Goal: Information Seeking & Learning: Learn about a topic

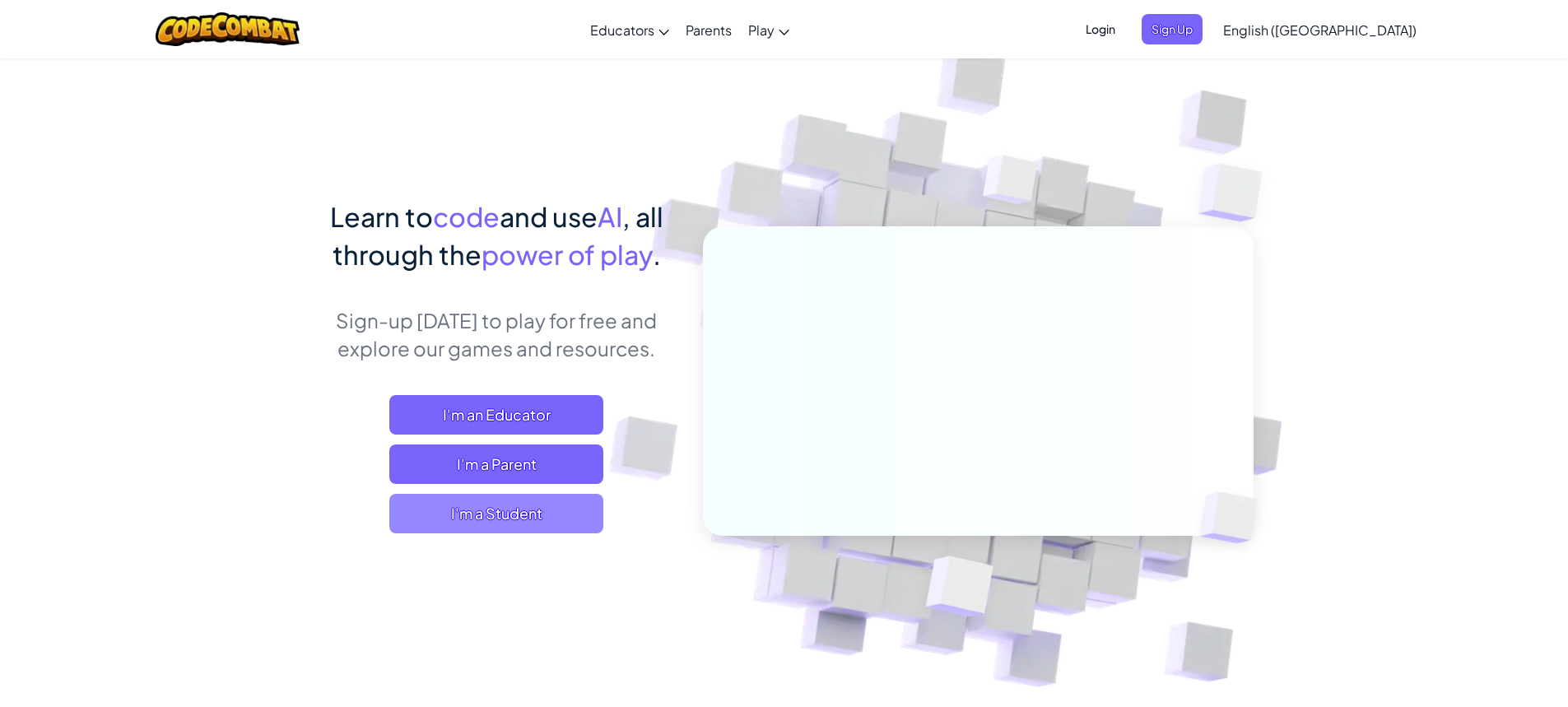
click at [506, 512] on span "I'm a Student" at bounding box center [496, 513] width 214 height 40
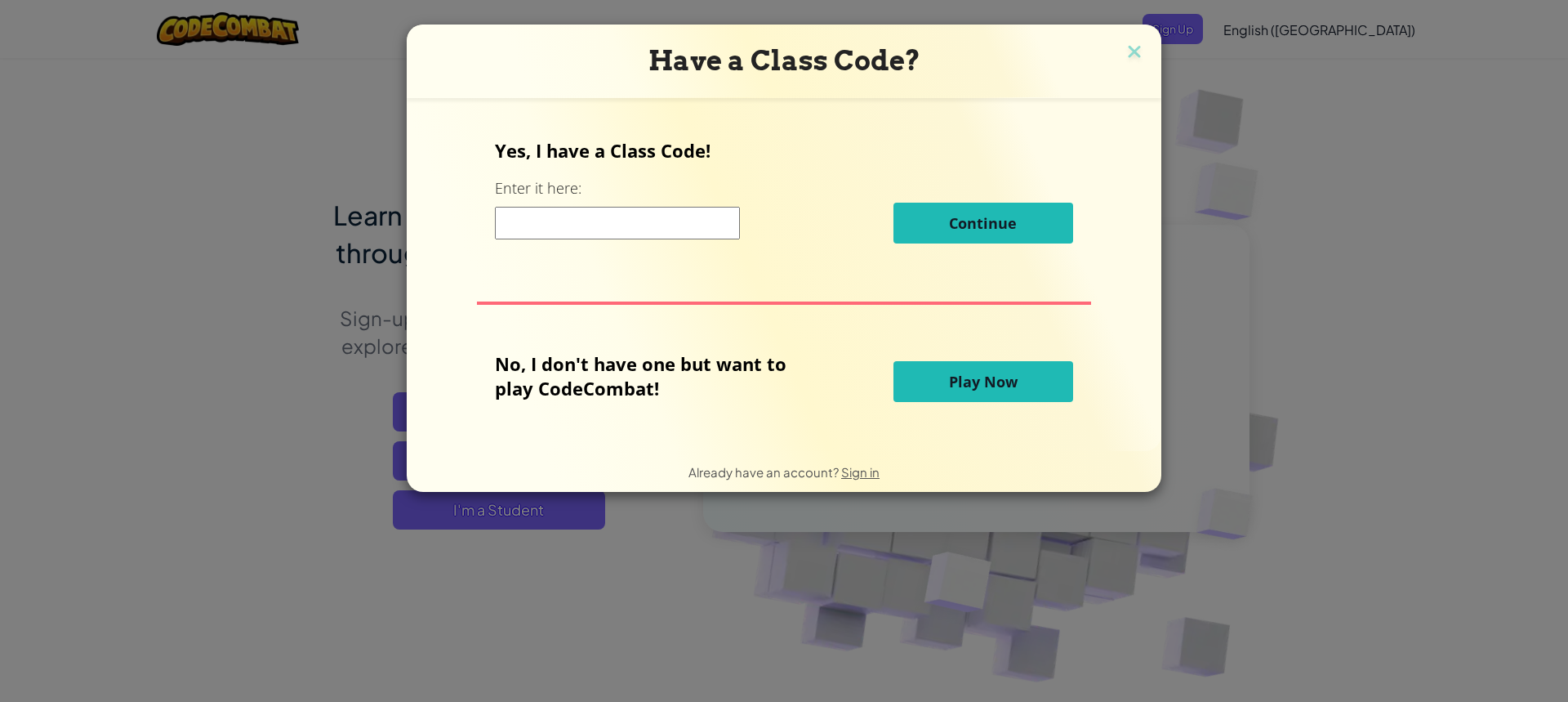
click at [529, 232] on input at bounding box center [618, 223] width 245 height 33
type input "SnowPaperShirt"
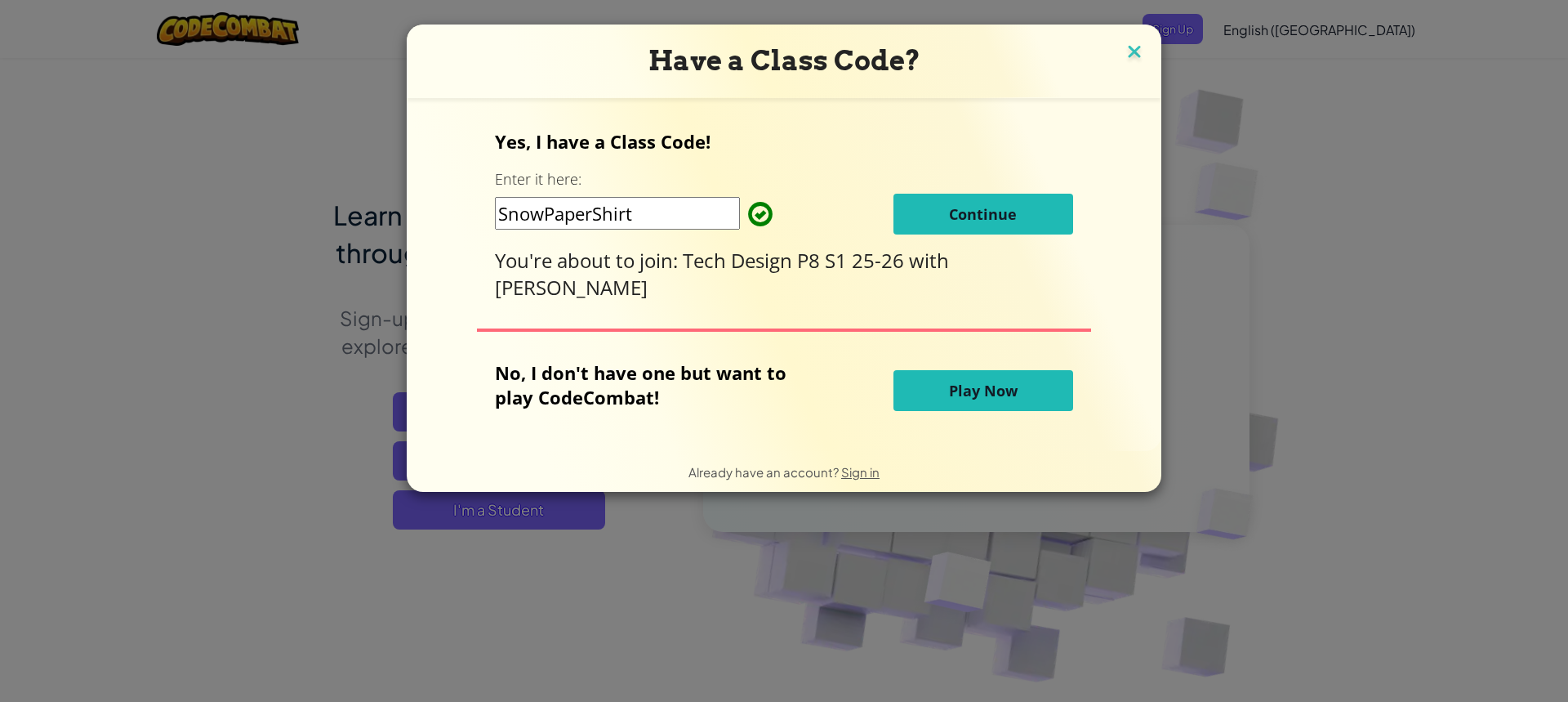
click at [1131, 54] on img at bounding box center [1134, 53] width 21 height 25
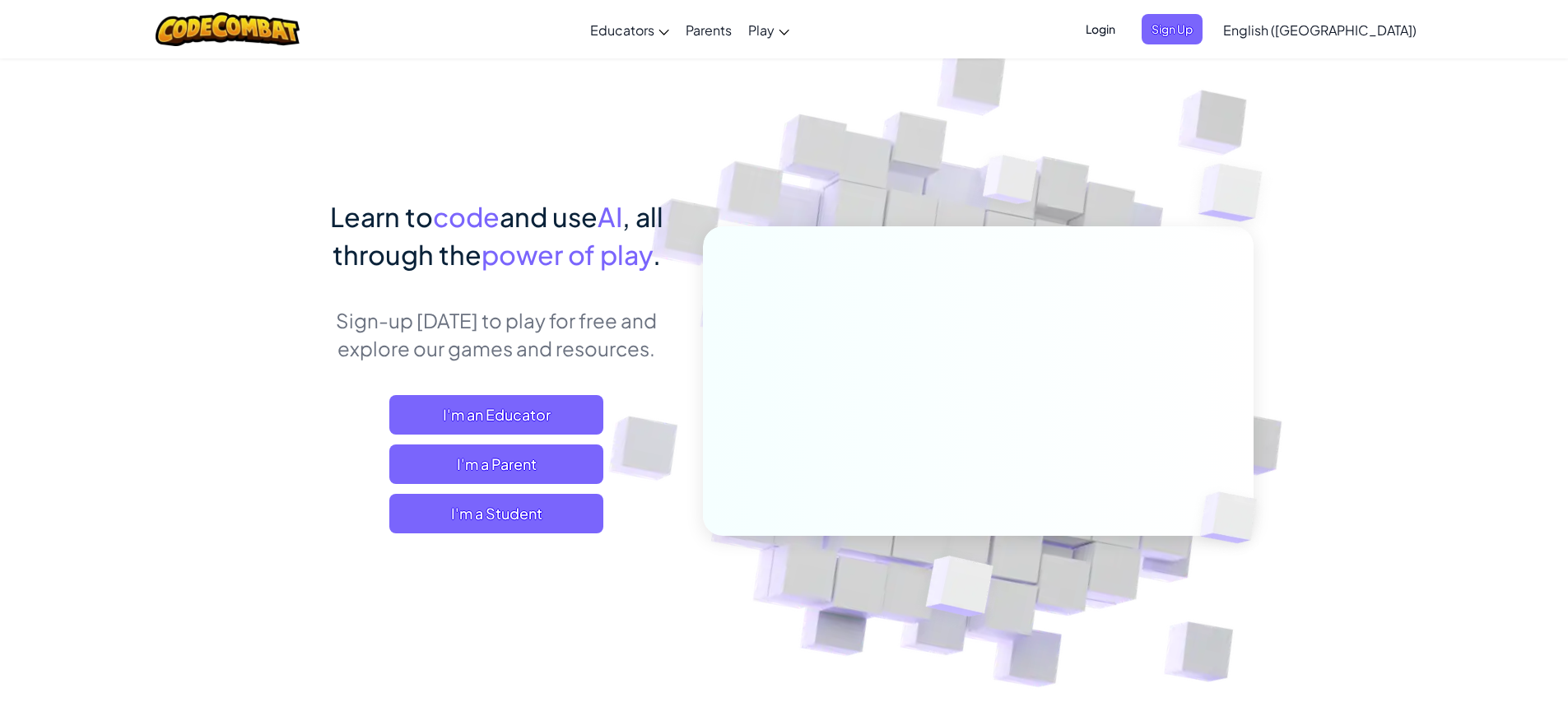
click at [1126, 29] on span "Login" at bounding box center [1101, 29] width 50 height 30
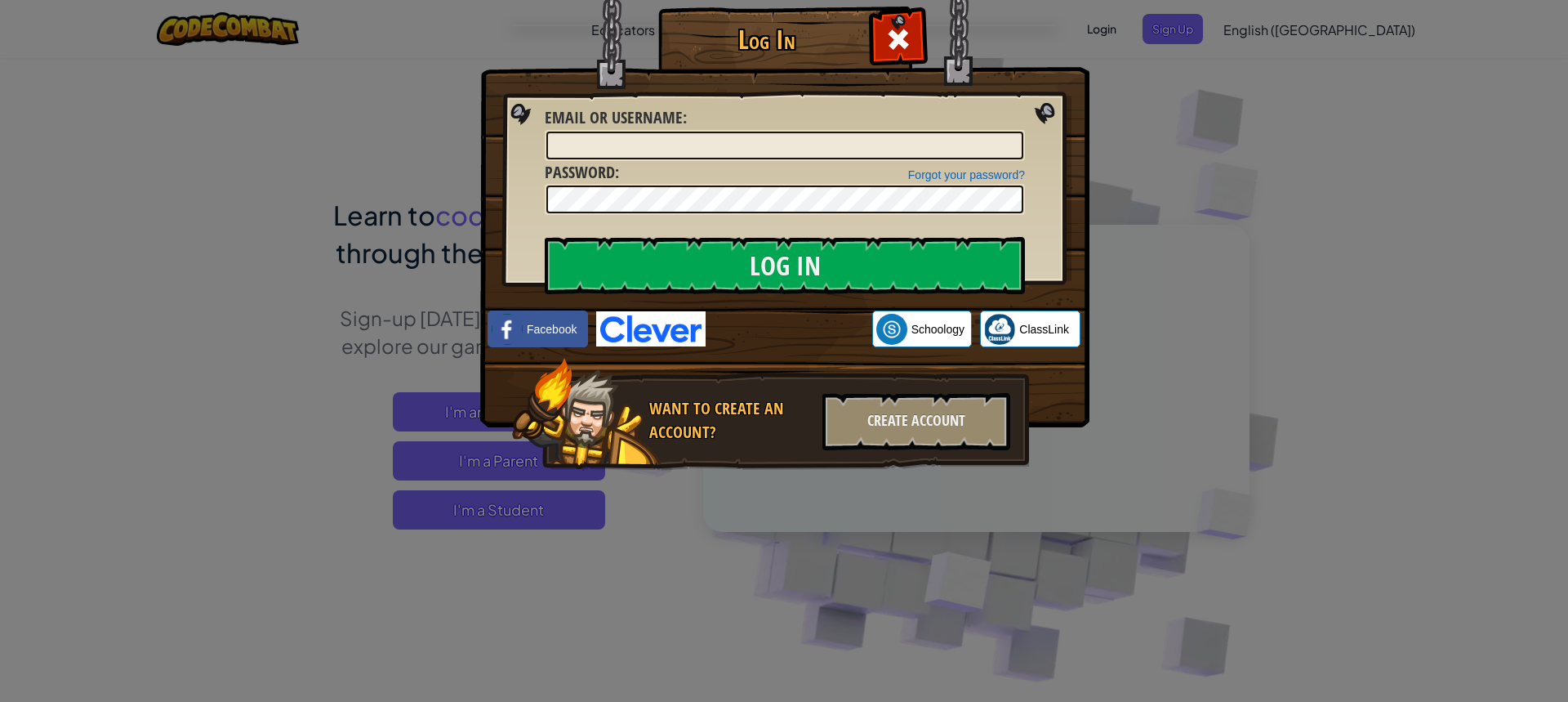
click at [667, 339] on img at bounding box center [651, 329] width 110 height 35
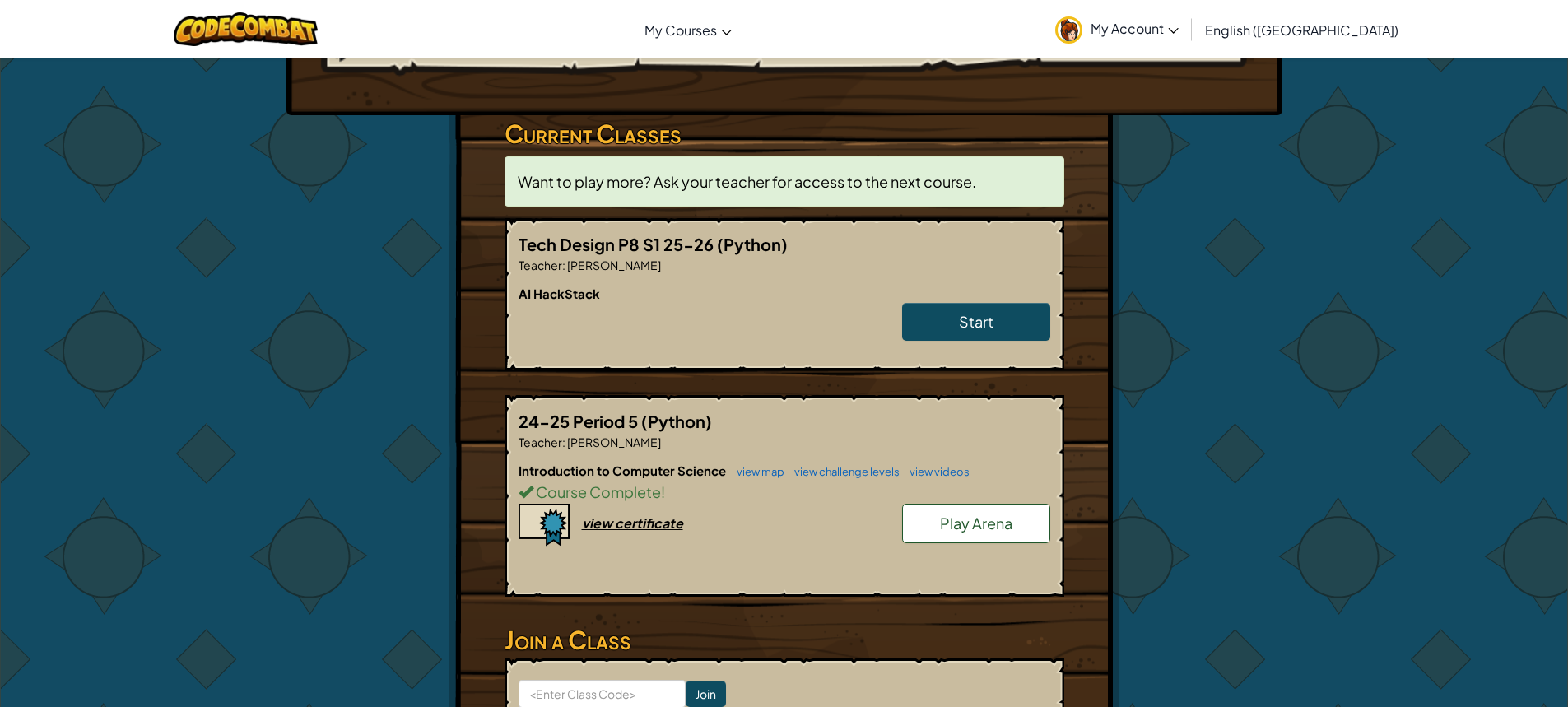
scroll to position [247, 0]
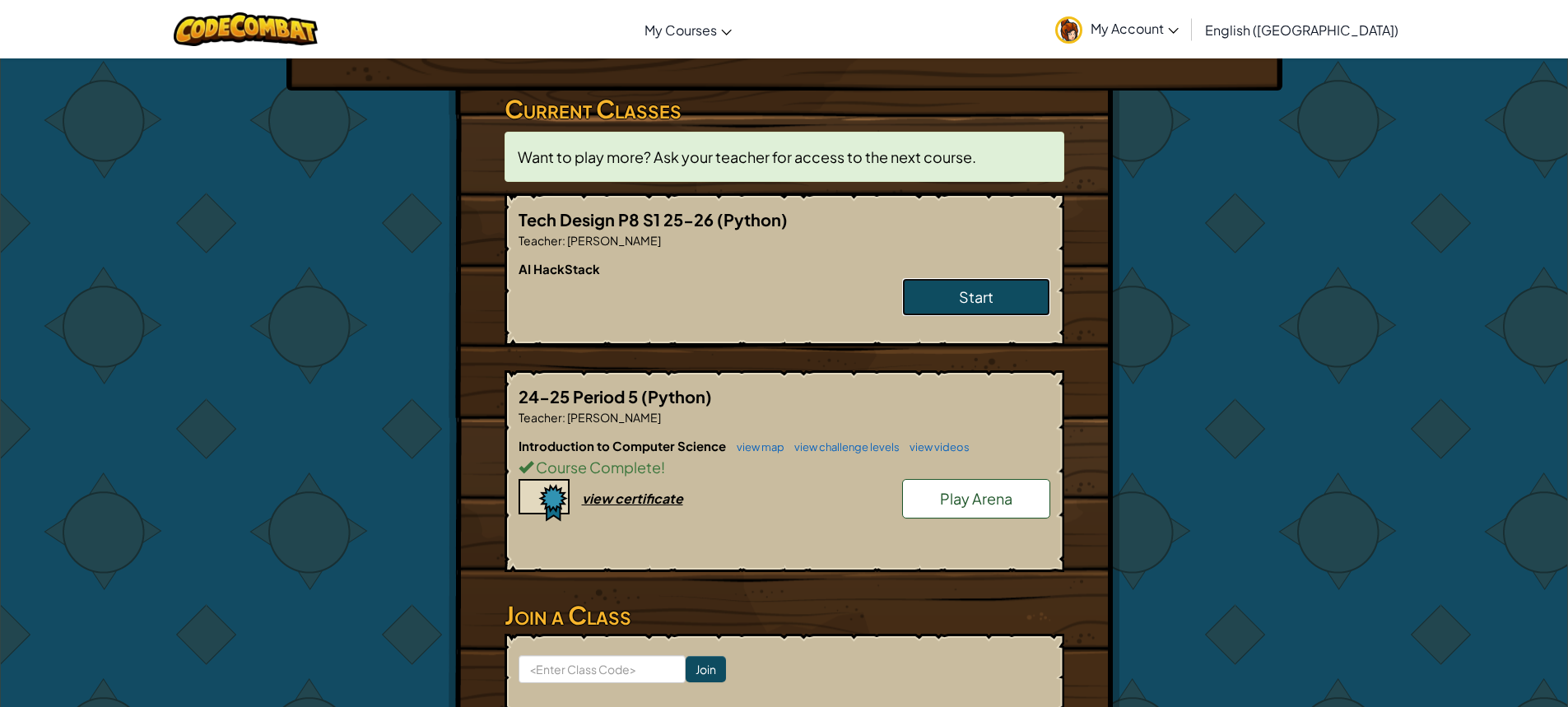
click at [966, 286] on link "Start" at bounding box center [976, 297] width 148 height 38
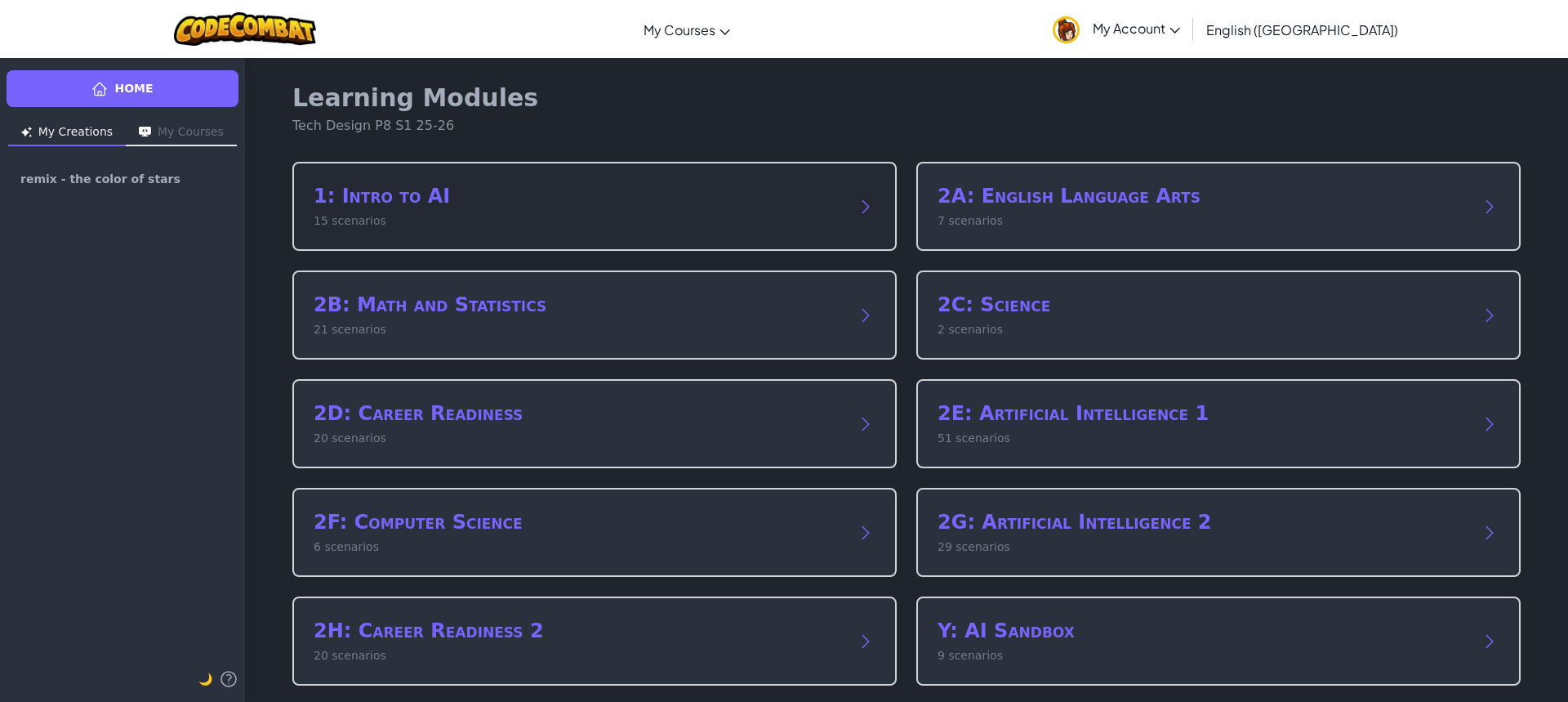
click at [723, 232] on div "1: Intro to AI 15 scenarios" at bounding box center [595, 206] width 605 height 89
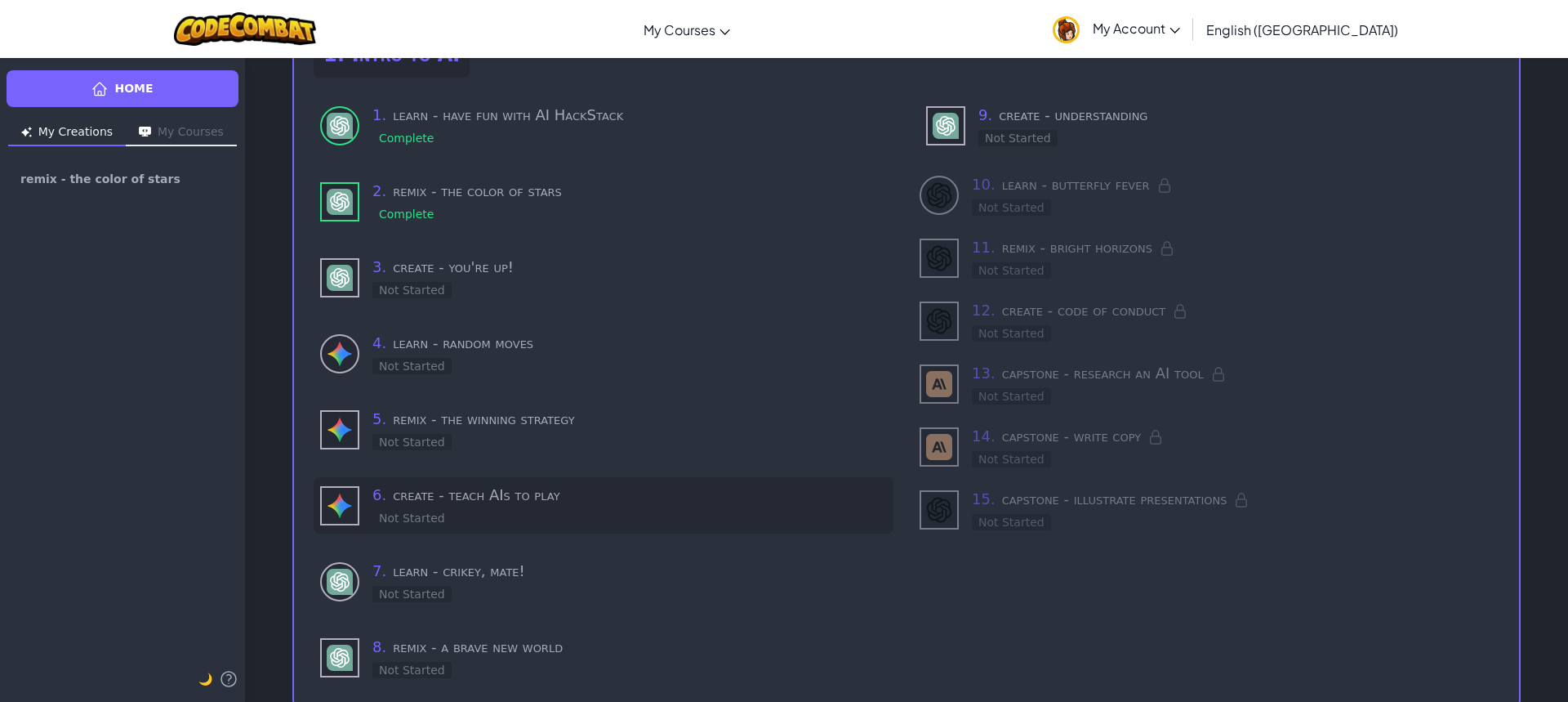
scroll to position [164, 0]
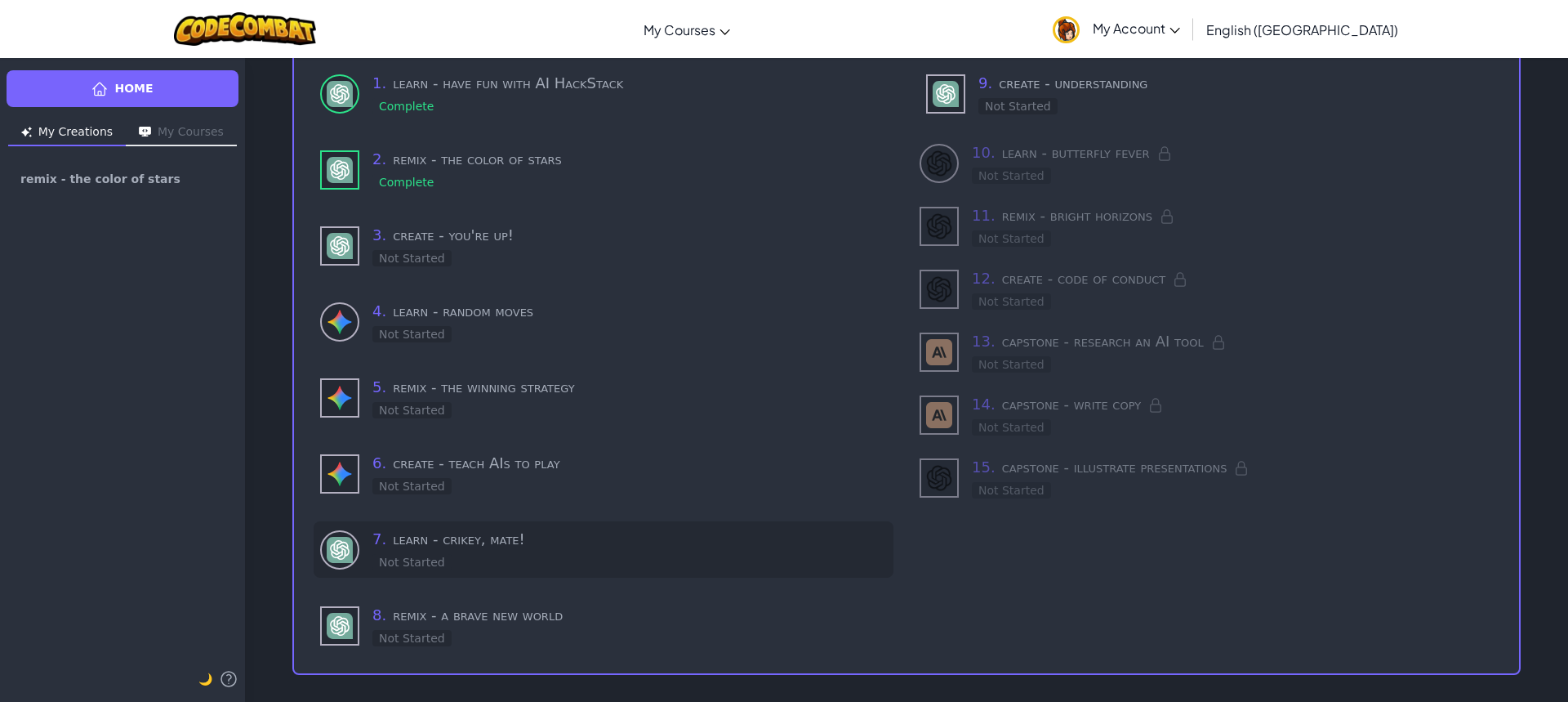
click at [555, 528] on h3 "7 . learn - [PERSON_NAME], mate!" at bounding box center [629, 539] width 515 height 23
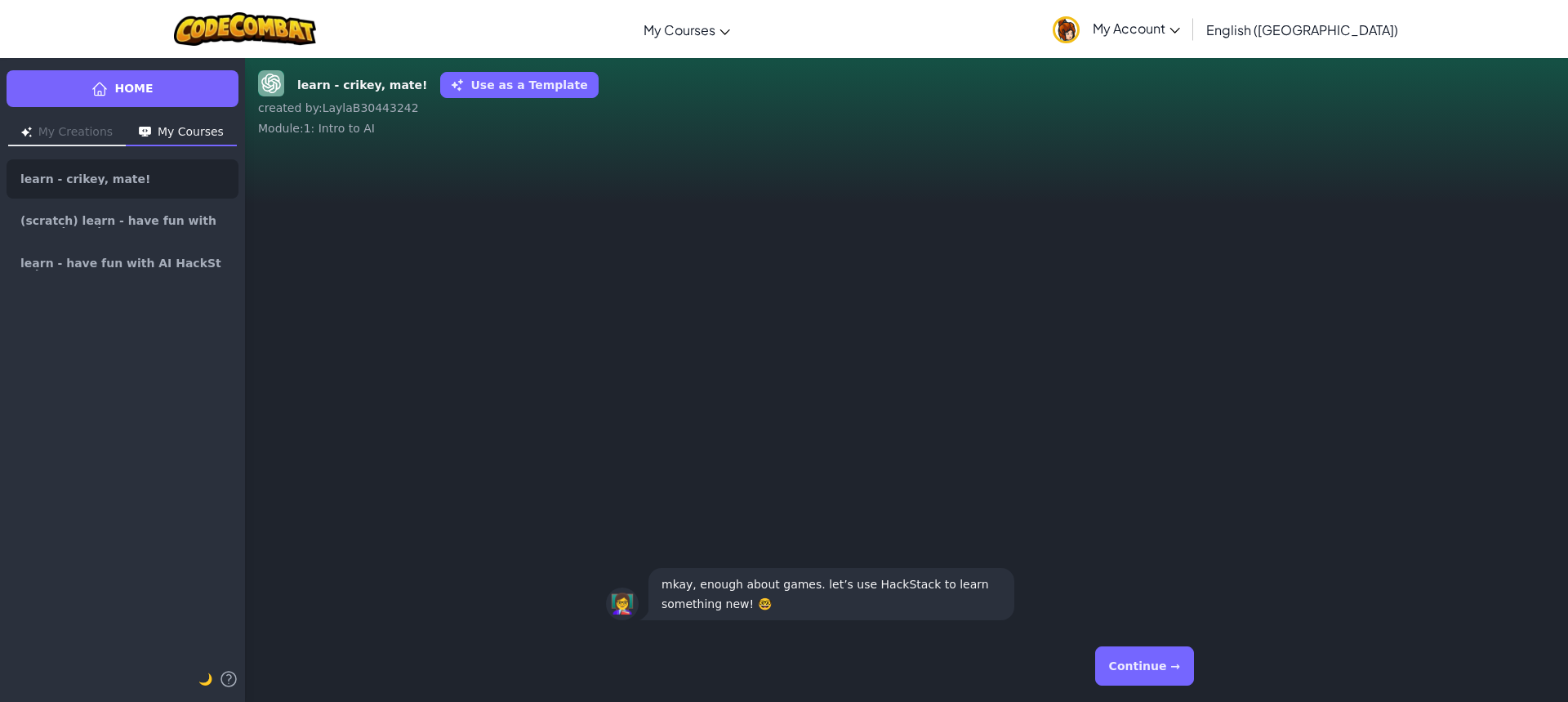
click at [1170, 657] on button "Continue →" at bounding box center [1144, 665] width 99 height 39
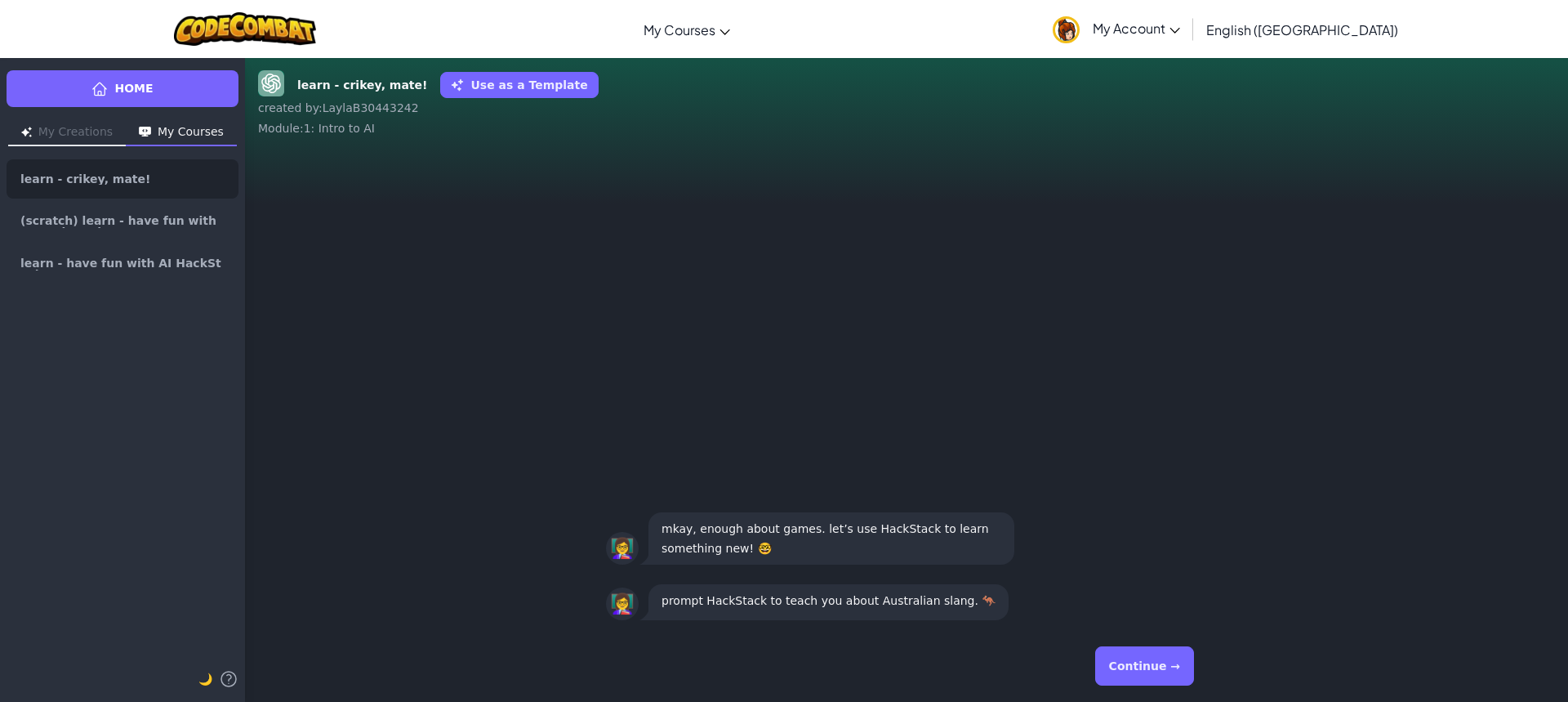
click at [1170, 657] on button "Continue →" at bounding box center [1144, 665] width 99 height 39
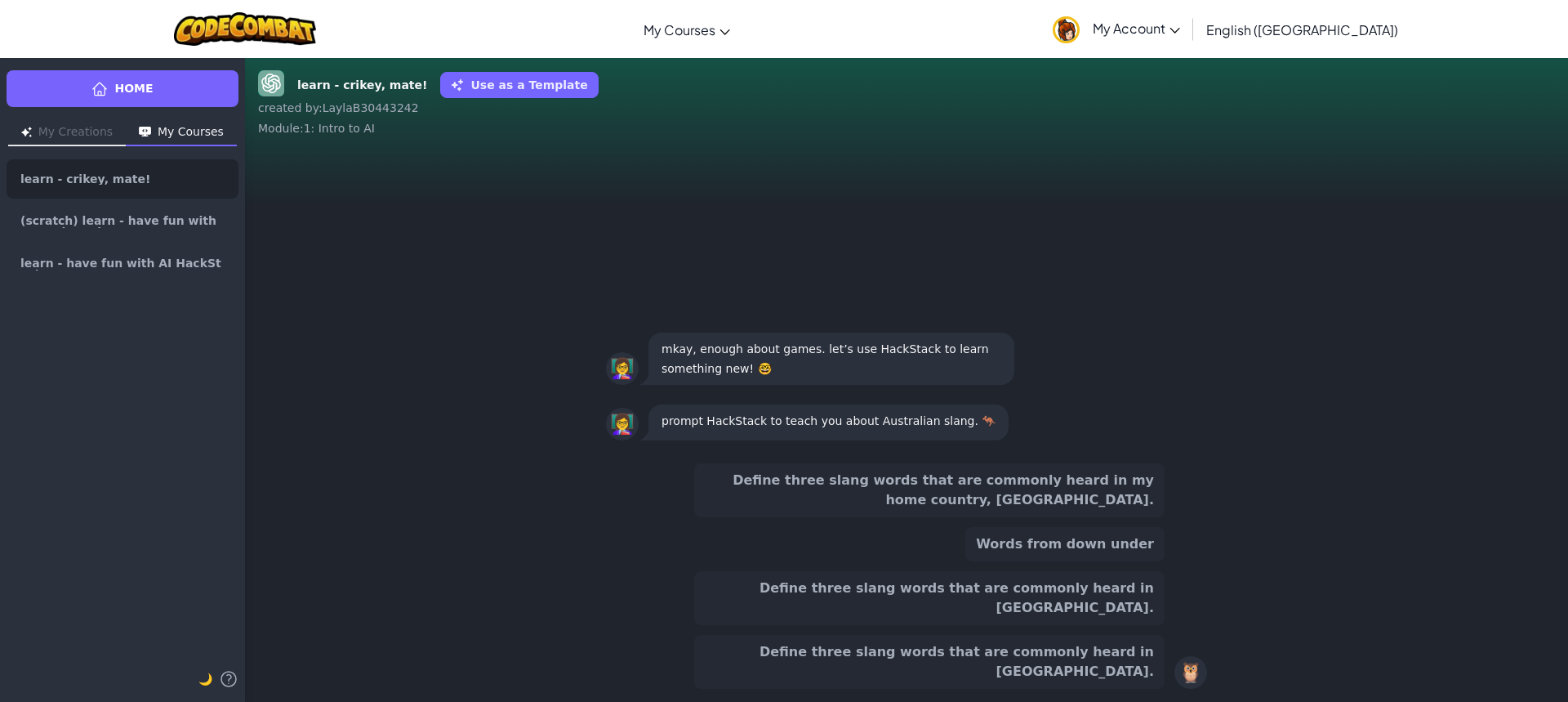
click at [1069, 669] on button "Define three slang words that are commonly heard in [GEOGRAPHIC_DATA]." at bounding box center [929, 662] width 470 height 54
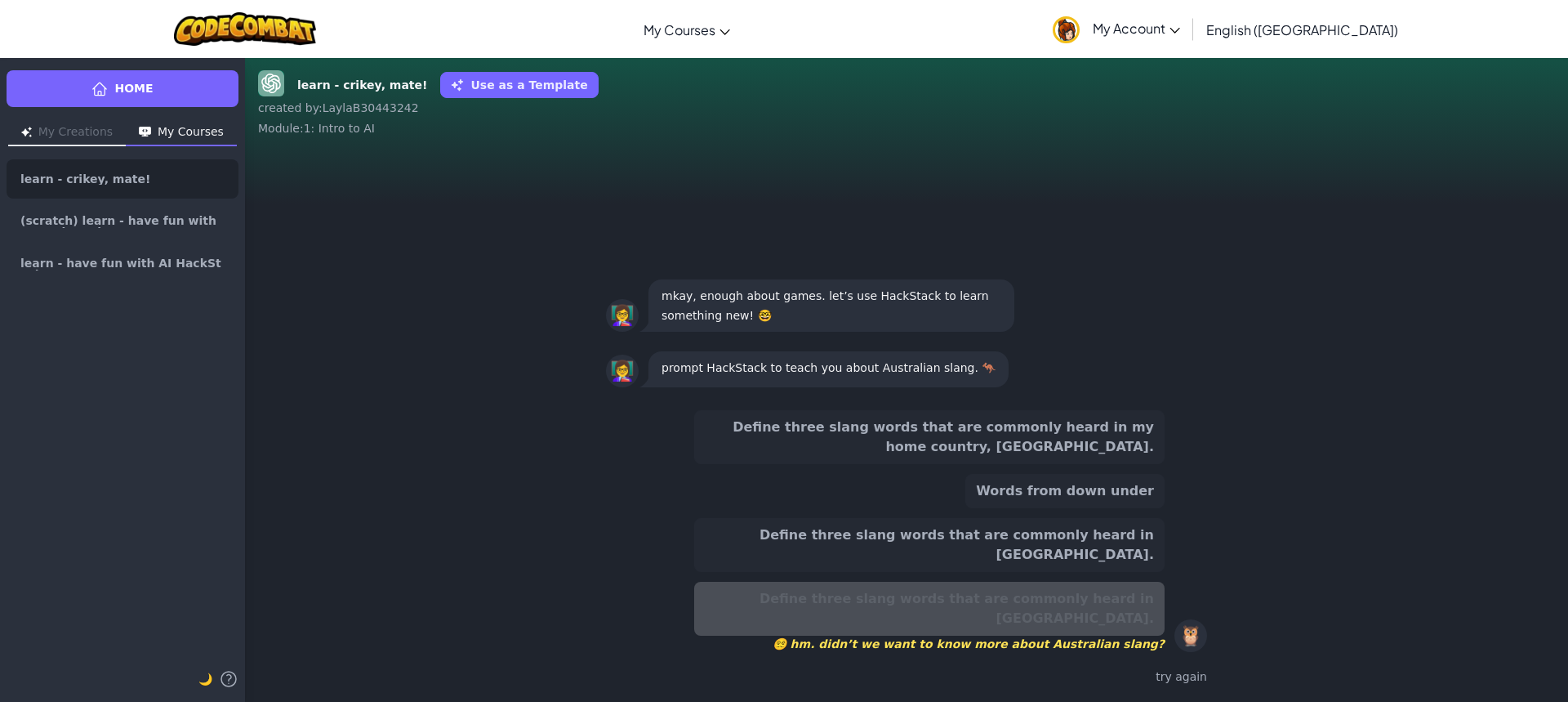
click at [1045, 572] on button "Define three slang words that are commonly heard in [GEOGRAPHIC_DATA]." at bounding box center [929, 545] width 470 height 54
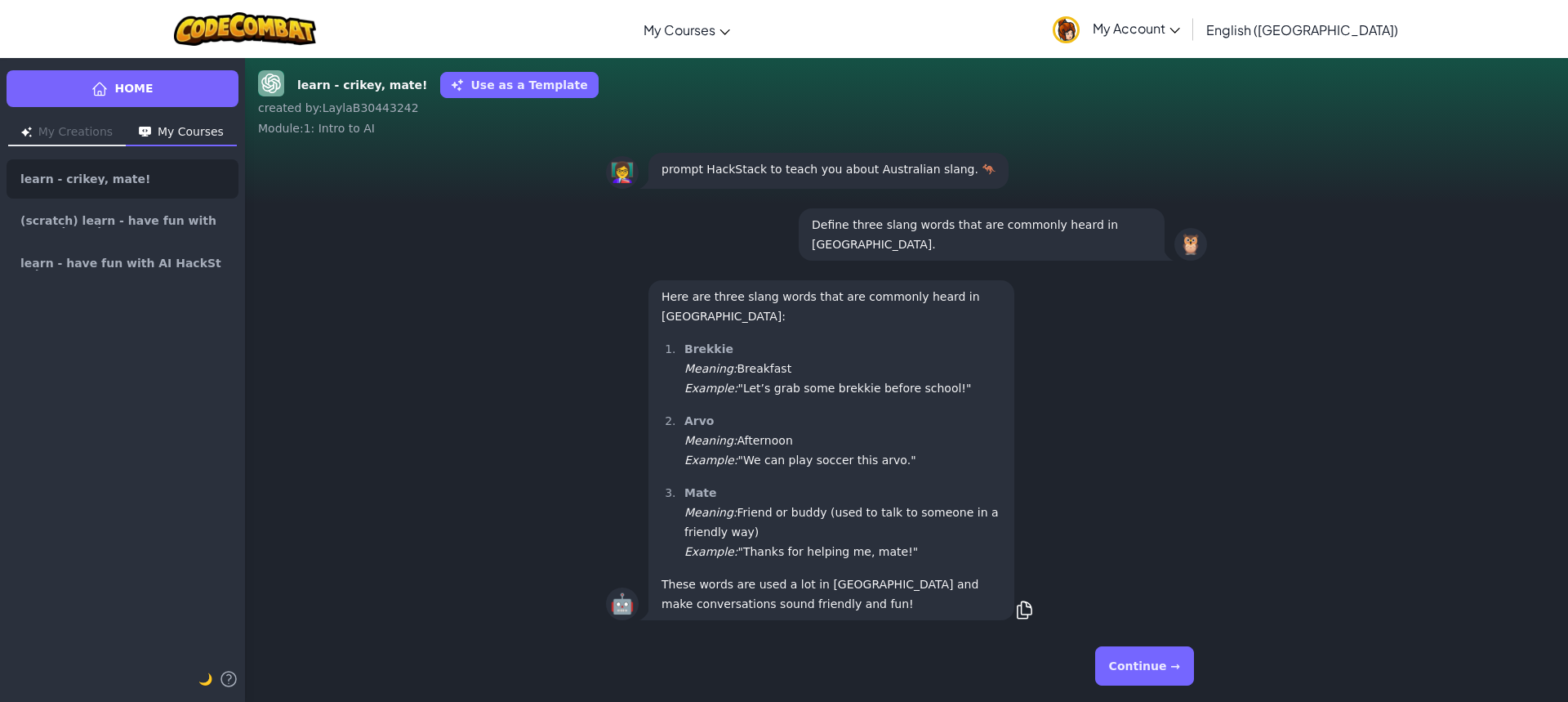
click at [1153, 674] on button "Continue →" at bounding box center [1144, 665] width 99 height 39
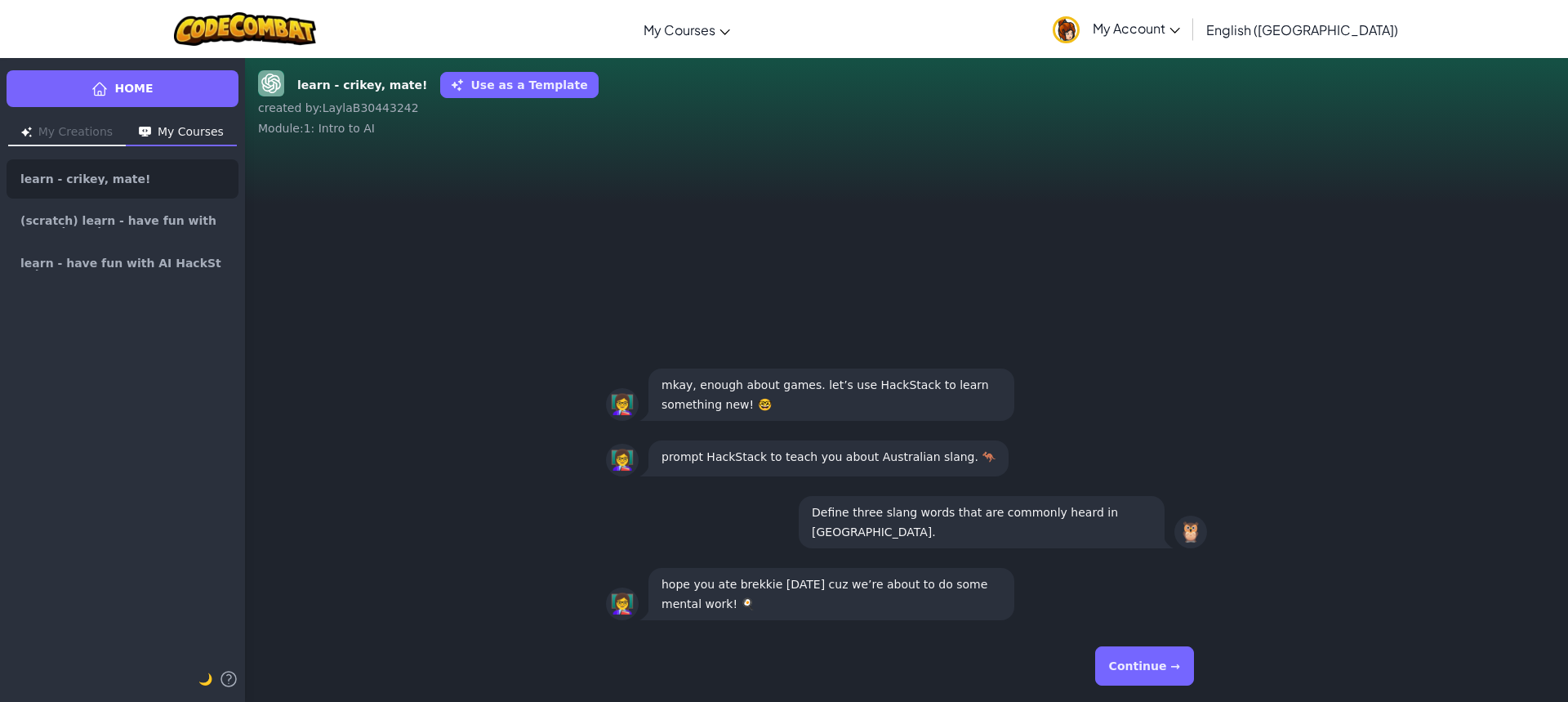
scroll to position [1, 0]
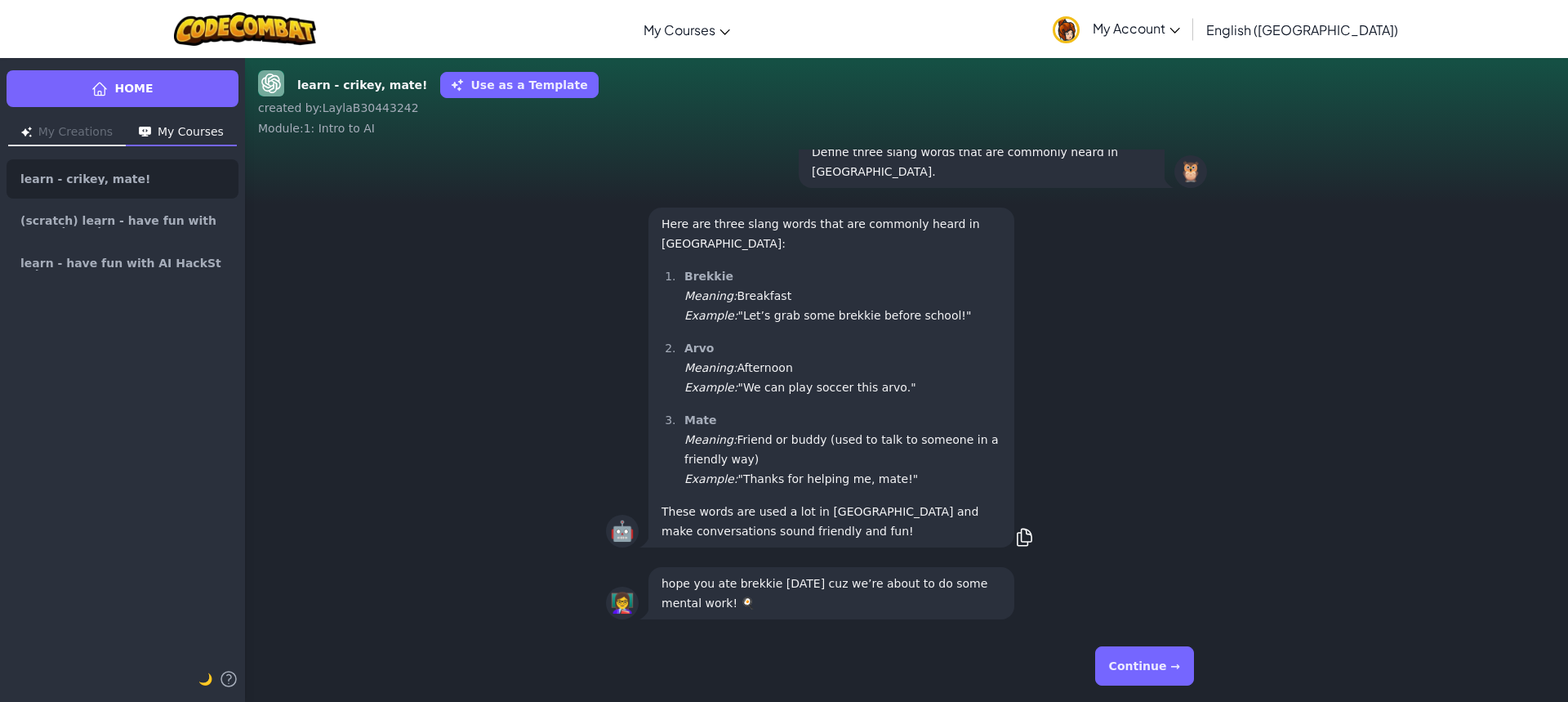
click at [1147, 668] on button "Continue →" at bounding box center [1144, 665] width 99 height 39
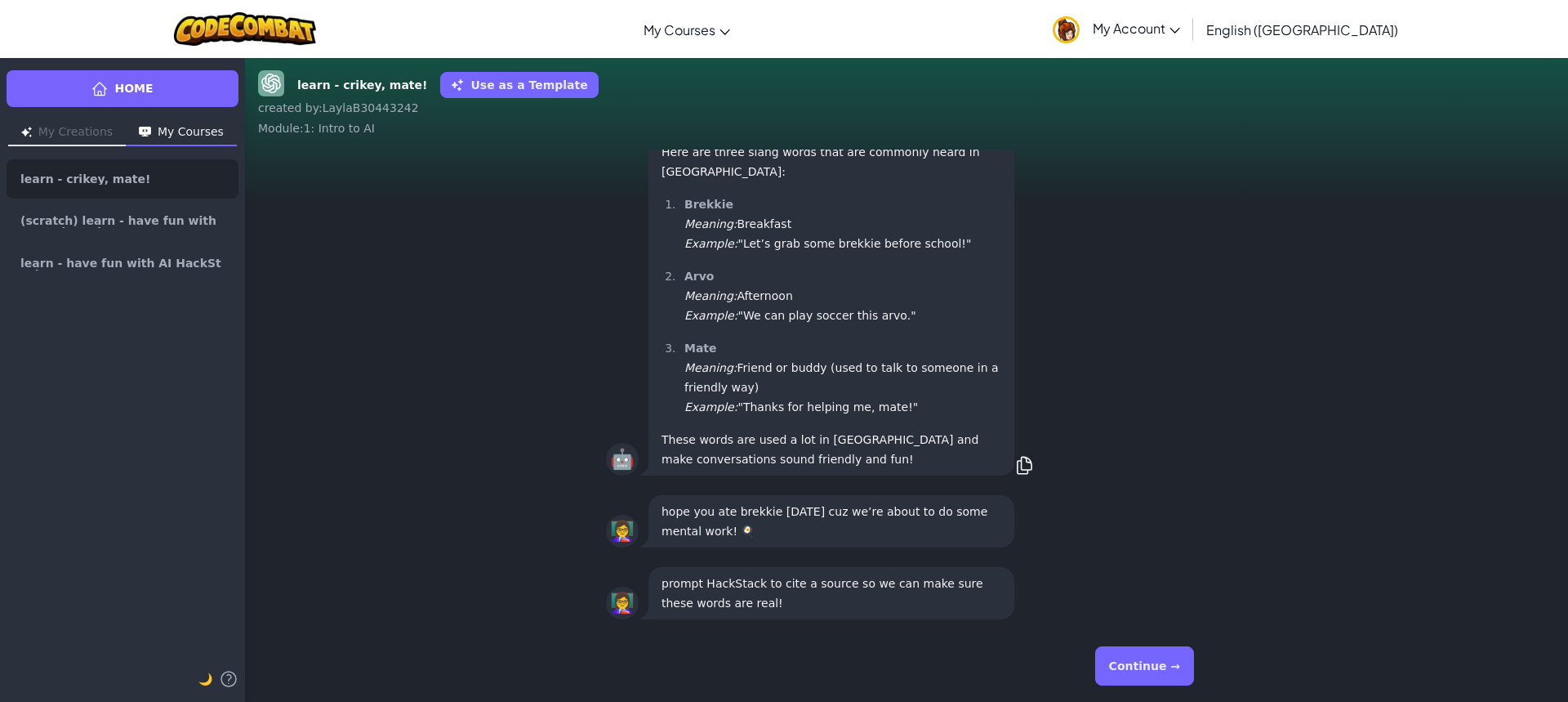
click at [1146, 657] on button "Continue →" at bounding box center [1144, 665] width 99 height 39
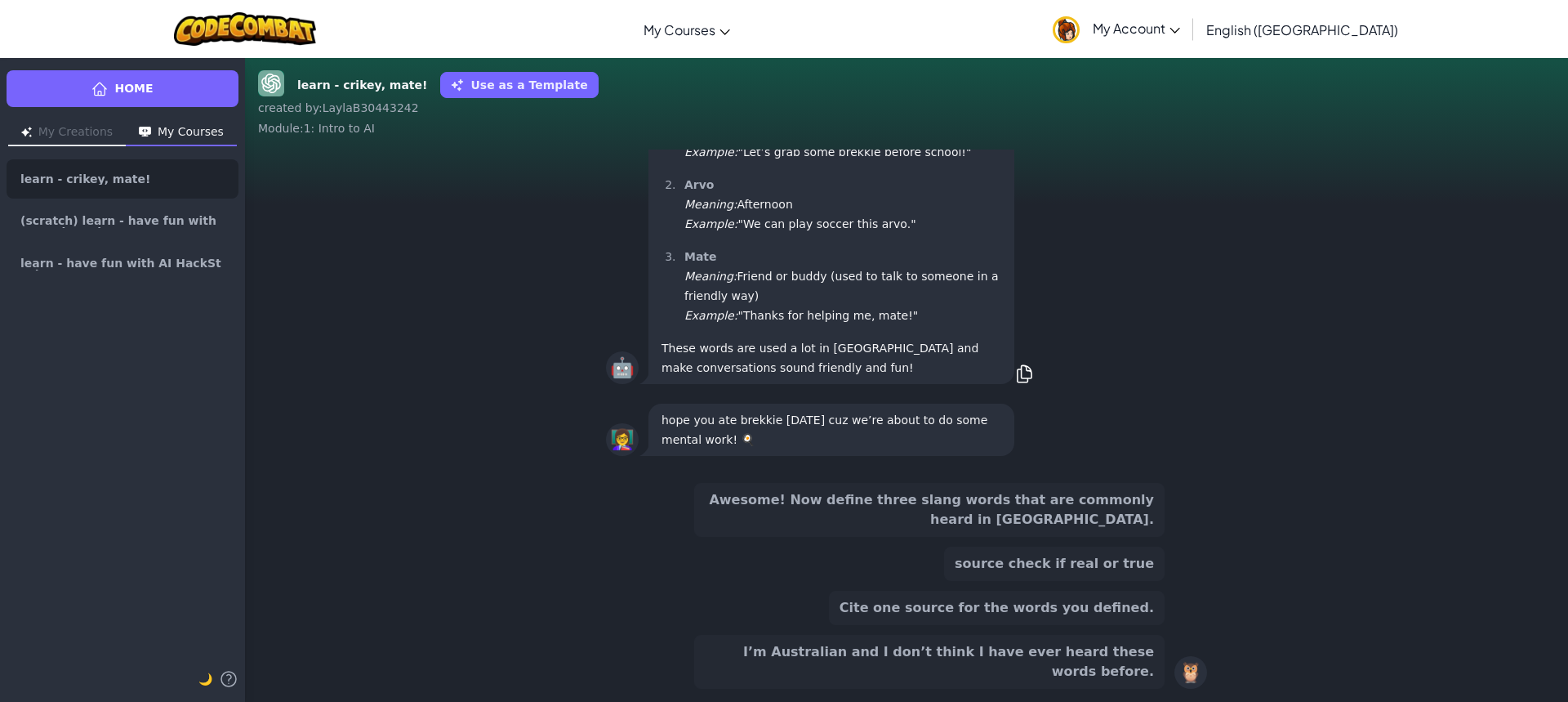
scroll to position [-140, 0]
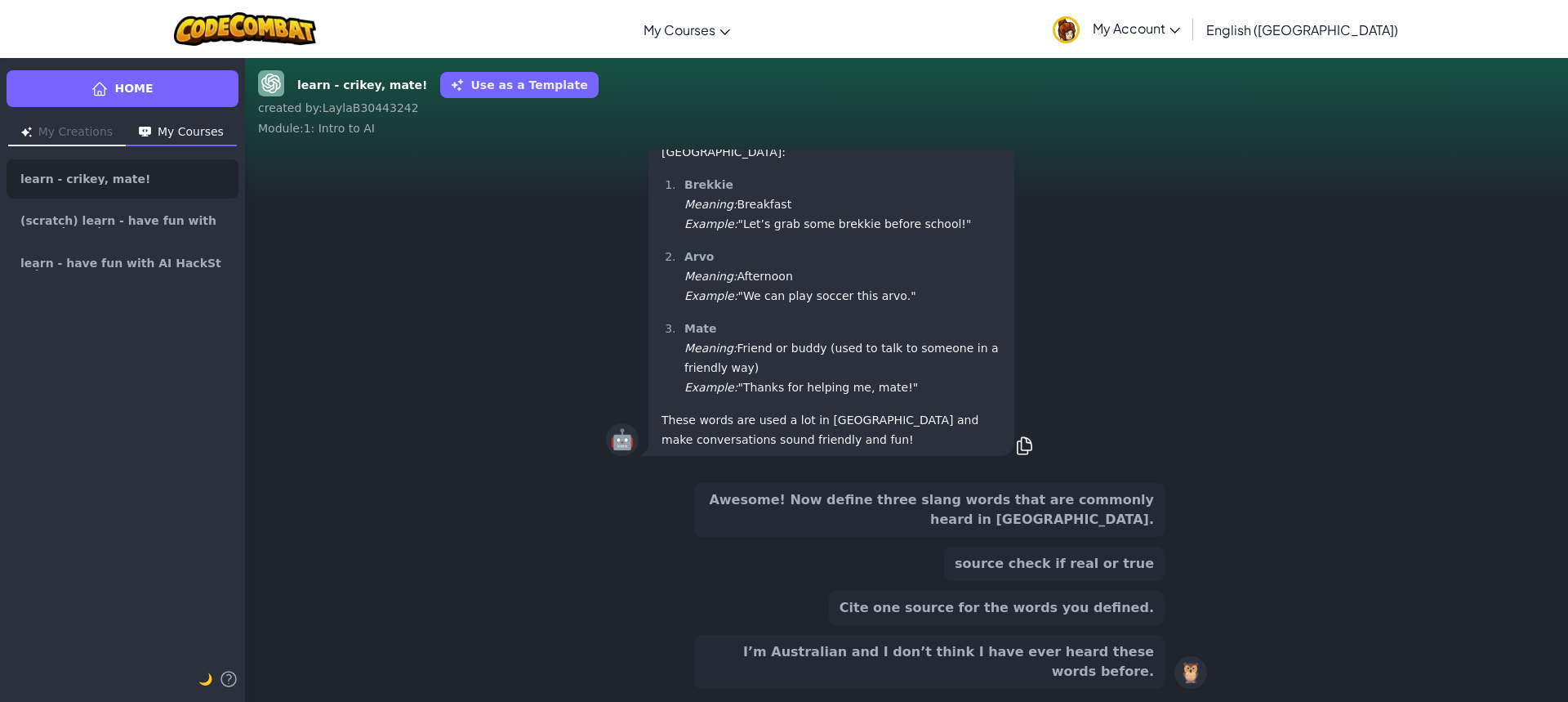
click at [1007, 528] on button "Awesome! Now define three slang words that are commonly heard in [GEOGRAPHIC_DA…" at bounding box center [929, 510] width 470 height 54
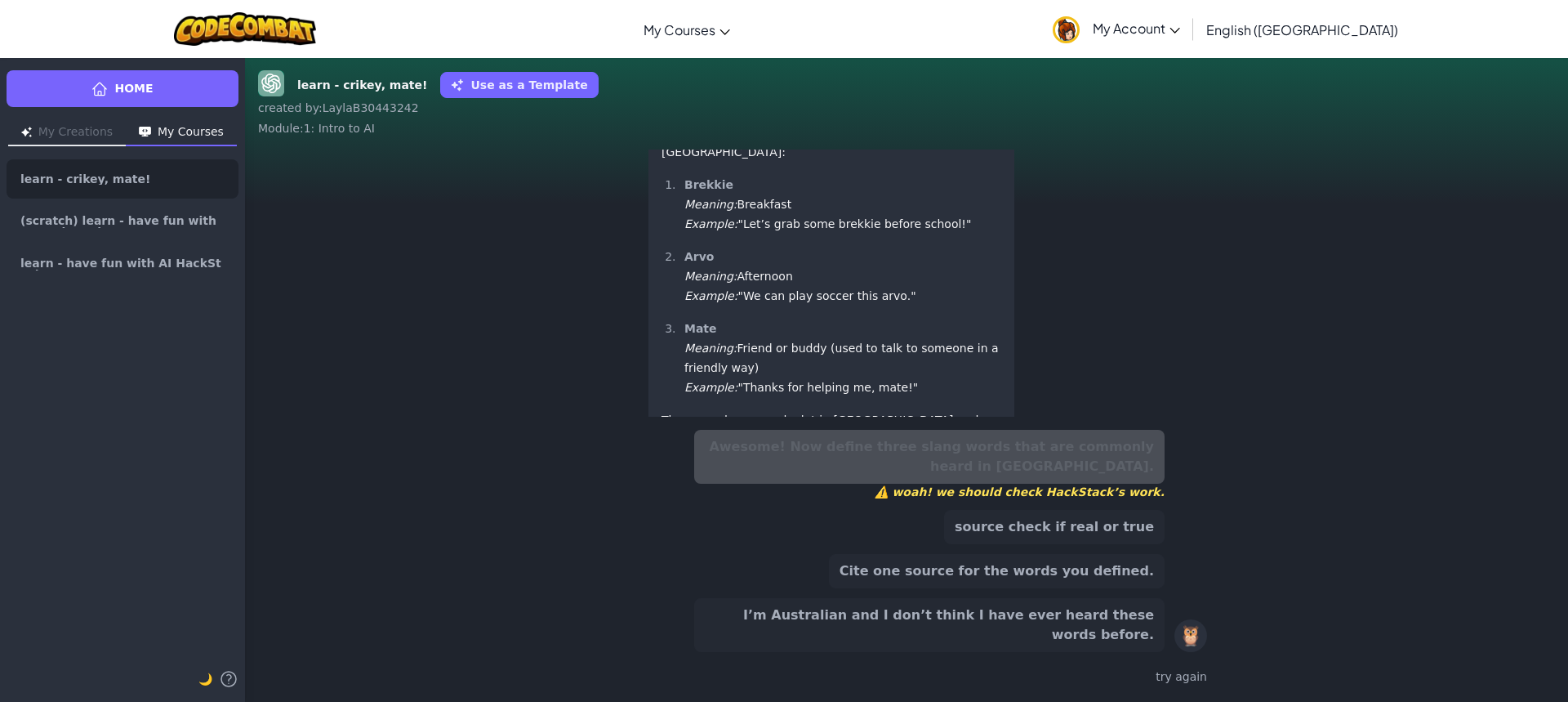
click at [1014, 539] on button "source check if real or true" at bounding box center [1054, 527] width 220 height 35
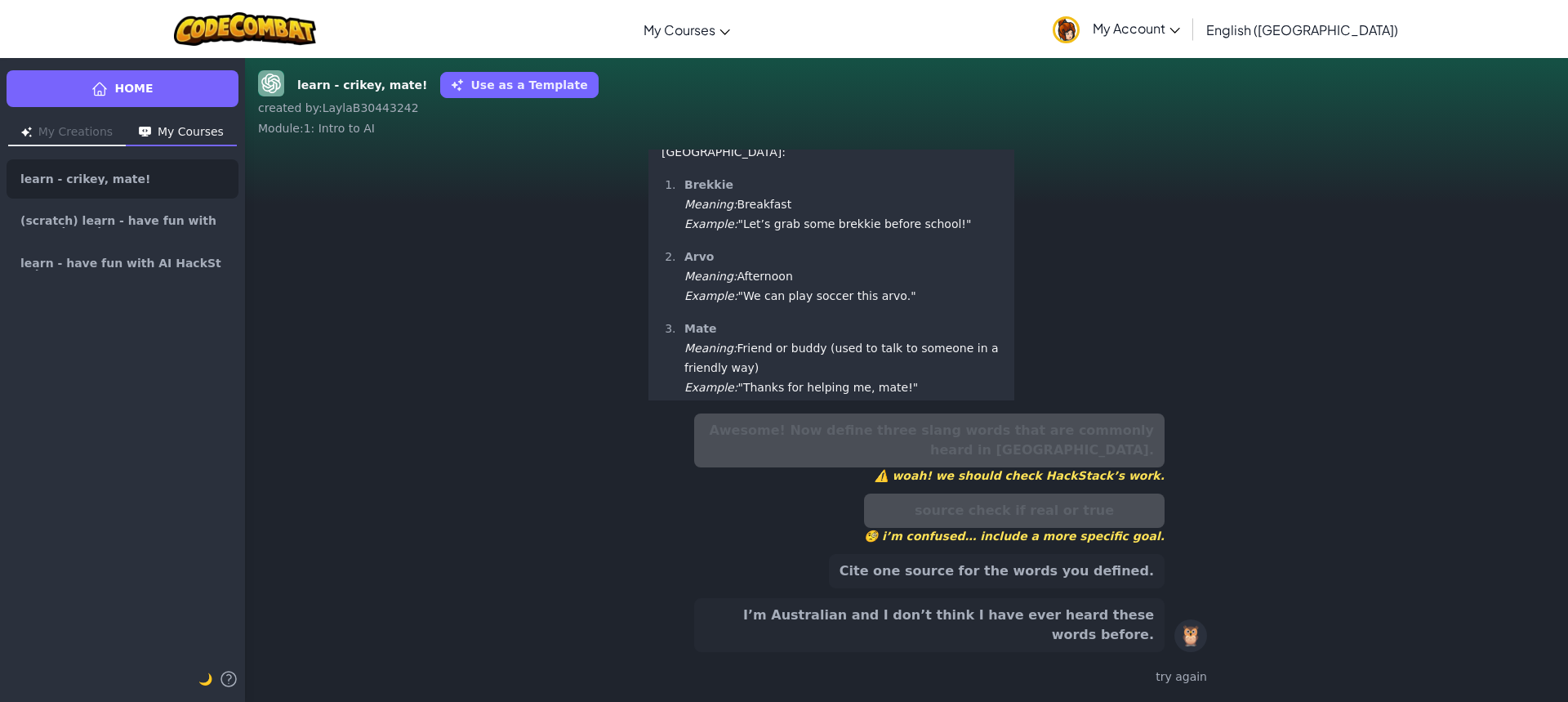
click at [1014, 578] on button "Cite one source for the words you defined." at bounding box center [996, 571] width 336 height 35
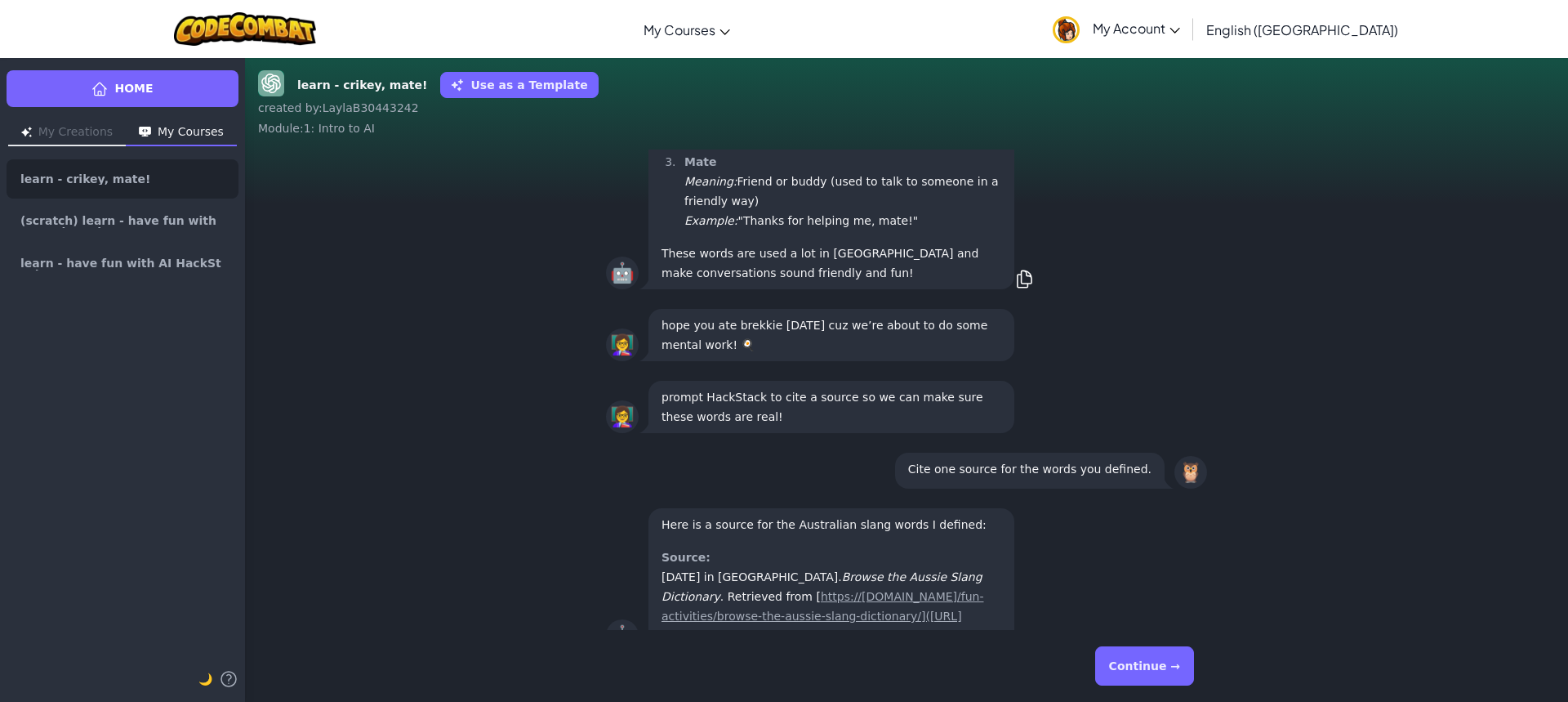
scroll to position [-51, 0]
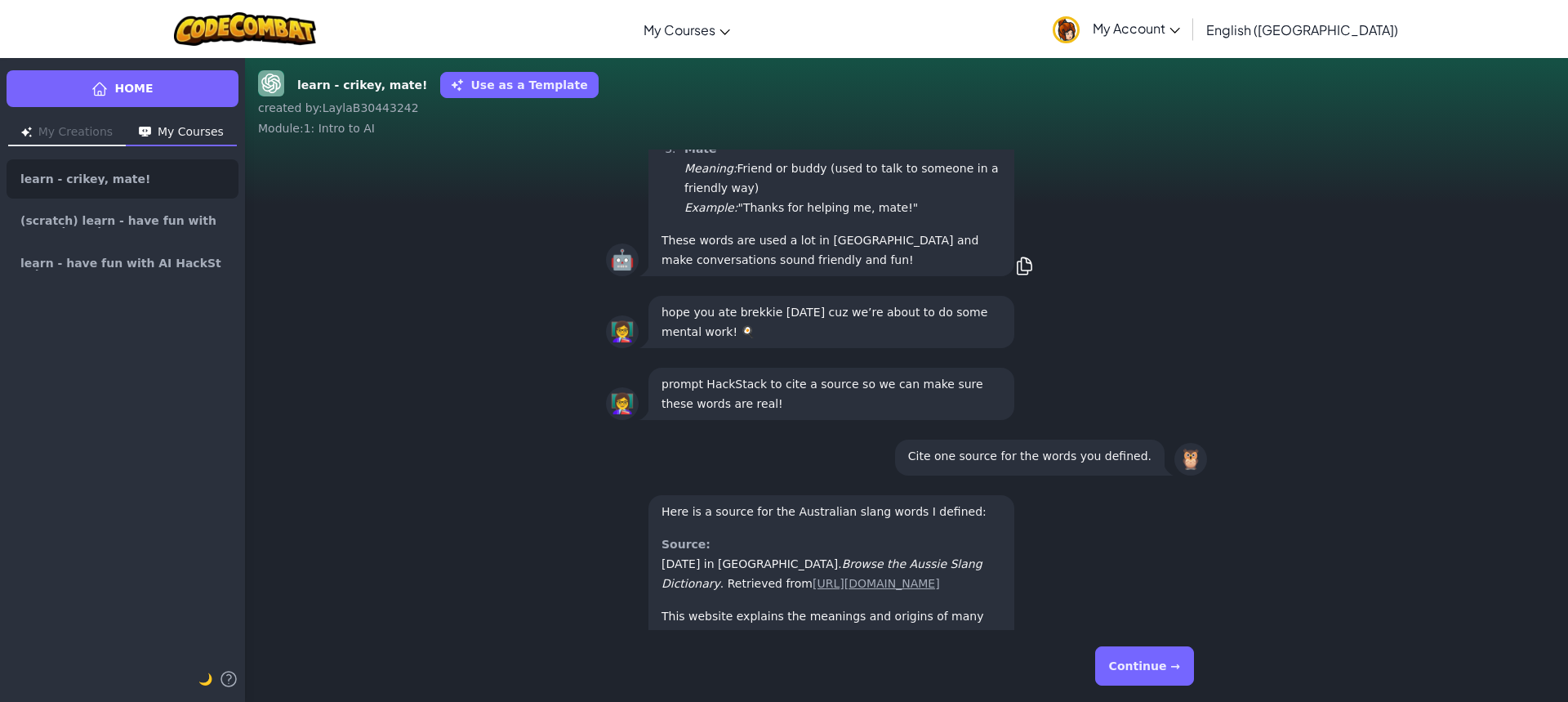
click at [1131, 657] on button "Continue →" at bounding box center [1144, 665] width 99 height 39
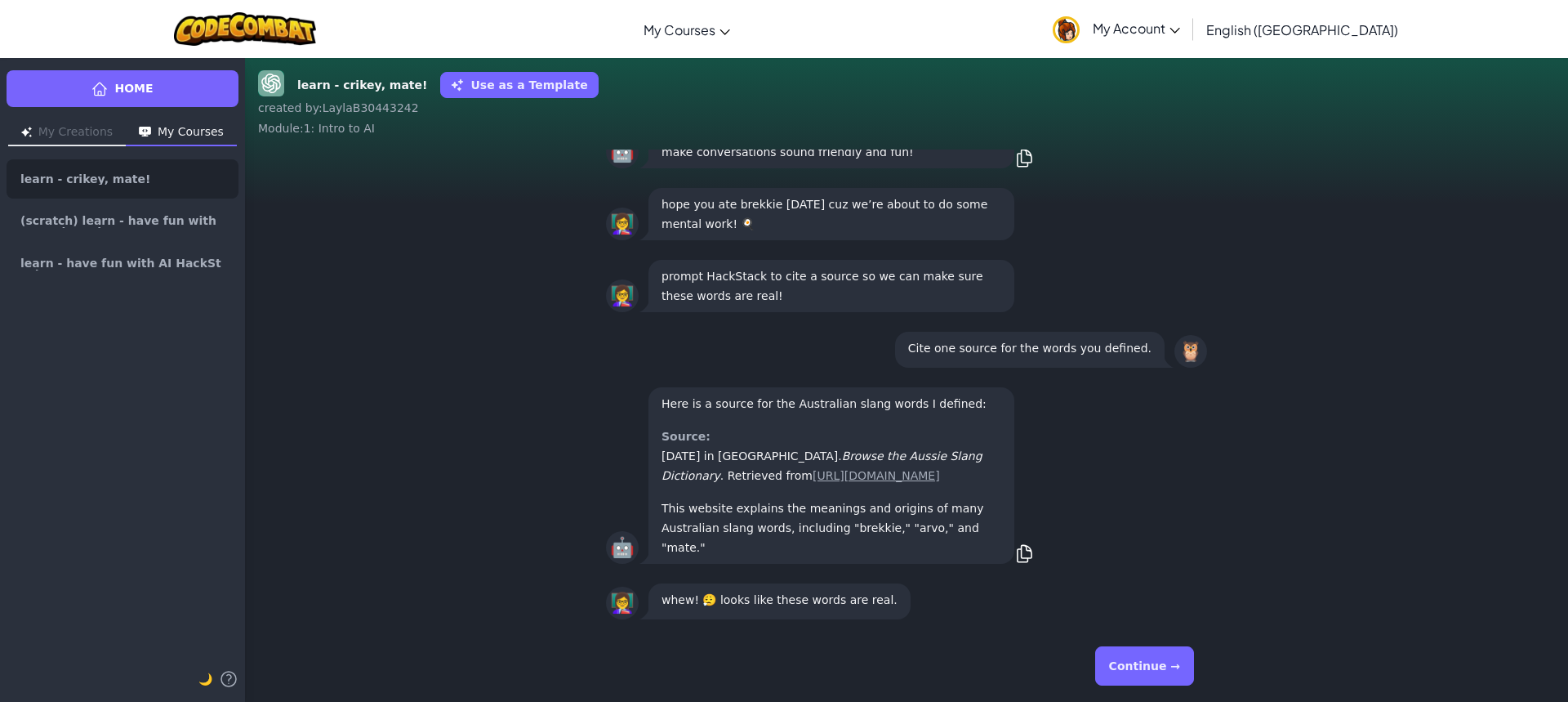
click at [1138, 658] on button "Continue →" at bounding box center [1144, 665] width 99 height 39
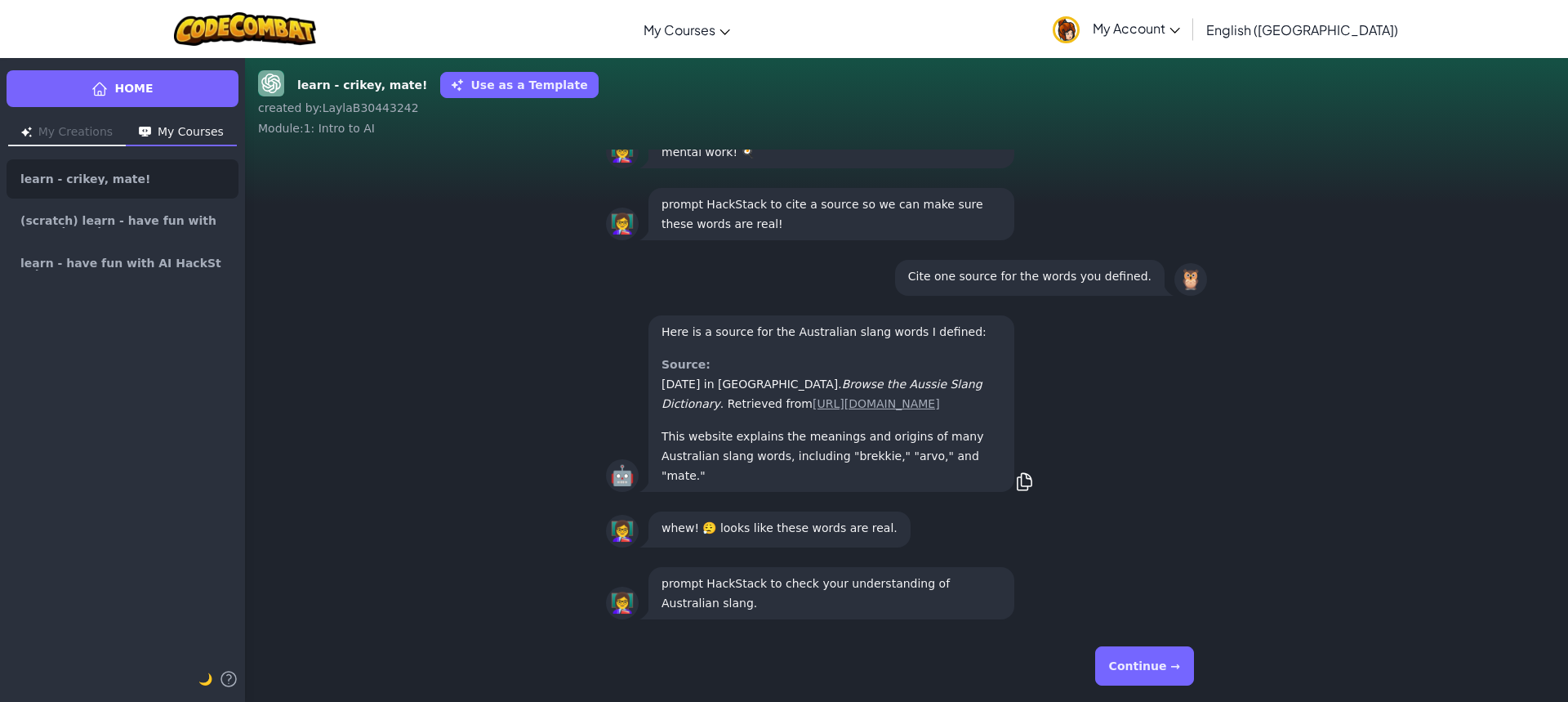
click at [1138, 658] on button "Continue →" at bounding box center [1144, 665] width 99 height 39
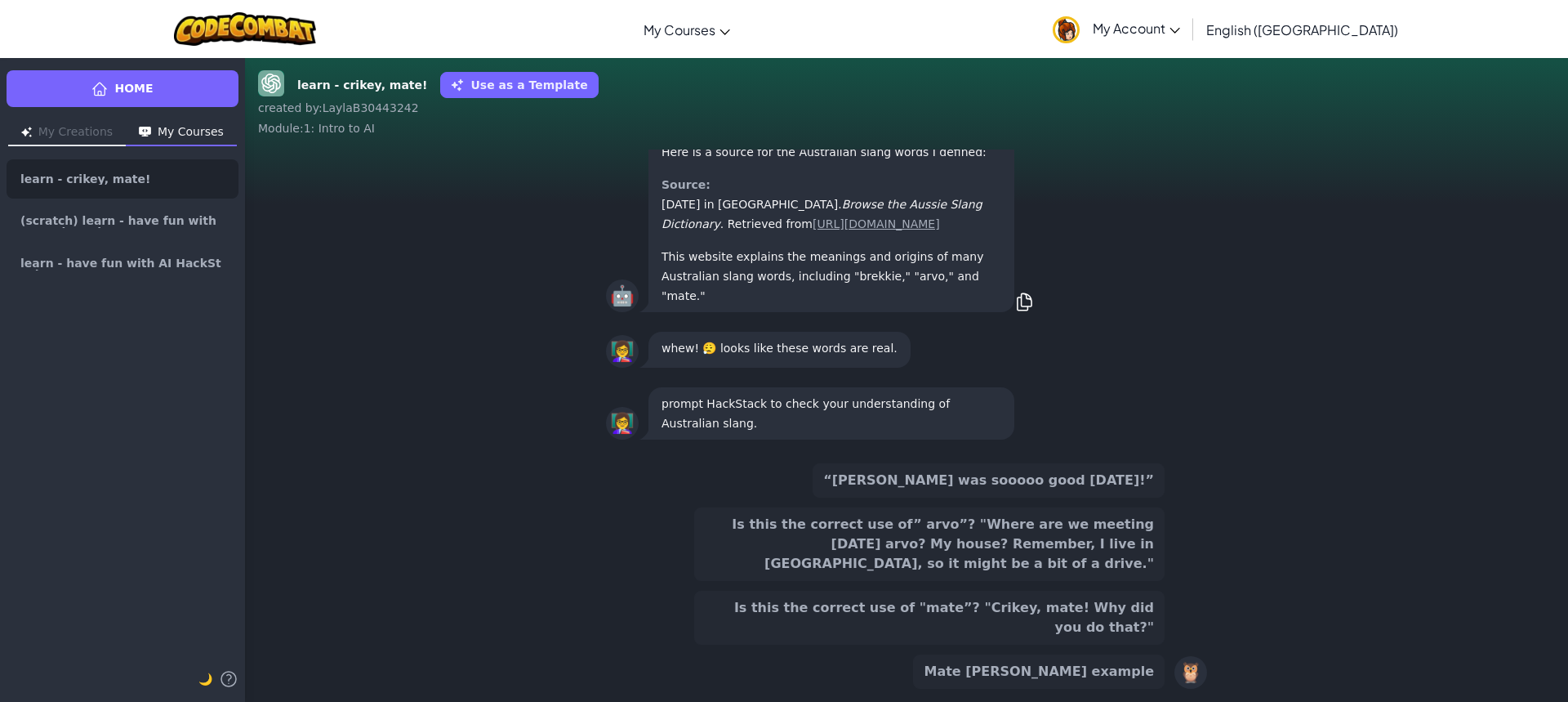
click at [986, 498] on button "“[PERSON_NAME] was sooooo good [DATE]!”" at bounding box center [988, 481] width 352 height 35
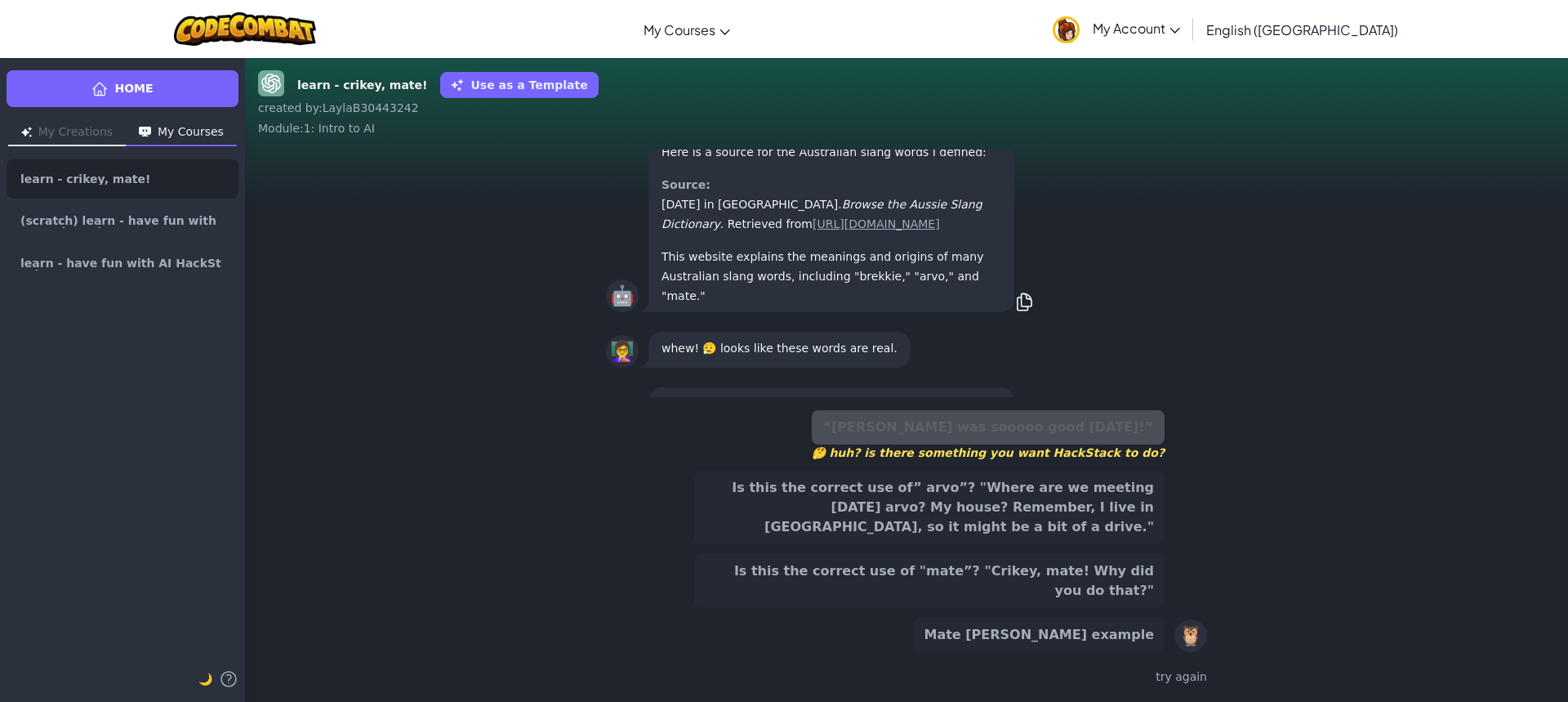
click at [941, 544] on button "Is this the correct use of” arvo”? "Where are we meeting [DATE] arvo? My house?…" at bounding box center [929, 507] width 470 height 73
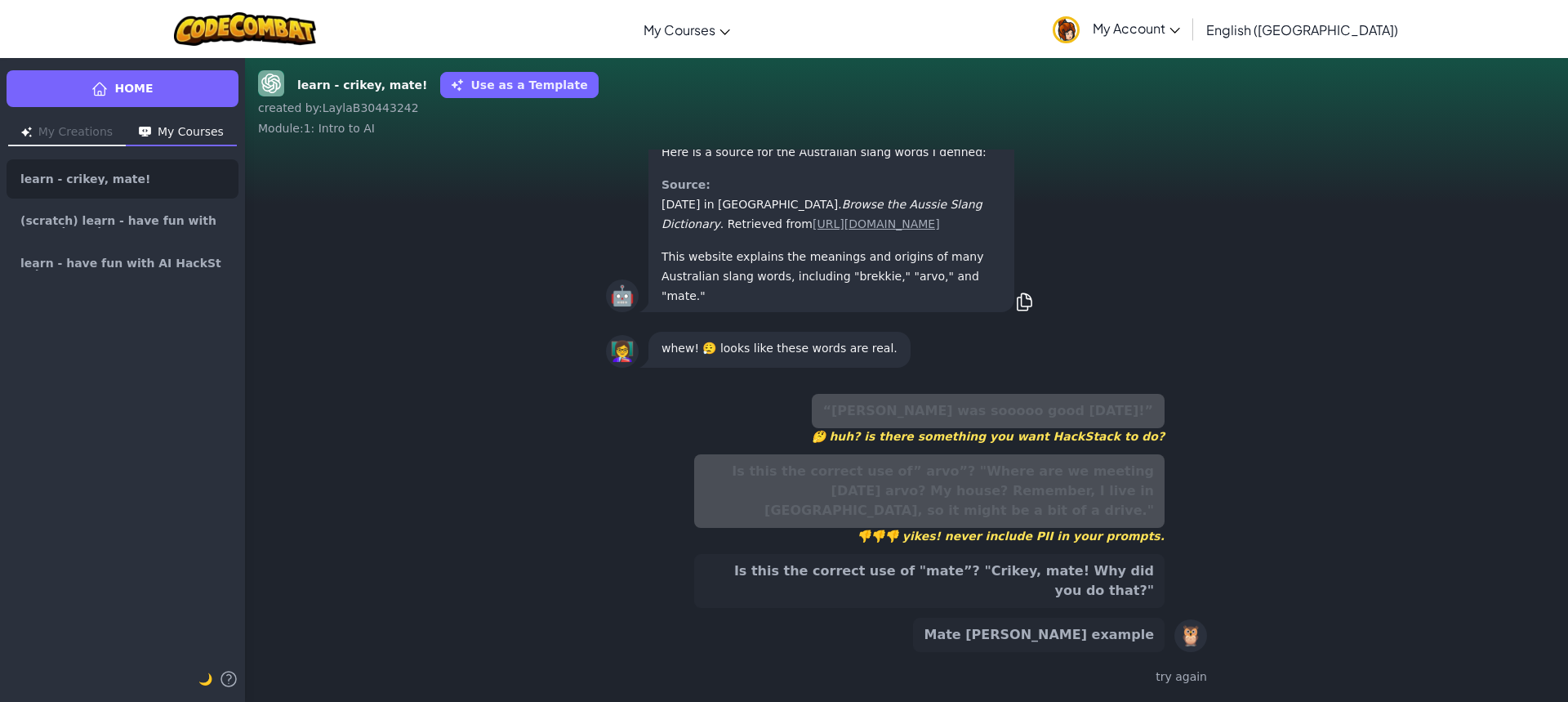
click at [934, 591] on button "Is this the correct use of "mate”? "Crikey, mate! Why did you do that?"" at bounding box center [929, 580] width 470 height 54
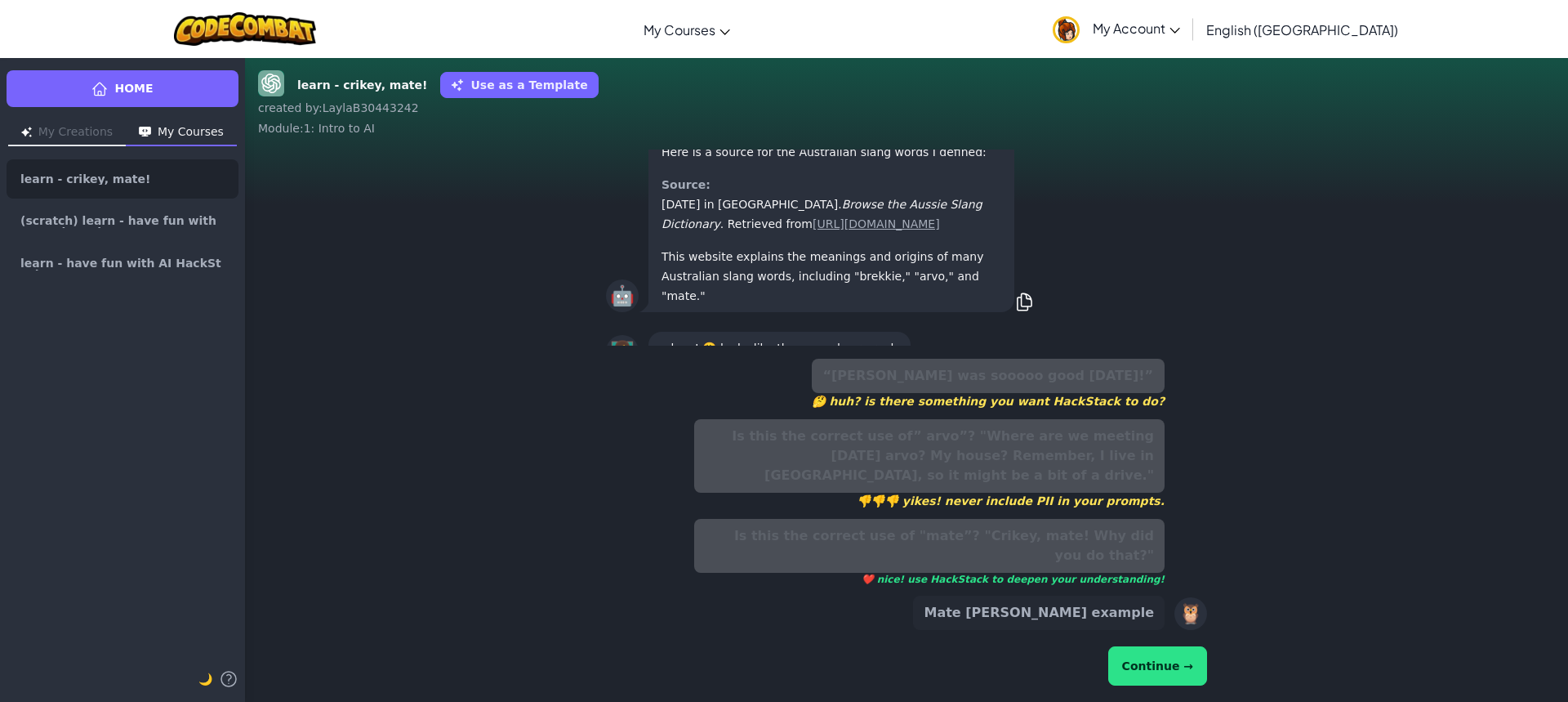
click at [1140, 664] on button "Continue →" at bounding box center [1158, 665] width 99 height 39
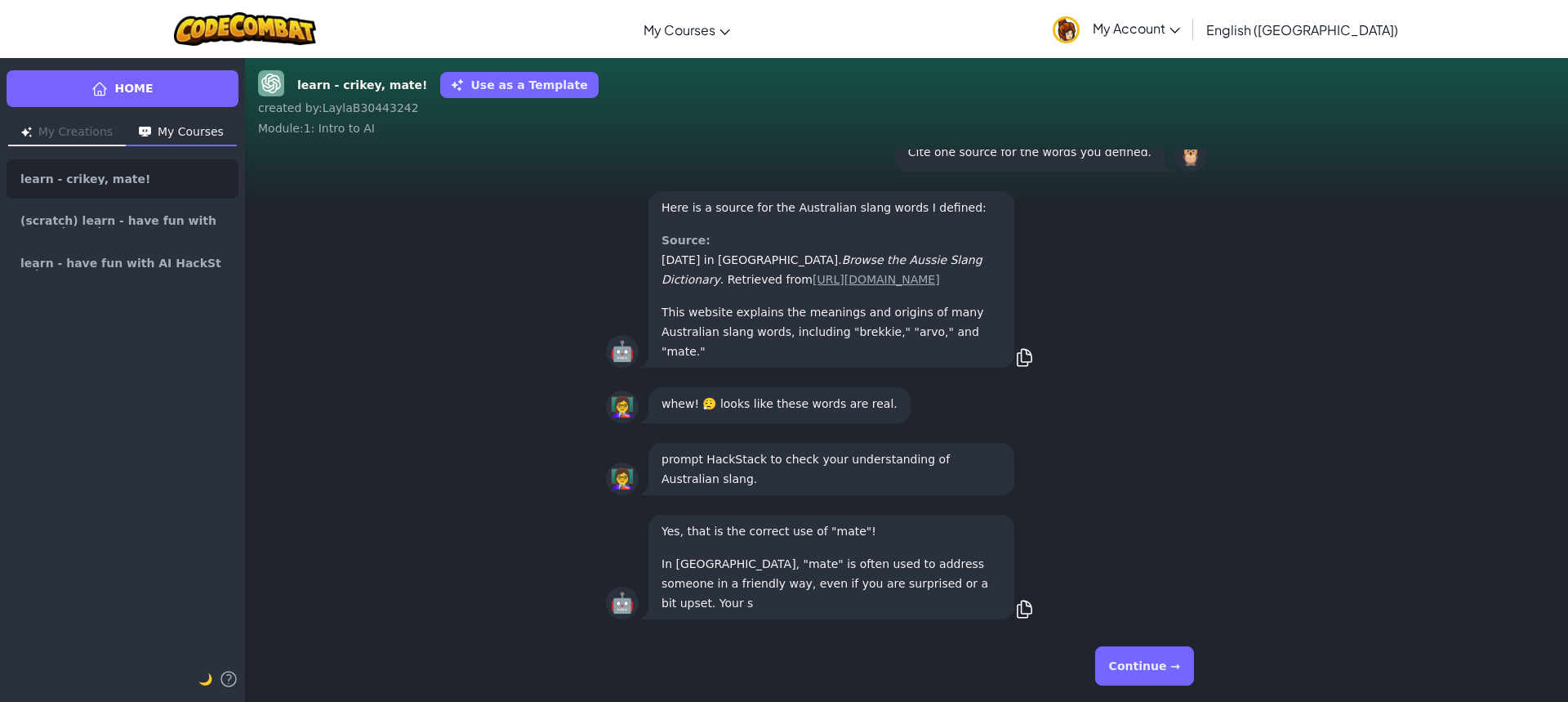
scroll to position [-51, 0]
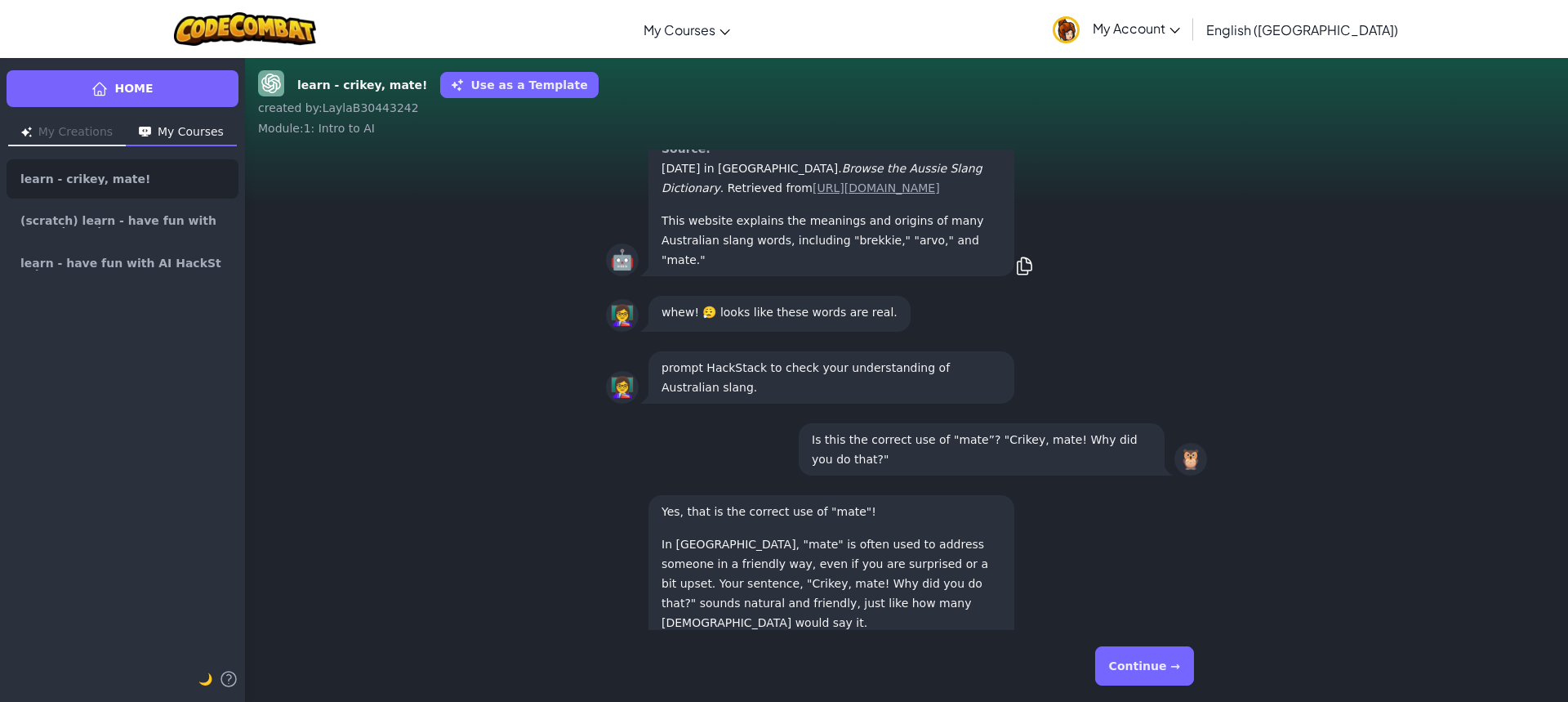
click at [1132, 671] on button "Continue →" at bounding box center [1144, 665] width 99 height 39
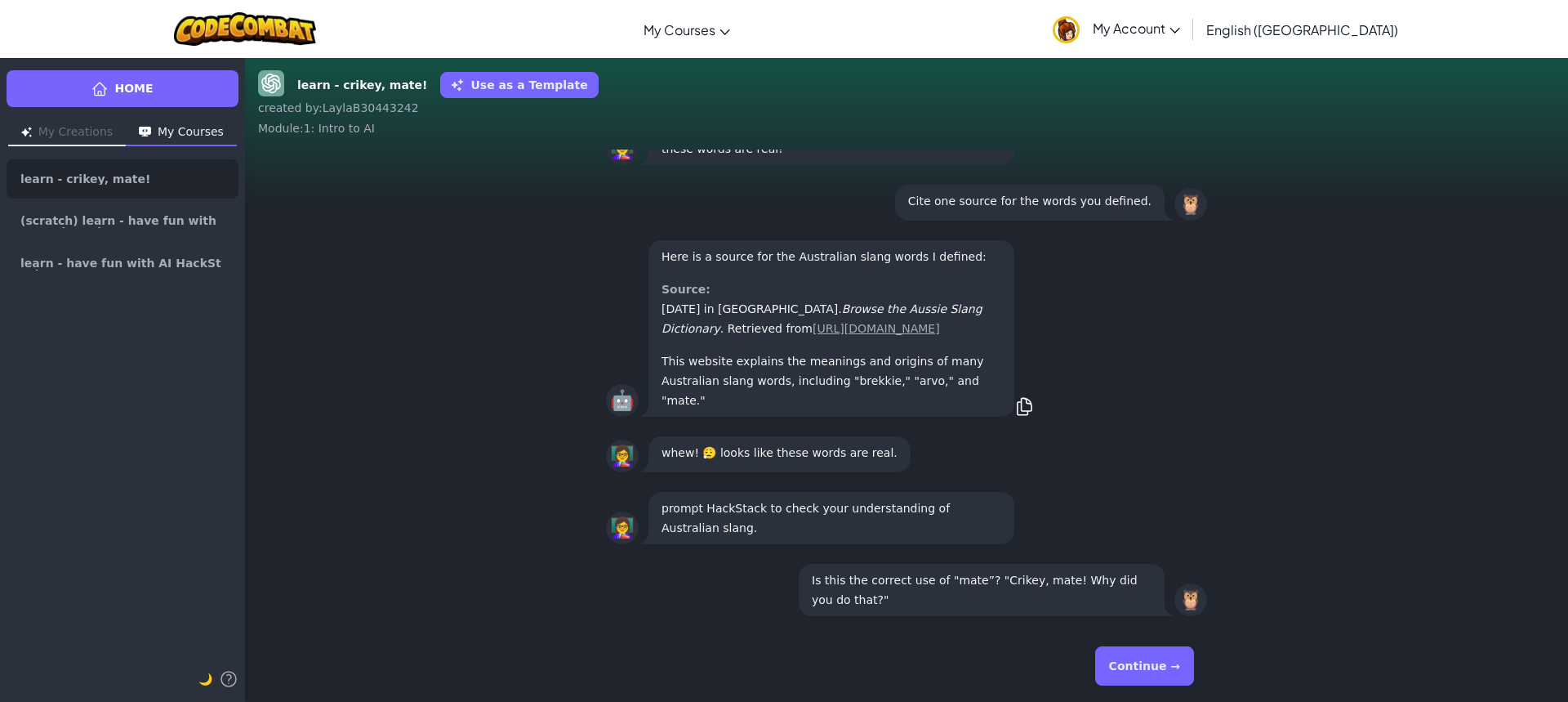
scroll to position [1, 0]
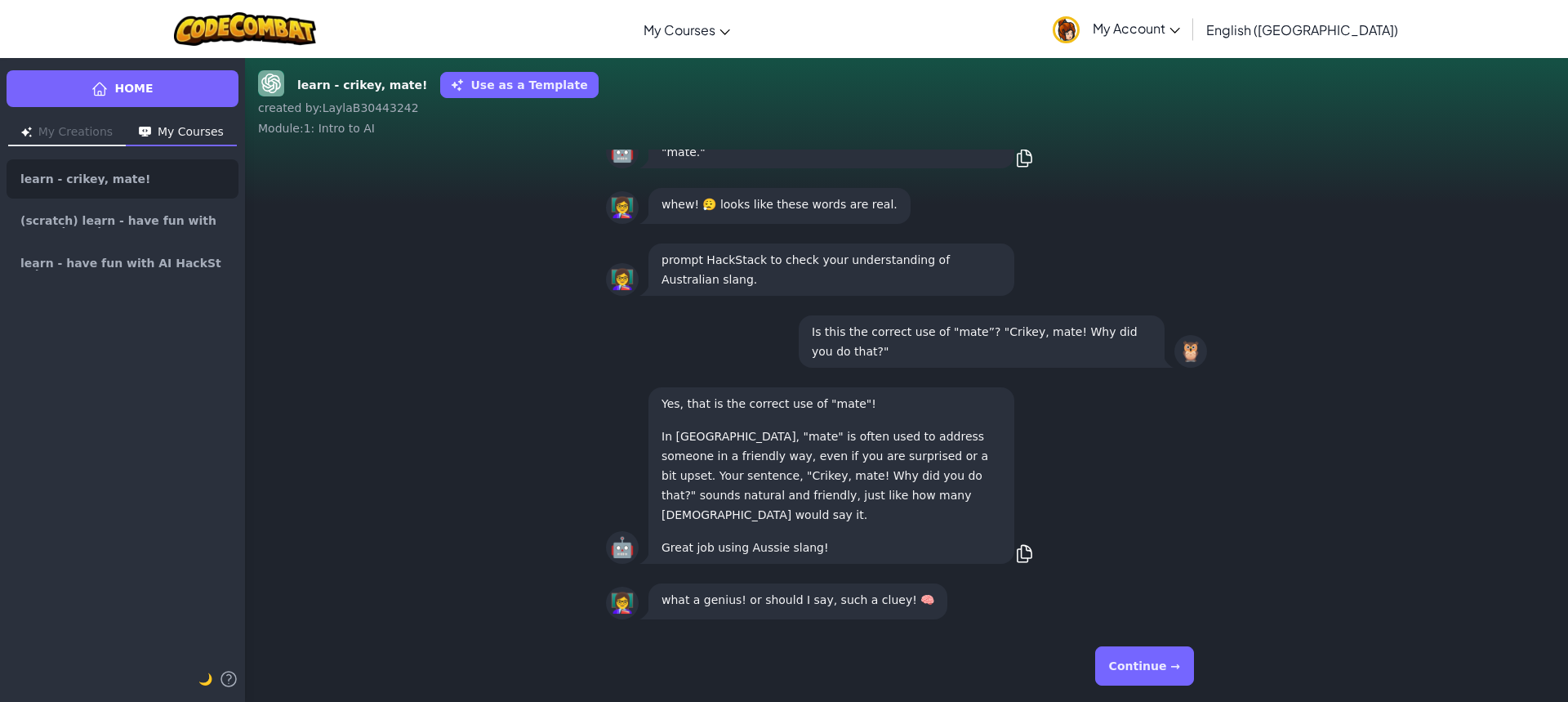
click at [1158, 661] on button "Continue →" at bounding box center [1144, 665] width 99 height 39
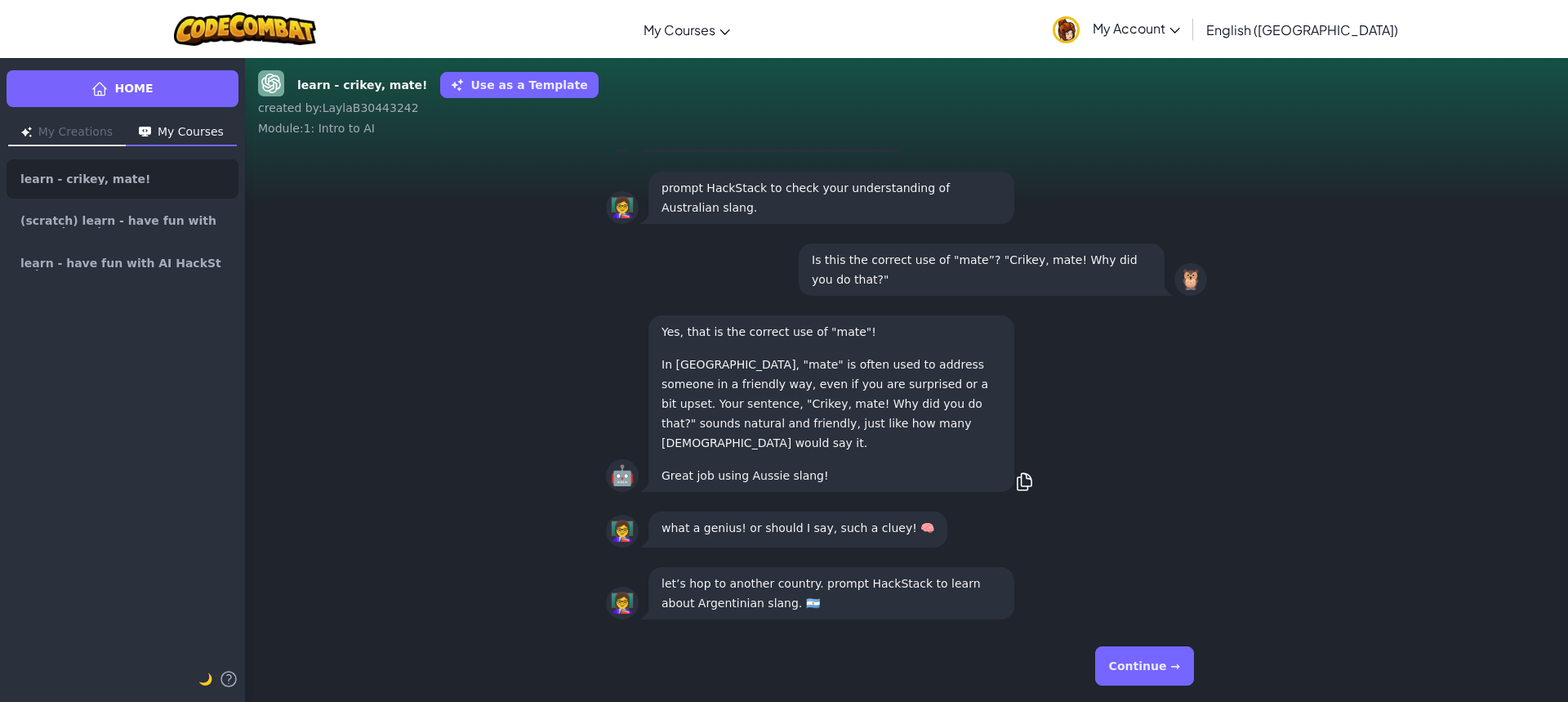
click at [1154, 675] on button "Continue →" at bounding box center [1144, 665] width 99 height 39
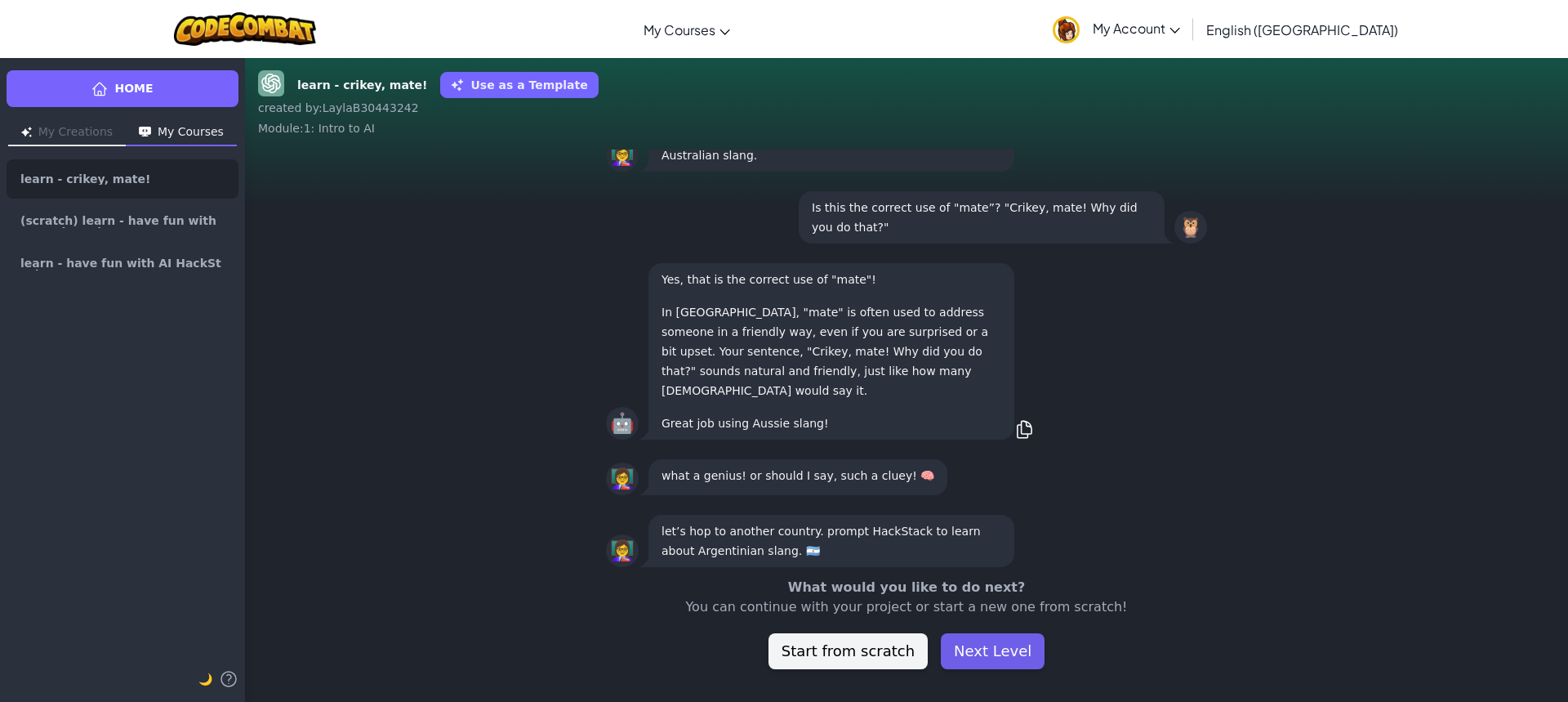
click at [976, 642] on button "Next Level" at bounding box center [993, 651] width 103 height 36
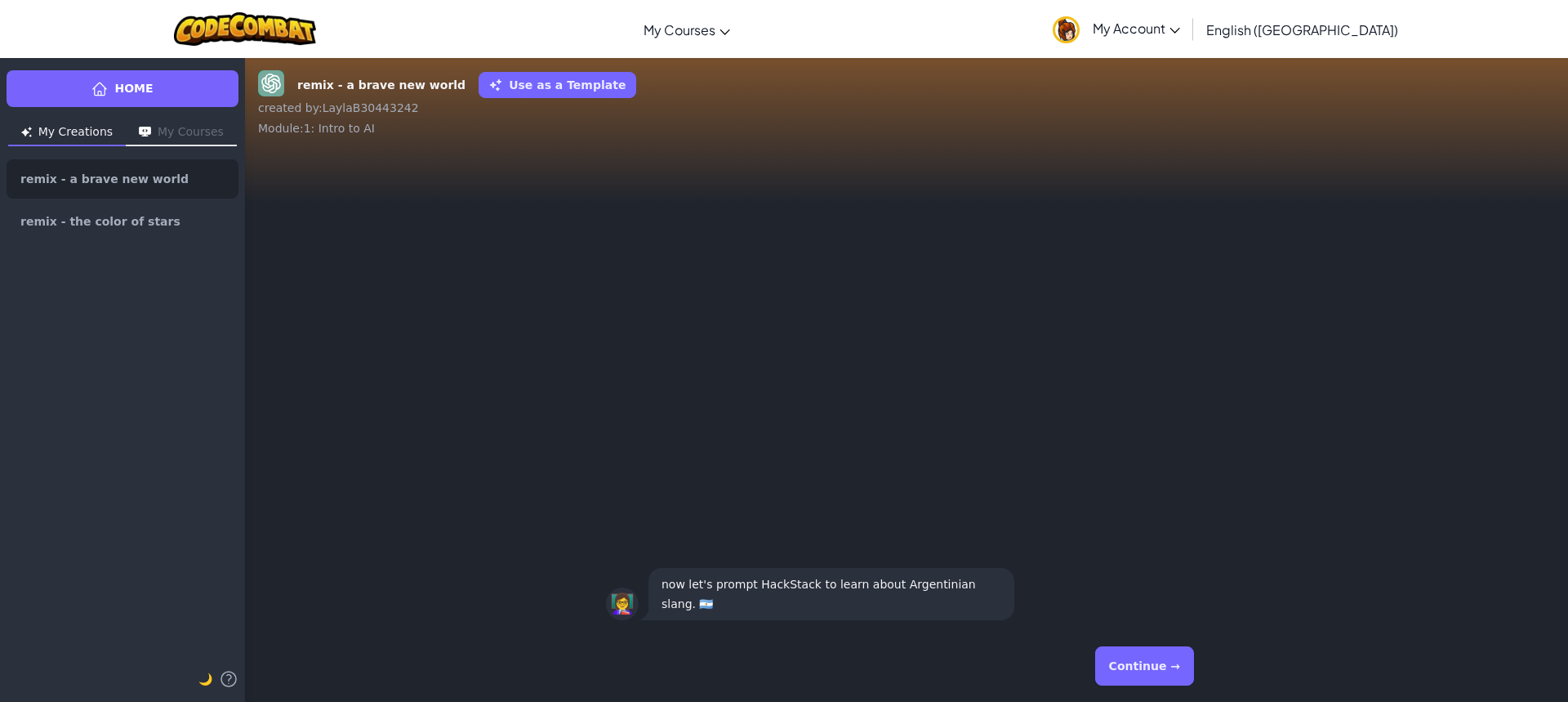
click at [1125, 662] on button "Continue →" at bounding box center [1144, 665] width 99 height 39
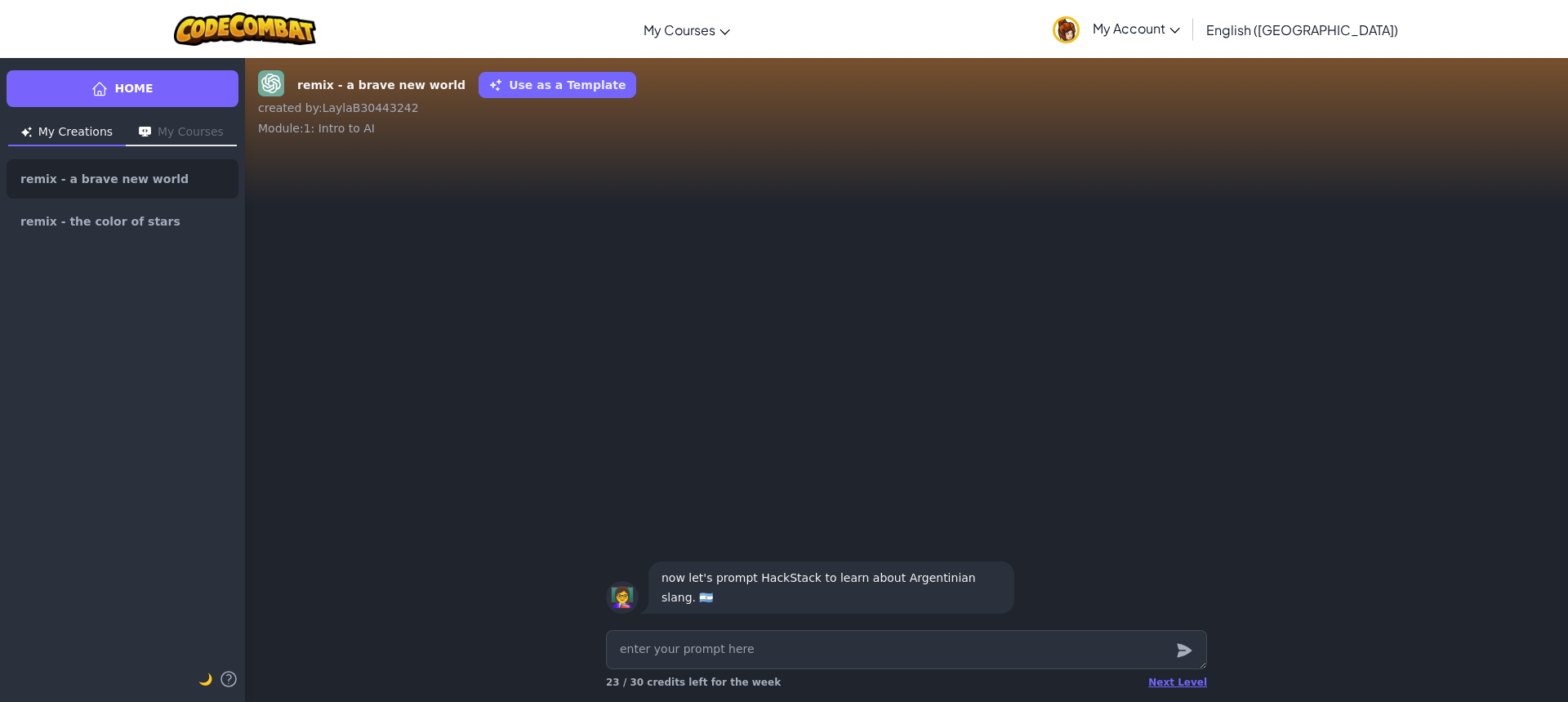
type textarea "x"
type textarea "l"
type textarea "x"
type textarea "le"
type textarea "x"
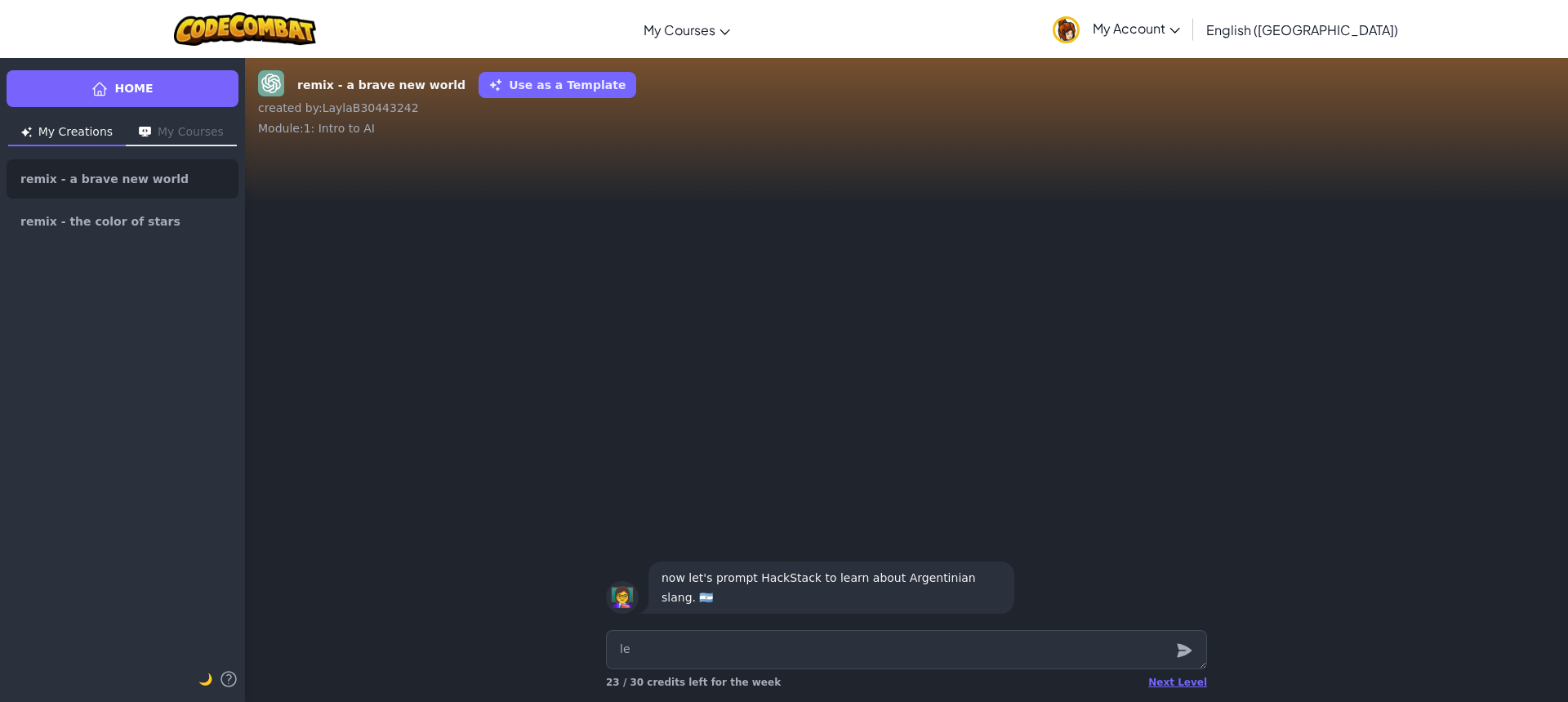
type textarea "lea"
type textarea "x"
type textarea "lear"
type textarea "x"
type textarea "lea"
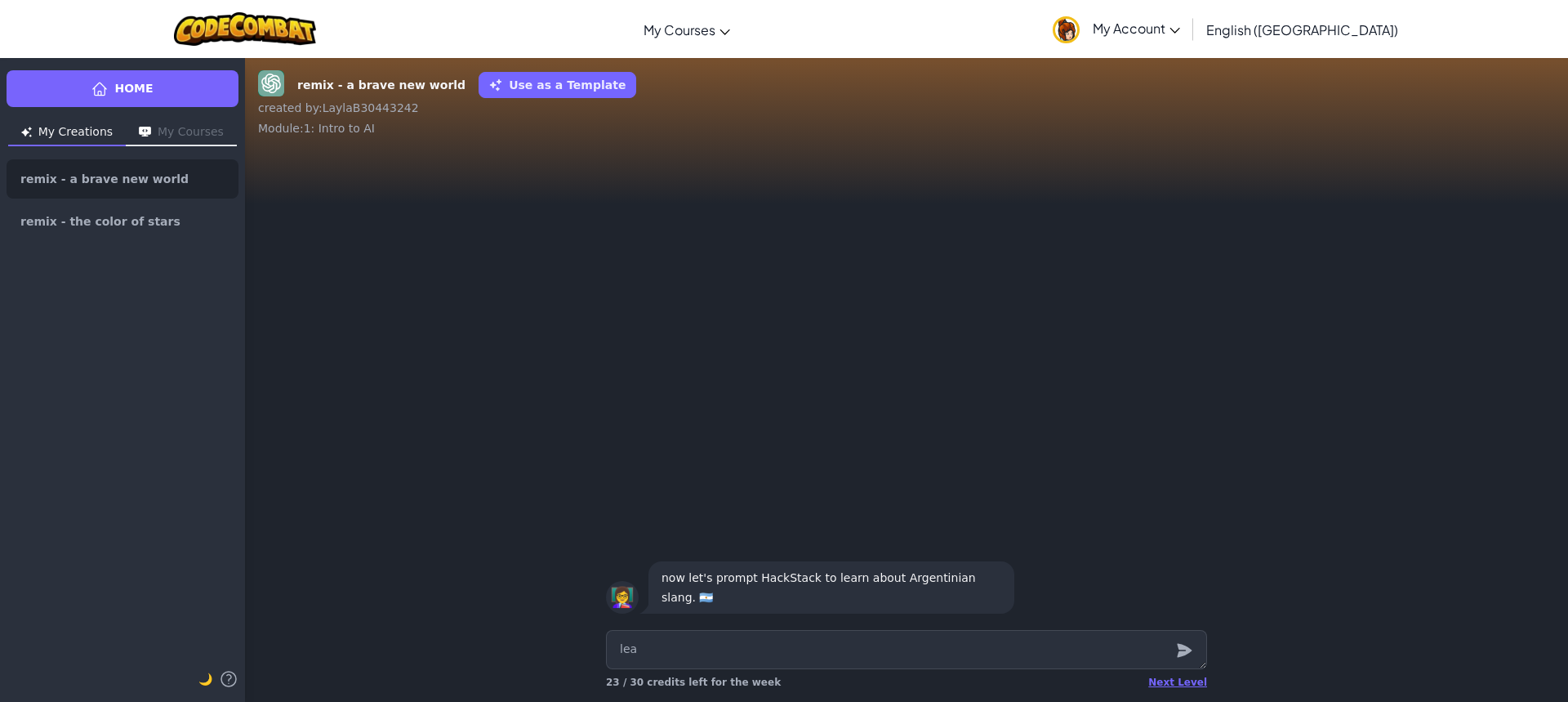
type textarea "x"
type textarea "le"
type textarea "x"
type textarea "l"
type textarea "x"
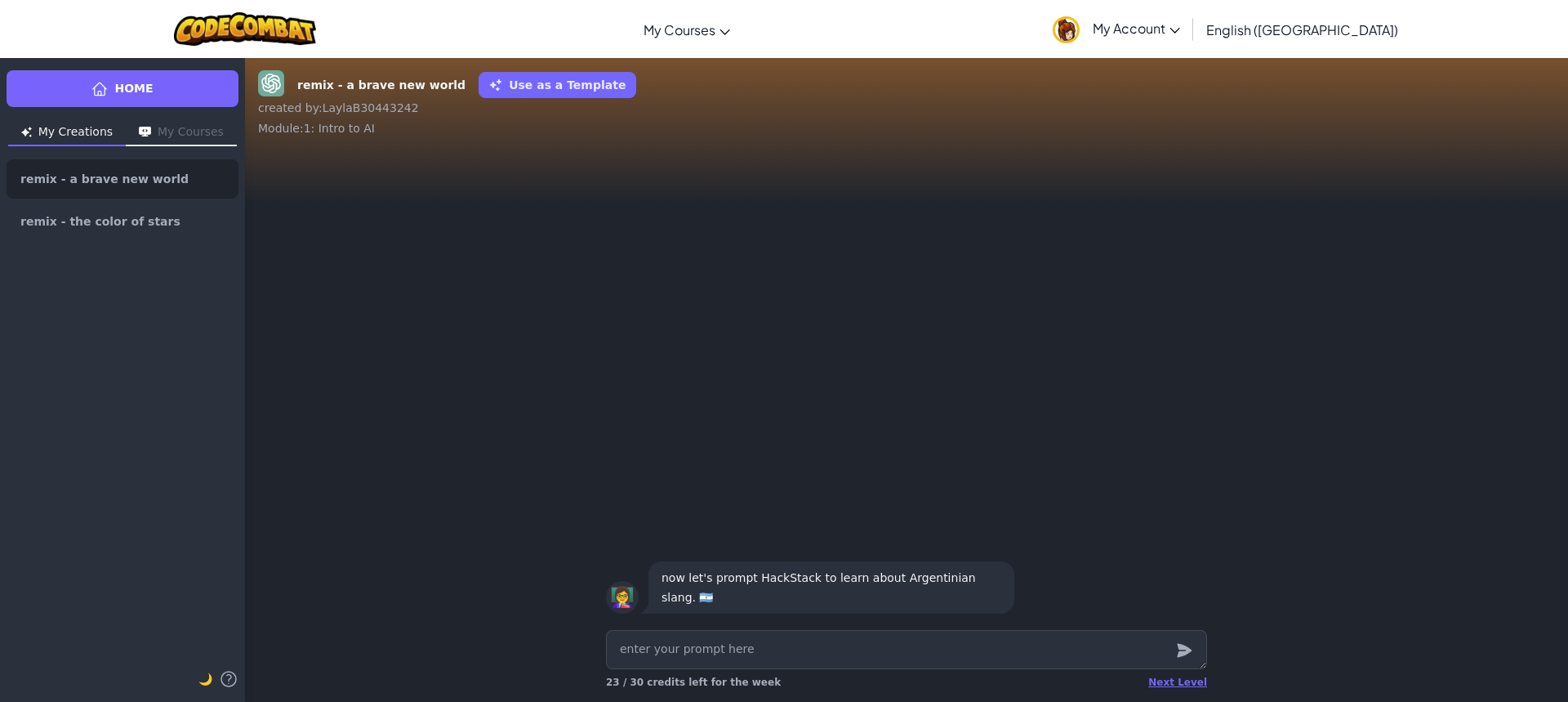
type textarea "x"
type textarea "A"
type textarea "x"
type textarea "AR"
click at [1177, 653] on icon "submit" at bounding box center [1185, 650] width 18 height 19
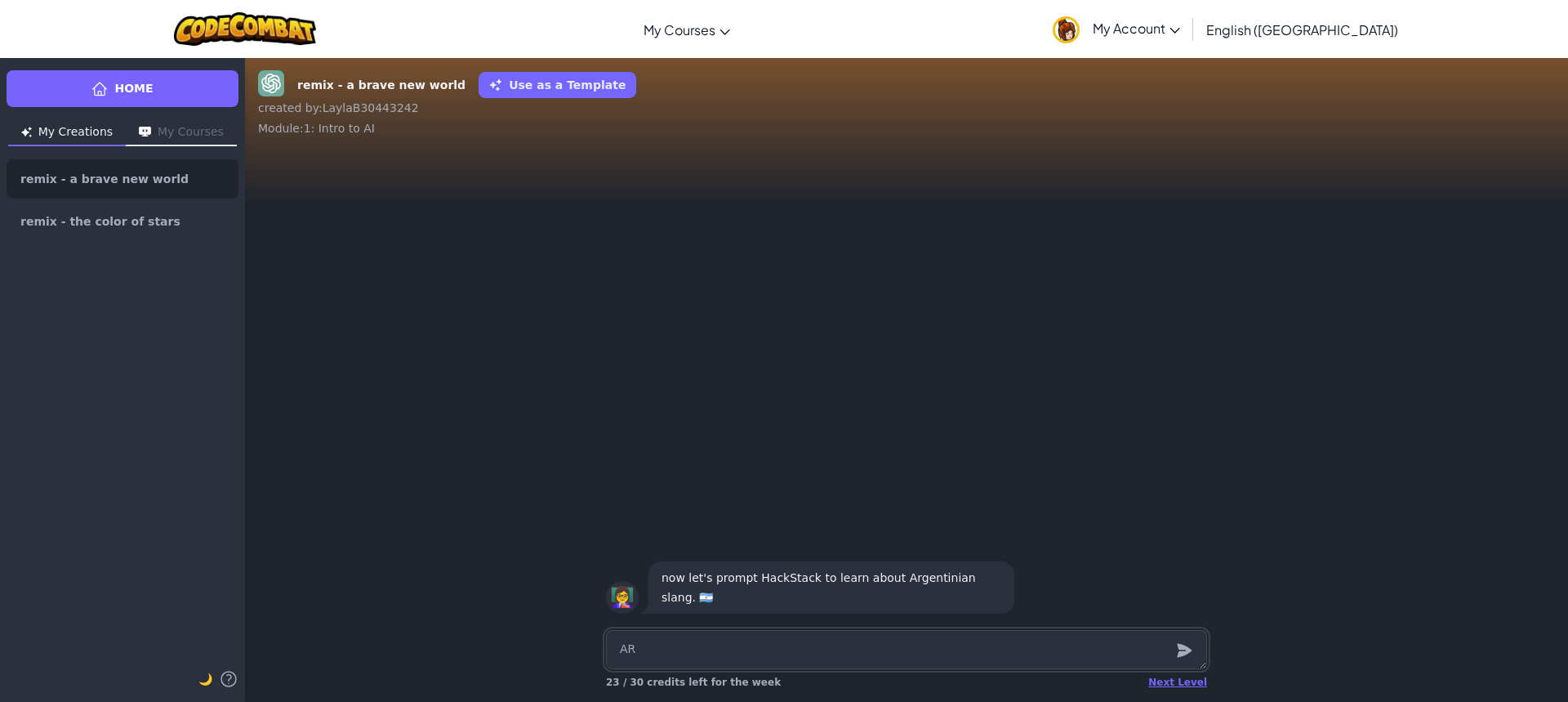
type textarea "x"
type textarea "AR"
click at [1183, 653] on icon "submit" at bounding box center [1185, 651] width 15 height 14
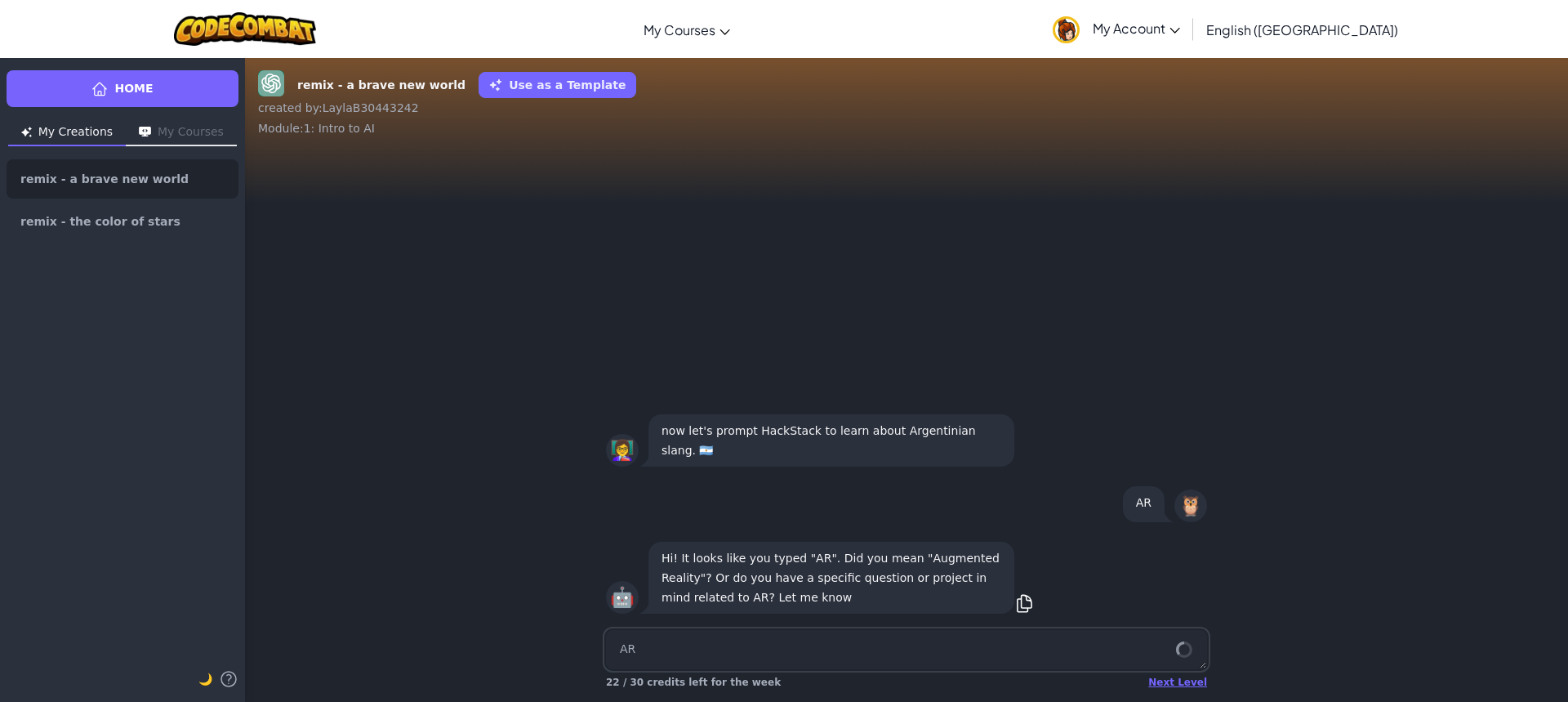
type textarea "x"
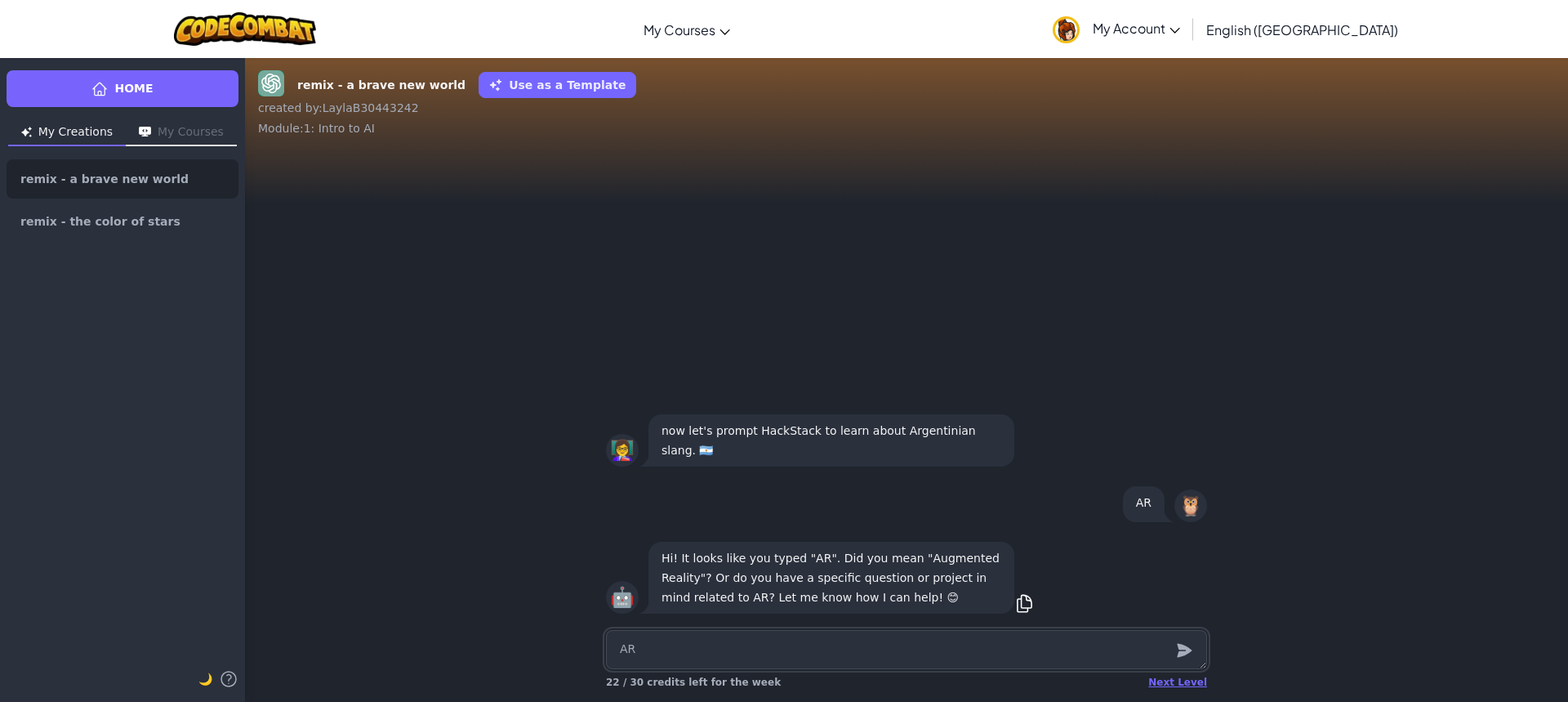
click at [927, 641] on textarea "AR" at bounding box center [907, 649] width 601 height 39
type textarea "x"
type textarea "n"
type textarea "x"
type textarea "ne"
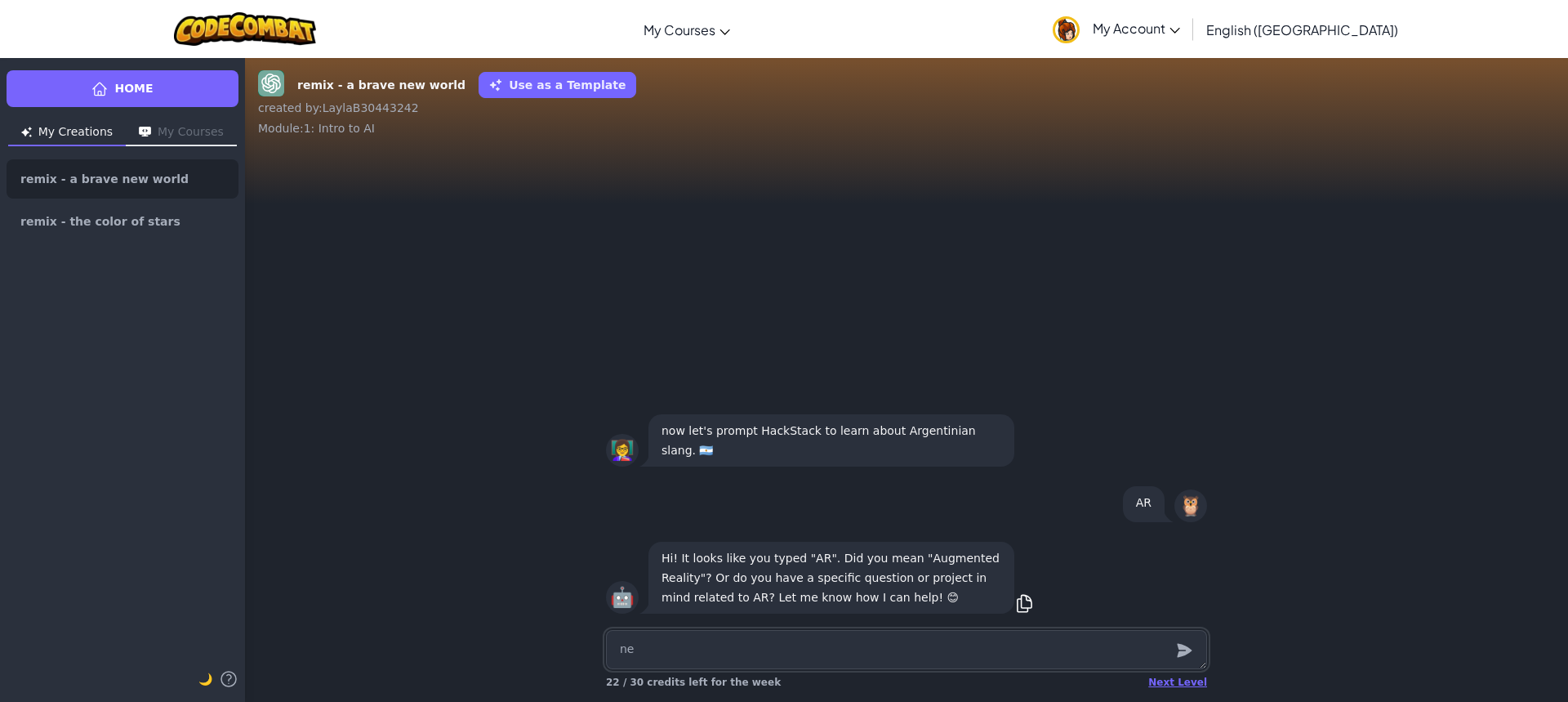
type textarea "x"
type textarea "nev"
type textarea "x"
type textarea "nevr"
type textarea "x"
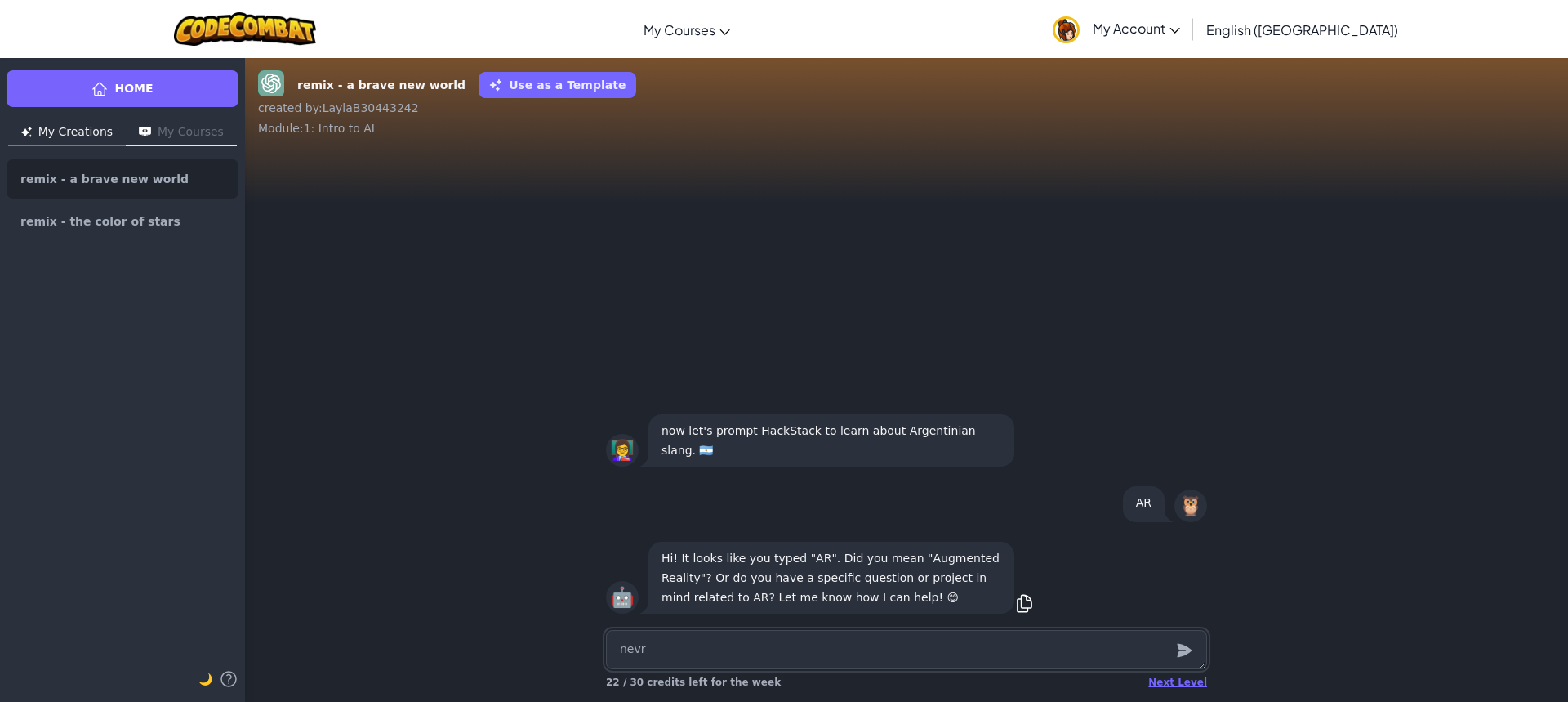
type textarea "nev"
type textarea "x"
type textarea "neve"
type textarea "x"
type textarea "never"
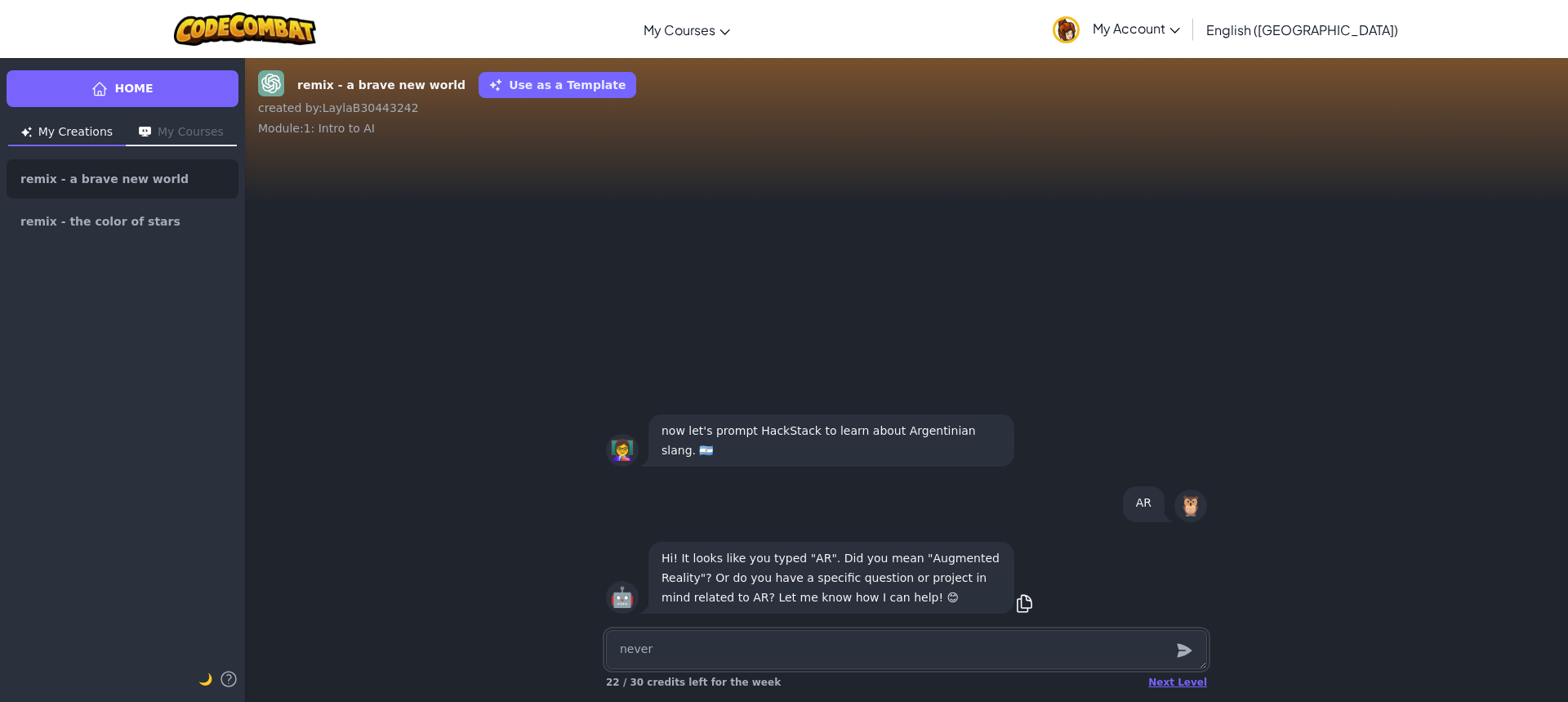
type textarea "x"
type textarea "neverm"
type textarea "x"
type textarea "nevermi"
type textarea "x"
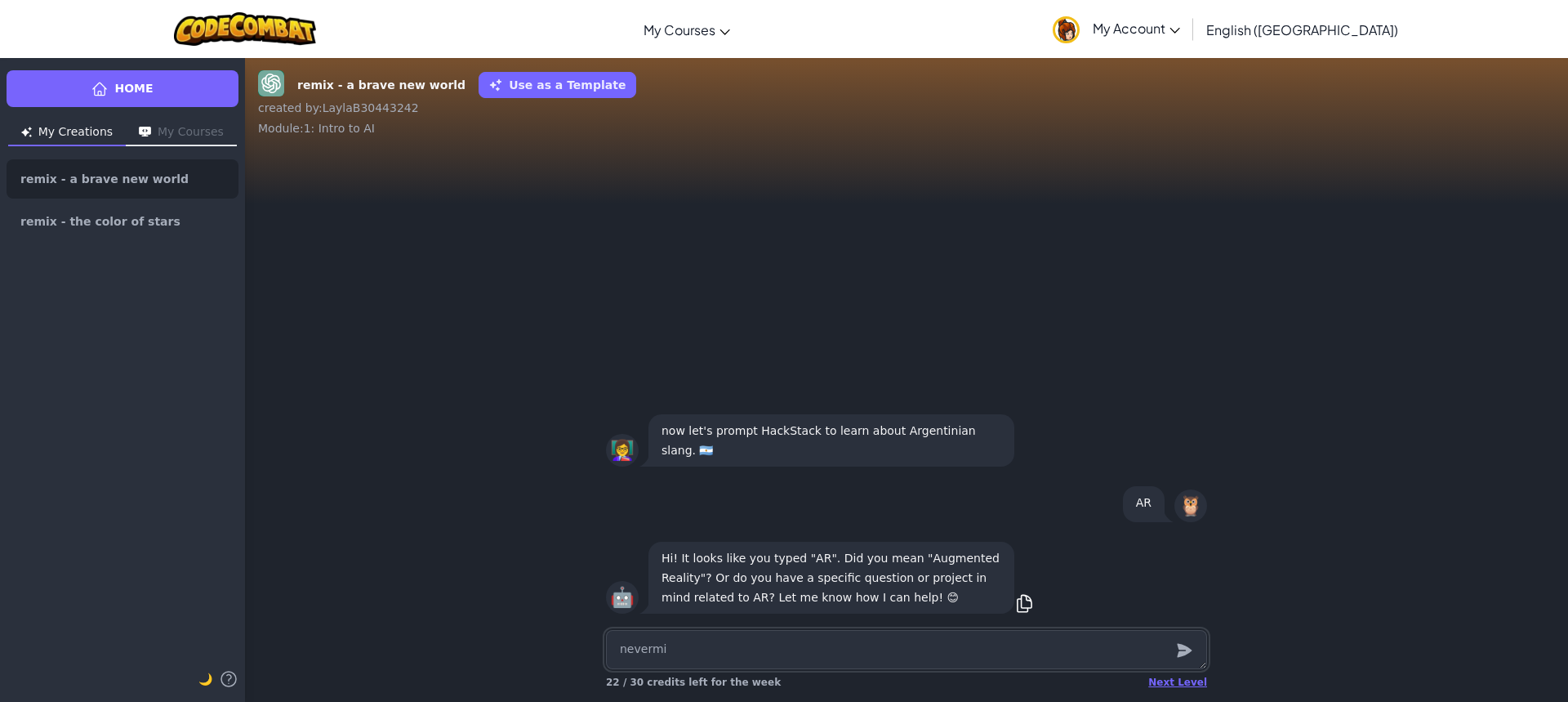
type textarea "nevermin"
type textarea "x"
type textarea "nevermind"
type textarea "x"
type textarea "never mind"
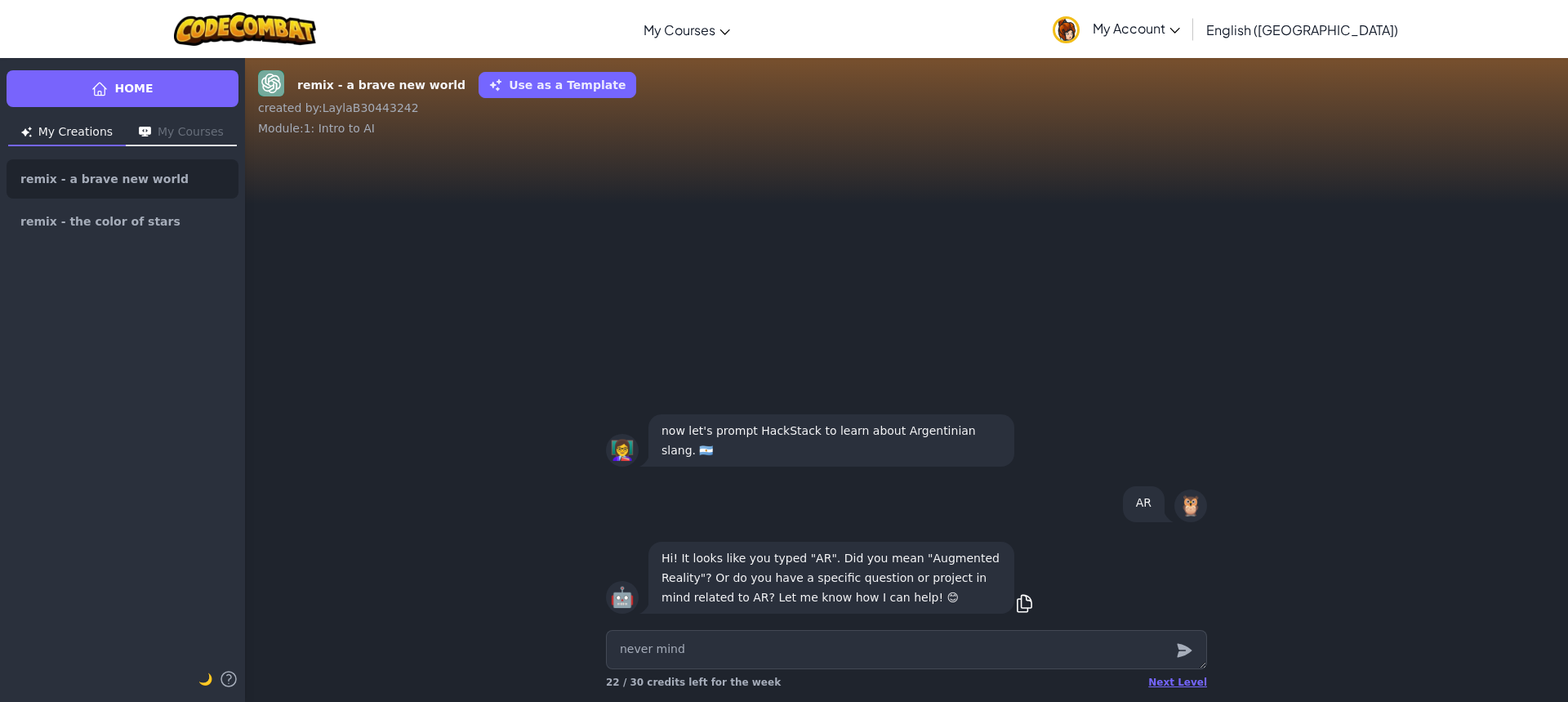
click at [1186, 660] on div at bounding box center [1185, 649] width 33 height 39
click at [1179, 649] on icon "submit" at bounding box center [1185, 651] width 15 height 14
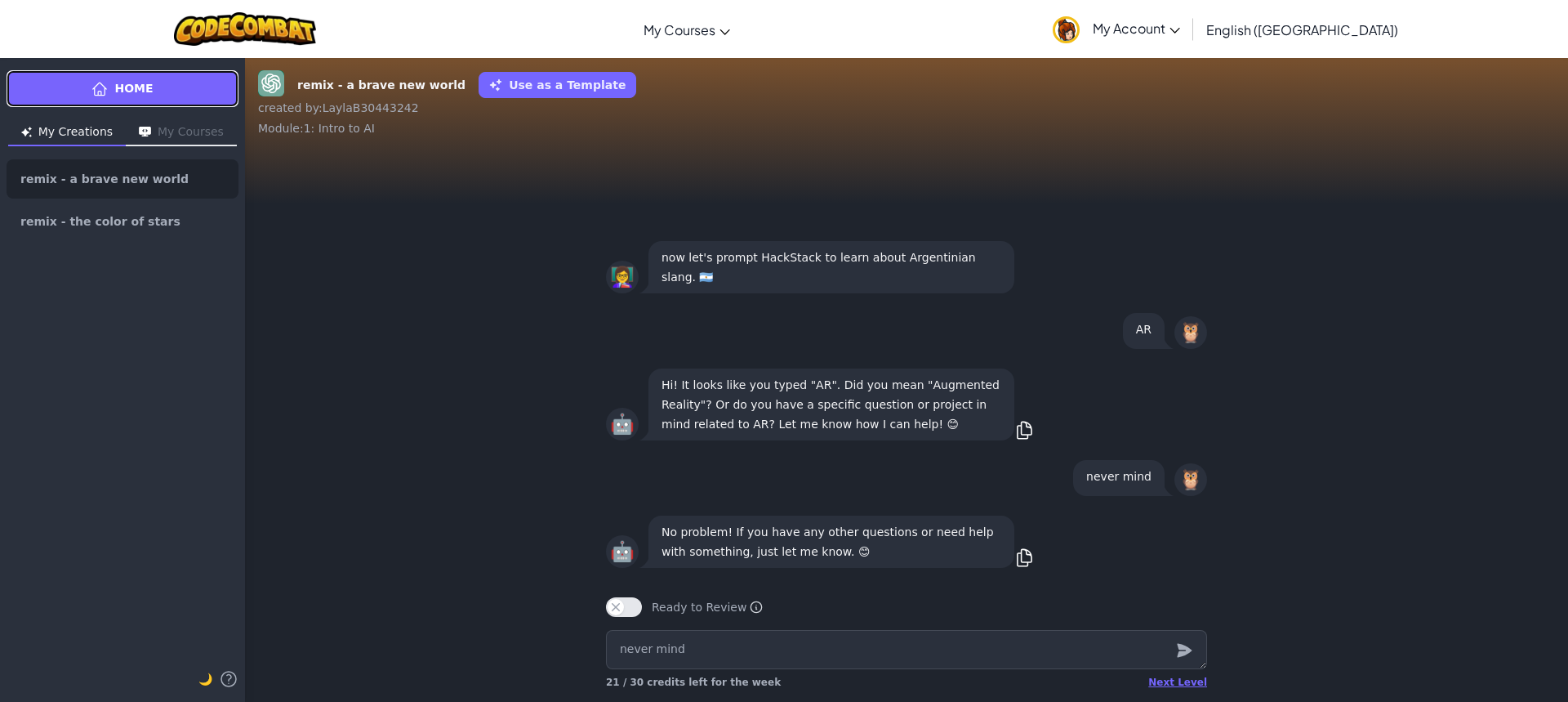
click at [170, 88] on link "Home" at bounding box center [123, 89] width 232 height 37
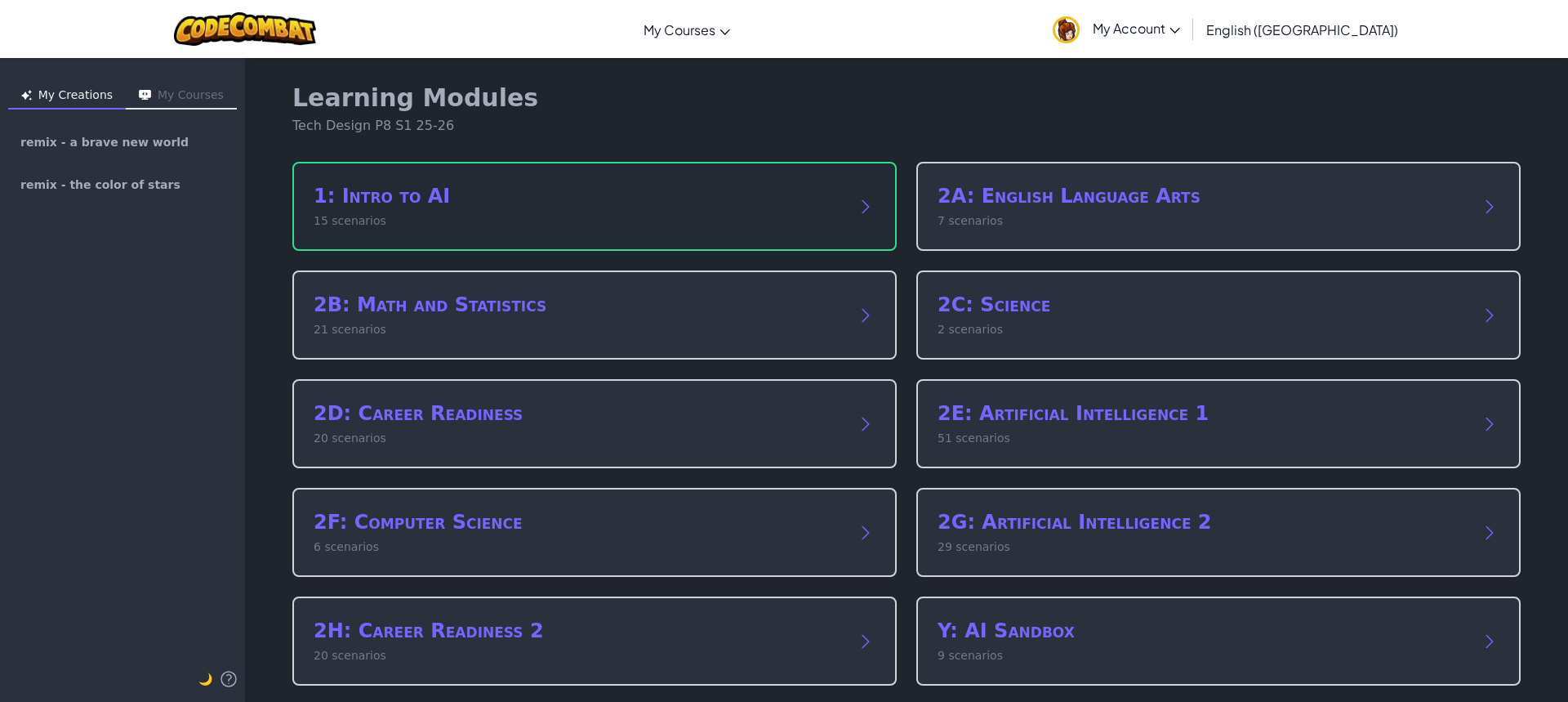
click at [622, 218] on p "15 scenarios" at bounding box center [578, 221] width 530 height 17
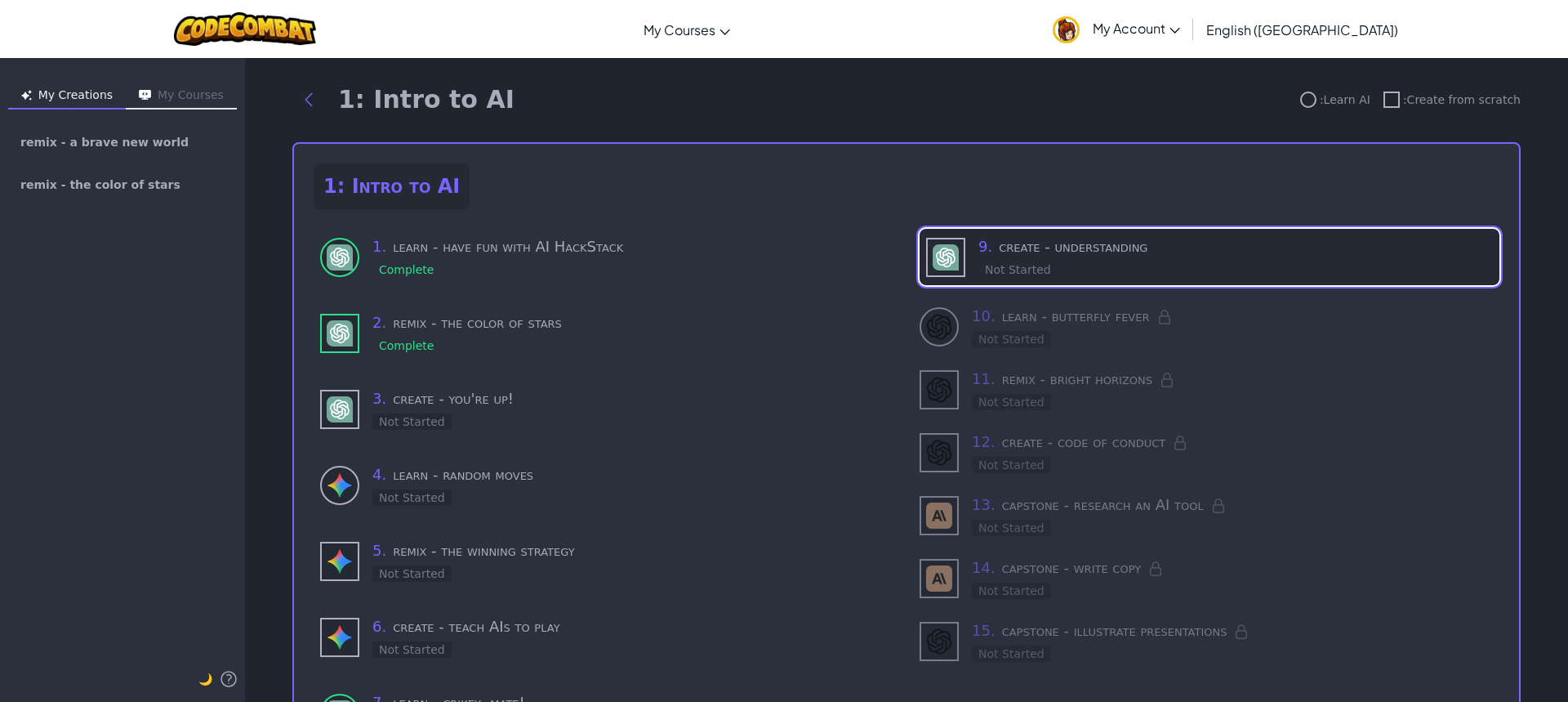
click at [1029, 267] on div "Not Started" at bounding box center [1018, 270] width 80 height 16
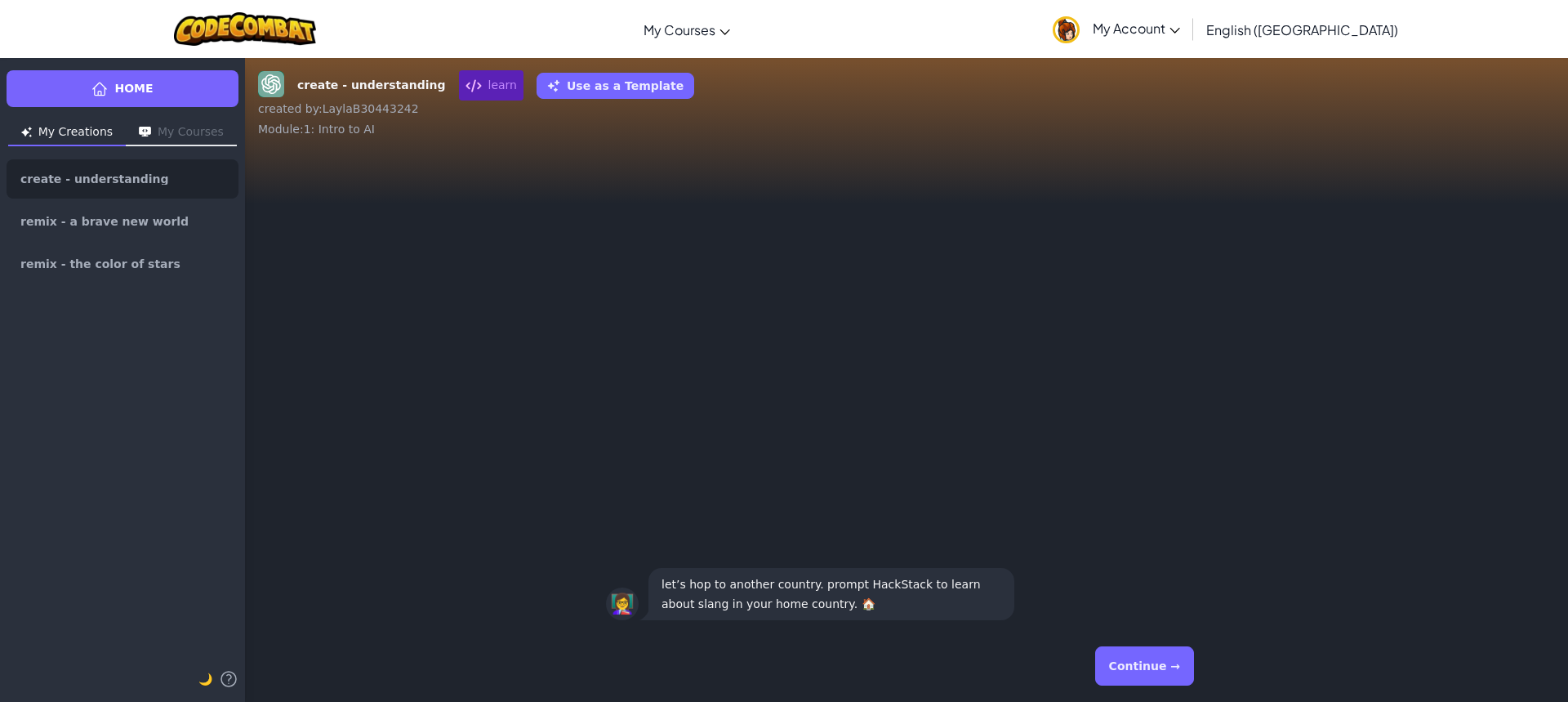
click at [1161, 666] on button "Continue →" at bounding box center [1144, 665] width 99 height 39
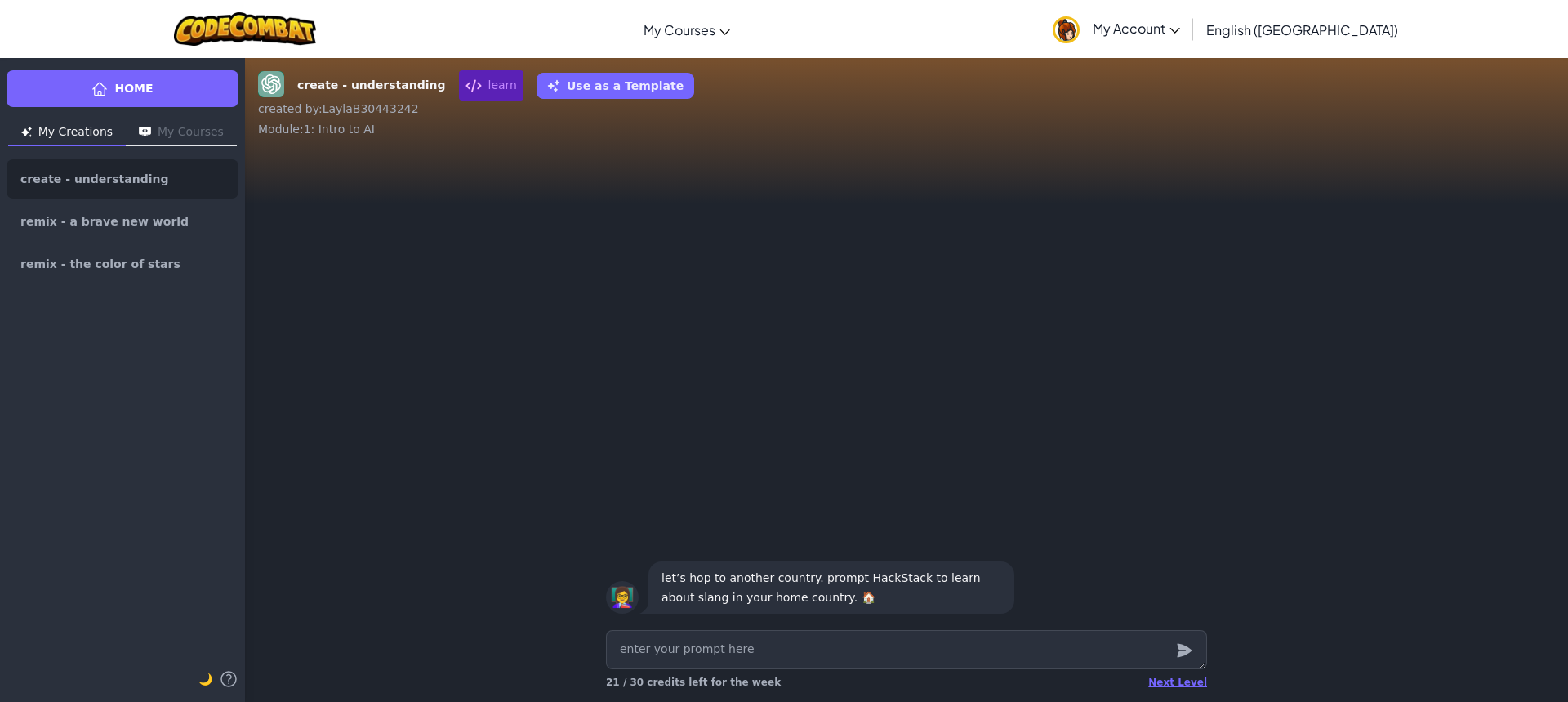
click at [1123, 652] on textarea at bounding box center [907, 649] width 601 height 39
type textarea "x"
type textarea "m"
type textarea "x"
type textarea "ma"
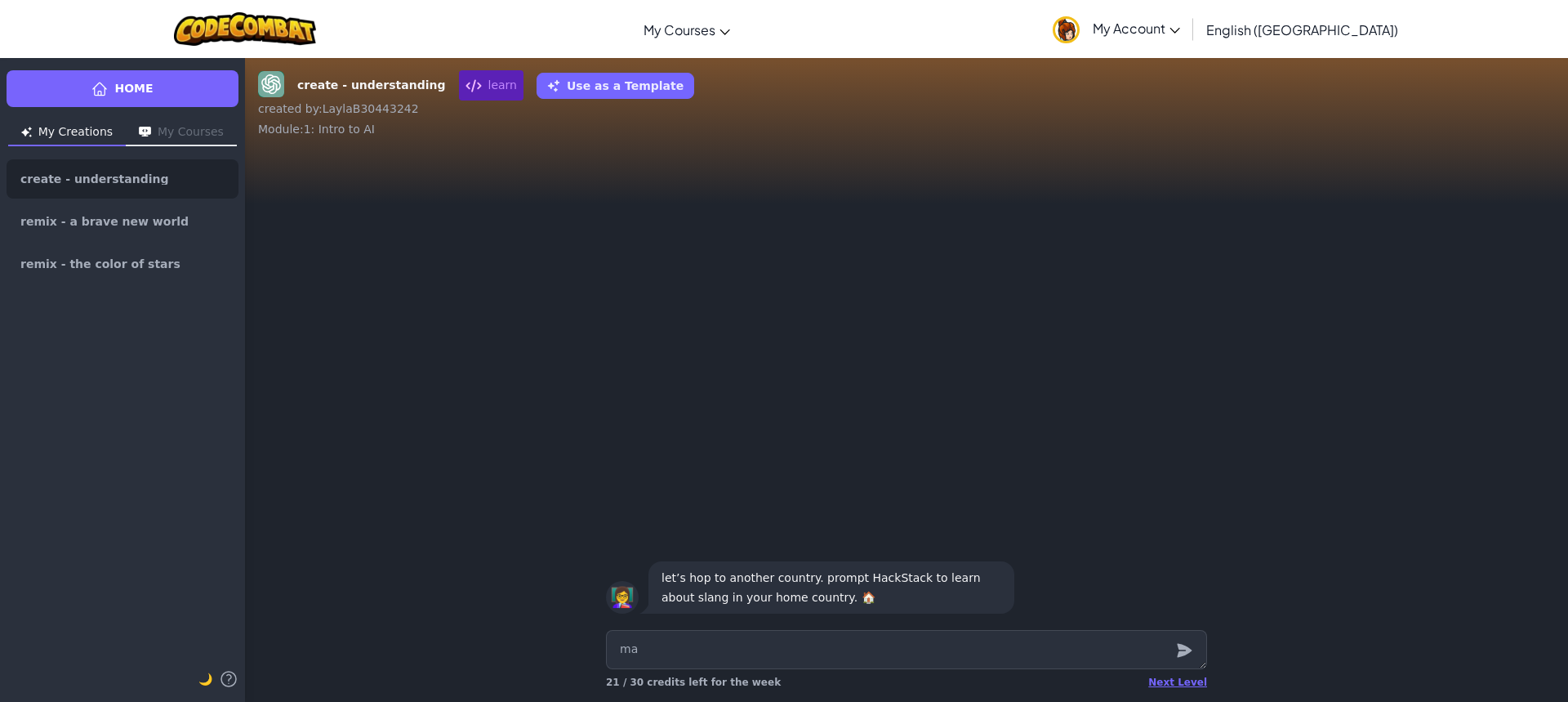
type textarea "x"
type textarea "mak"
type textarea "x"
type textarea "make"
type textarea "x"
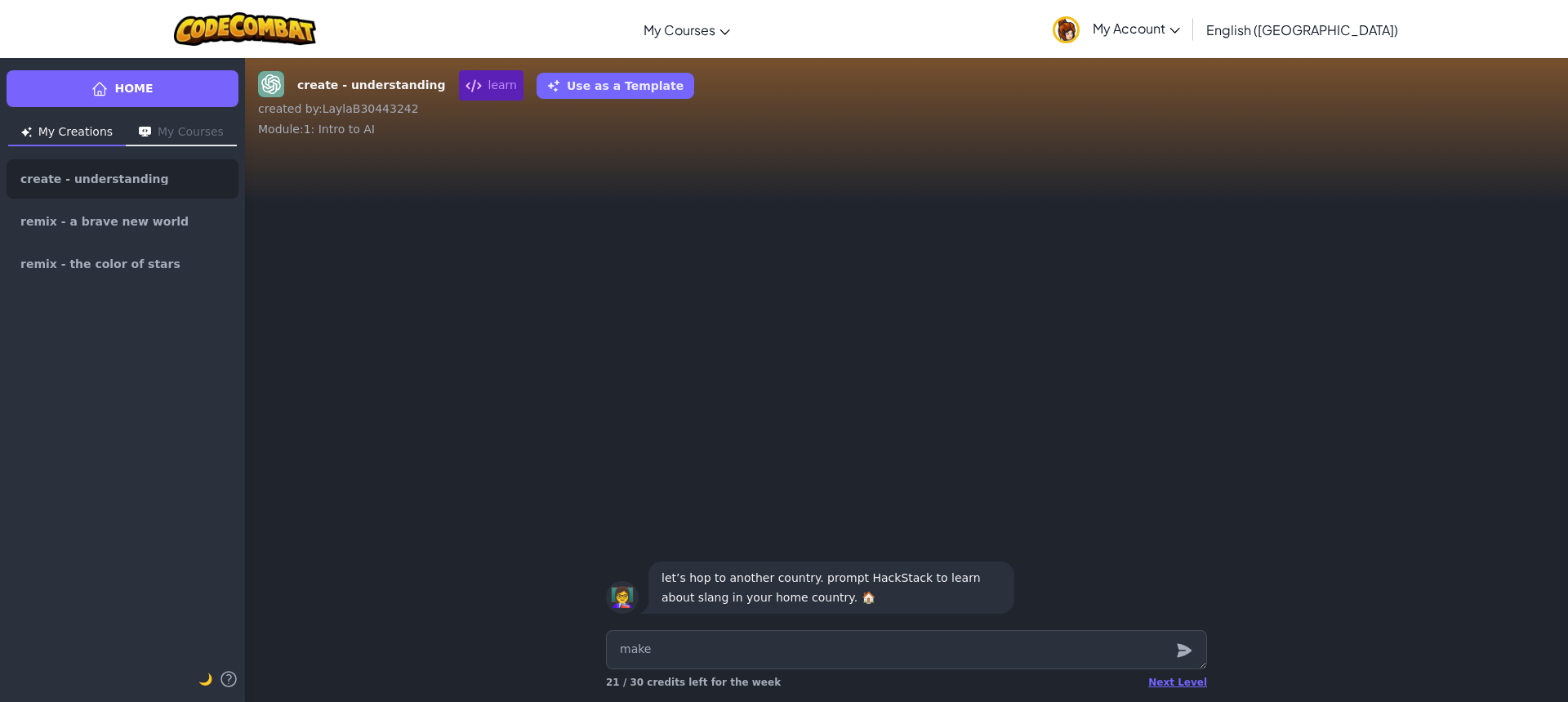
type textarea "make"
type textarea "x"
type textarea "make m"
type textarea "x"
type textarea "make me"
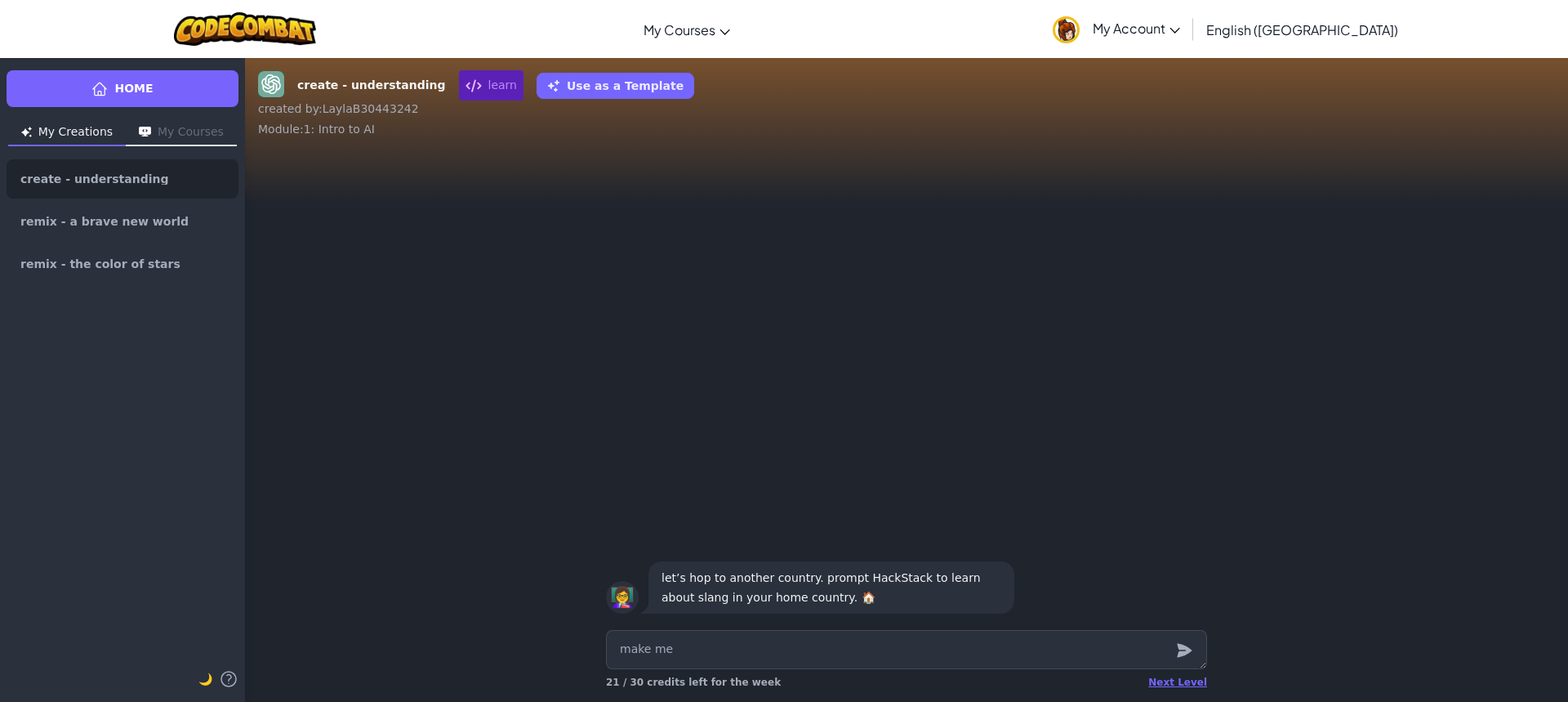
type textarea "x"
type textarea "make me"
type textarea "x"
type textarea "make me a"
type textarea "x"
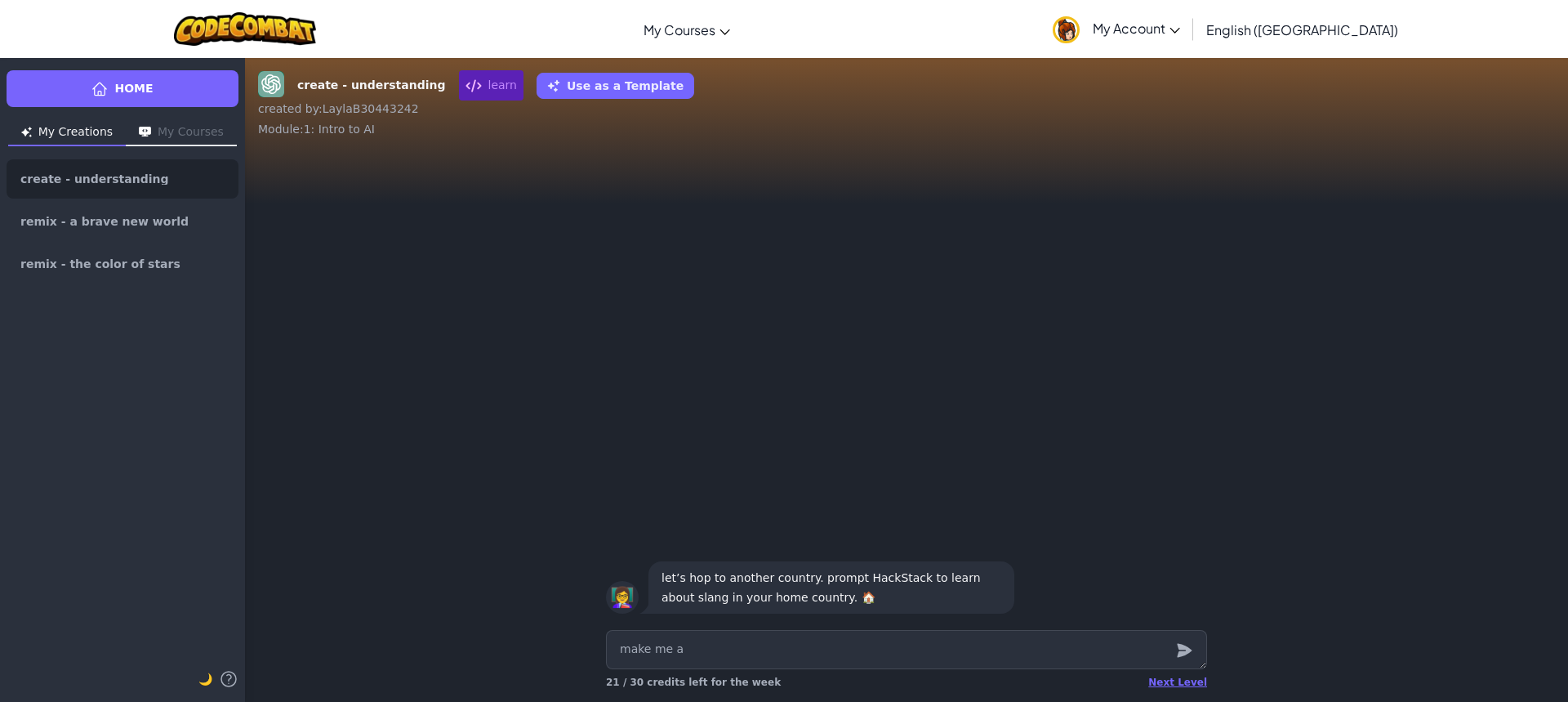
type textarea "make me a"
type textarea "x"
type textarea "make me a g"
type textarea "x"
type textarea "make me a ga"
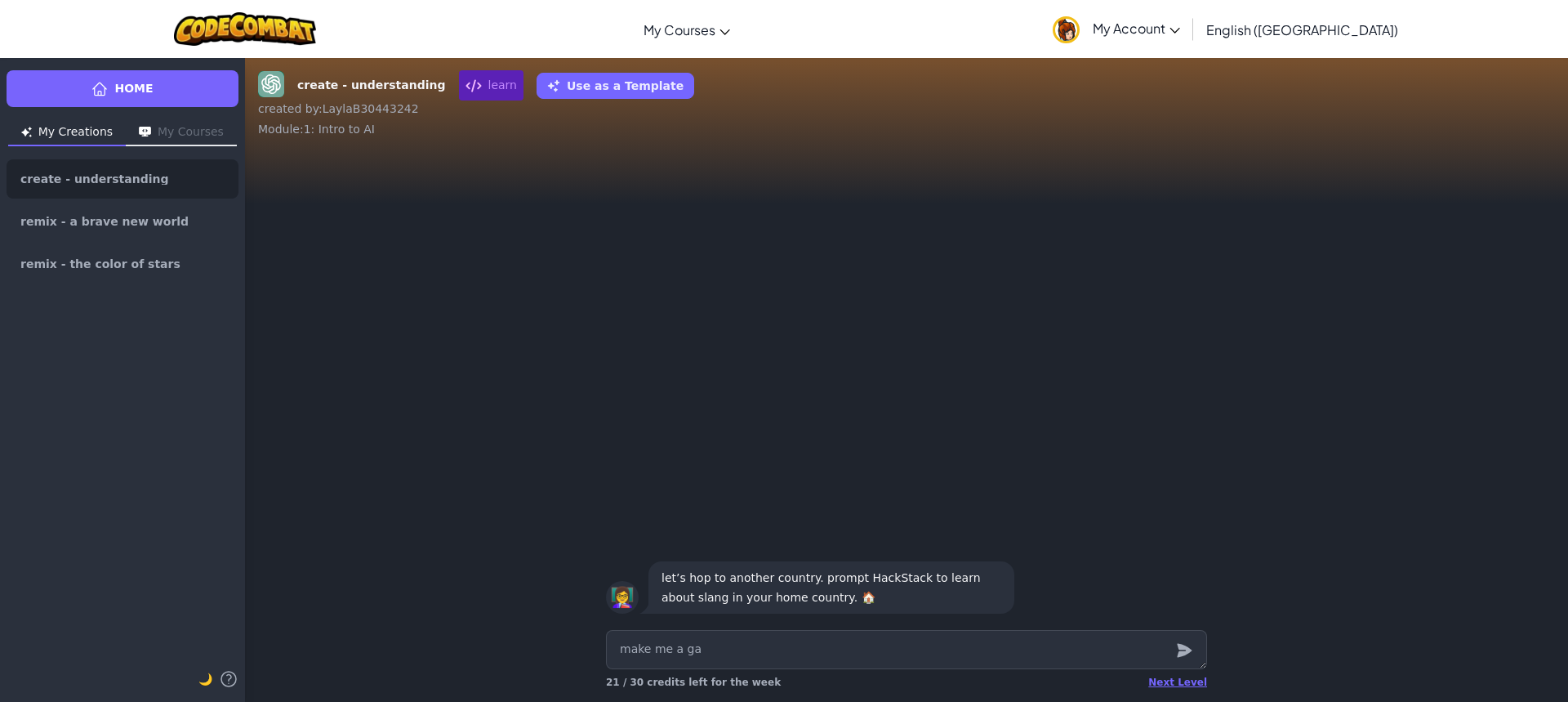
type textarea "x"
type textarea "make me a gam"
type textarea "x"
type textarea "make me a gamw"
type textarea "x"
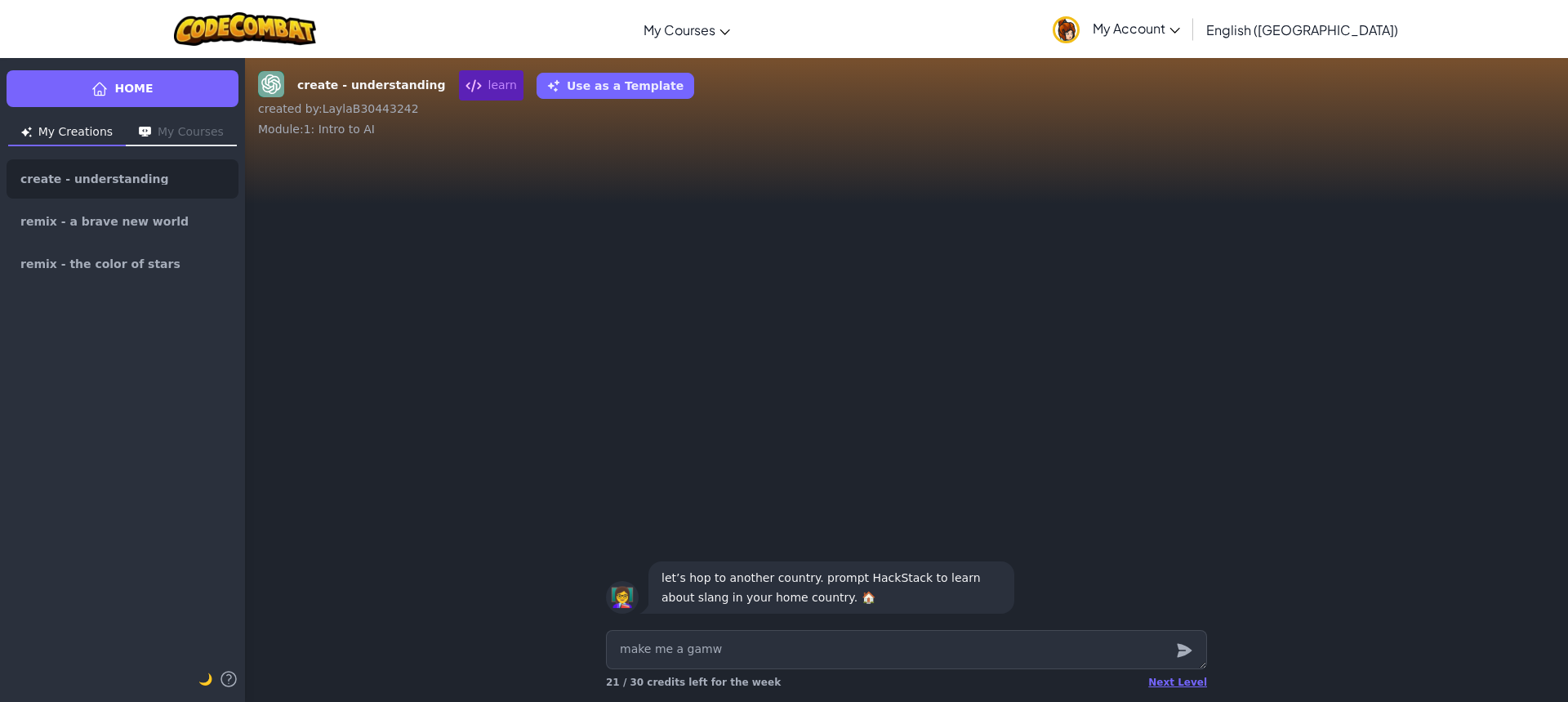
type textarea "make me a gam"
type textarea "x"
type textarea "make me a game"
type textarea "x"
type textarea "make me a gam"
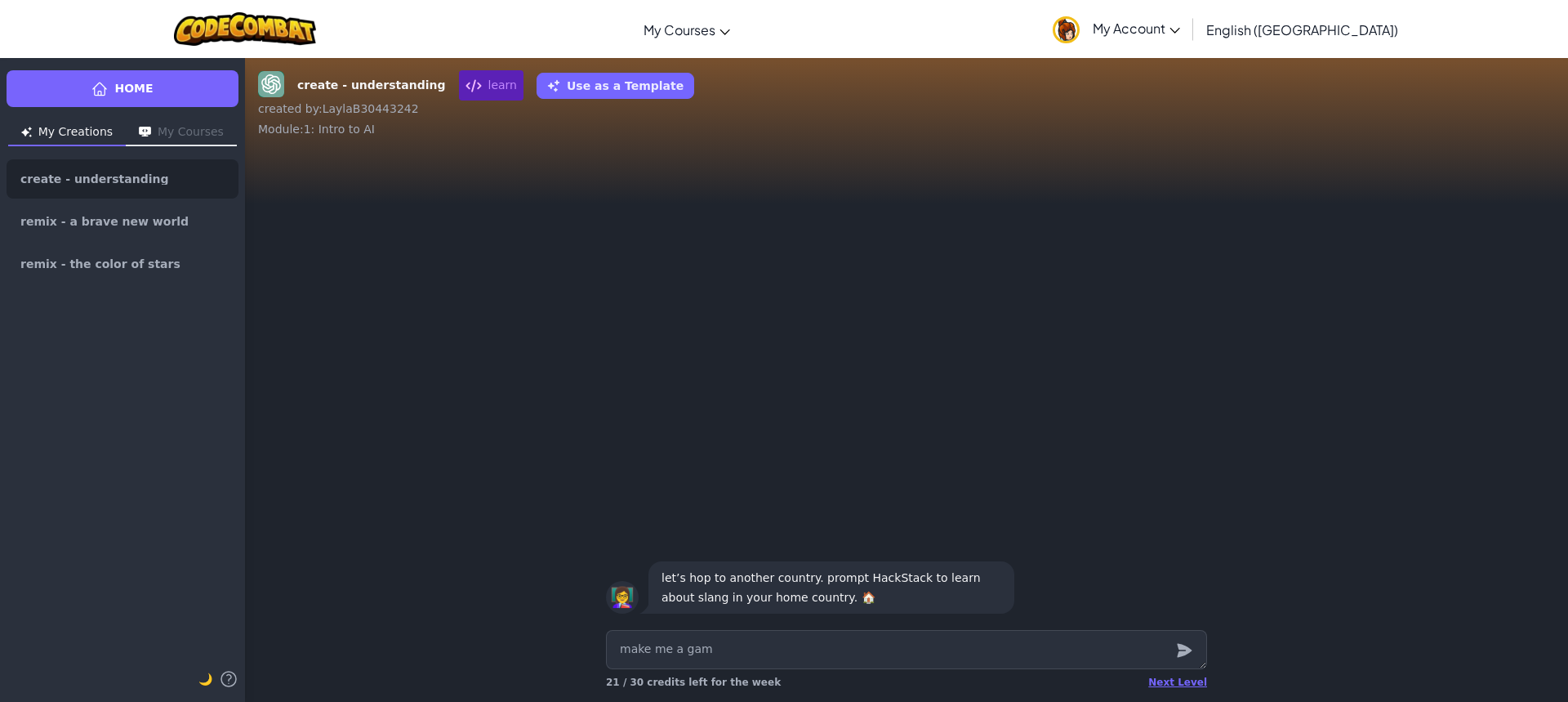
type textarea "x"
type textarea "make me a ga"
type textarea "x"
type textarea "make me a g"
type textarea "x"
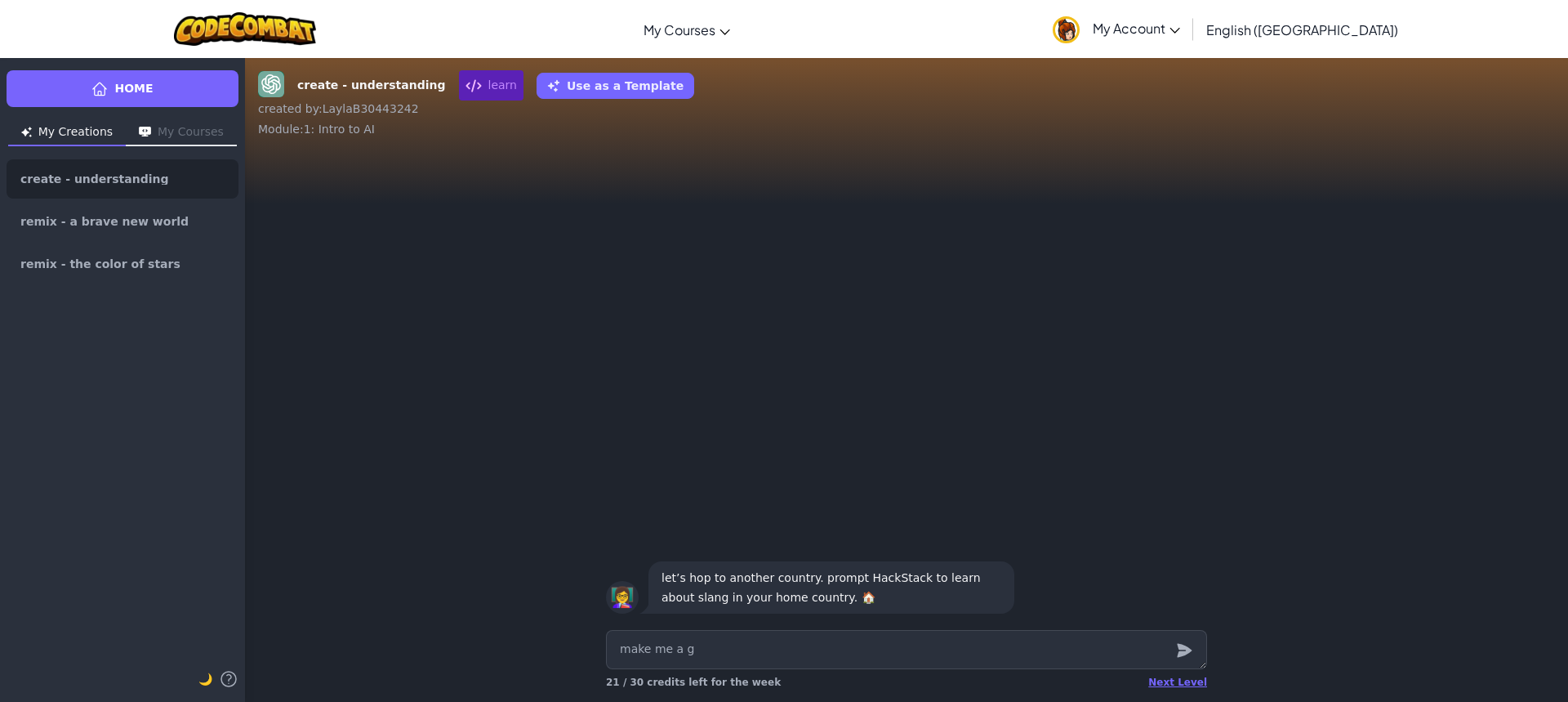
type textarea "make me a"
type textarea "x"
type textarea "make me a"
type textarea "x"
type textarea "make me"
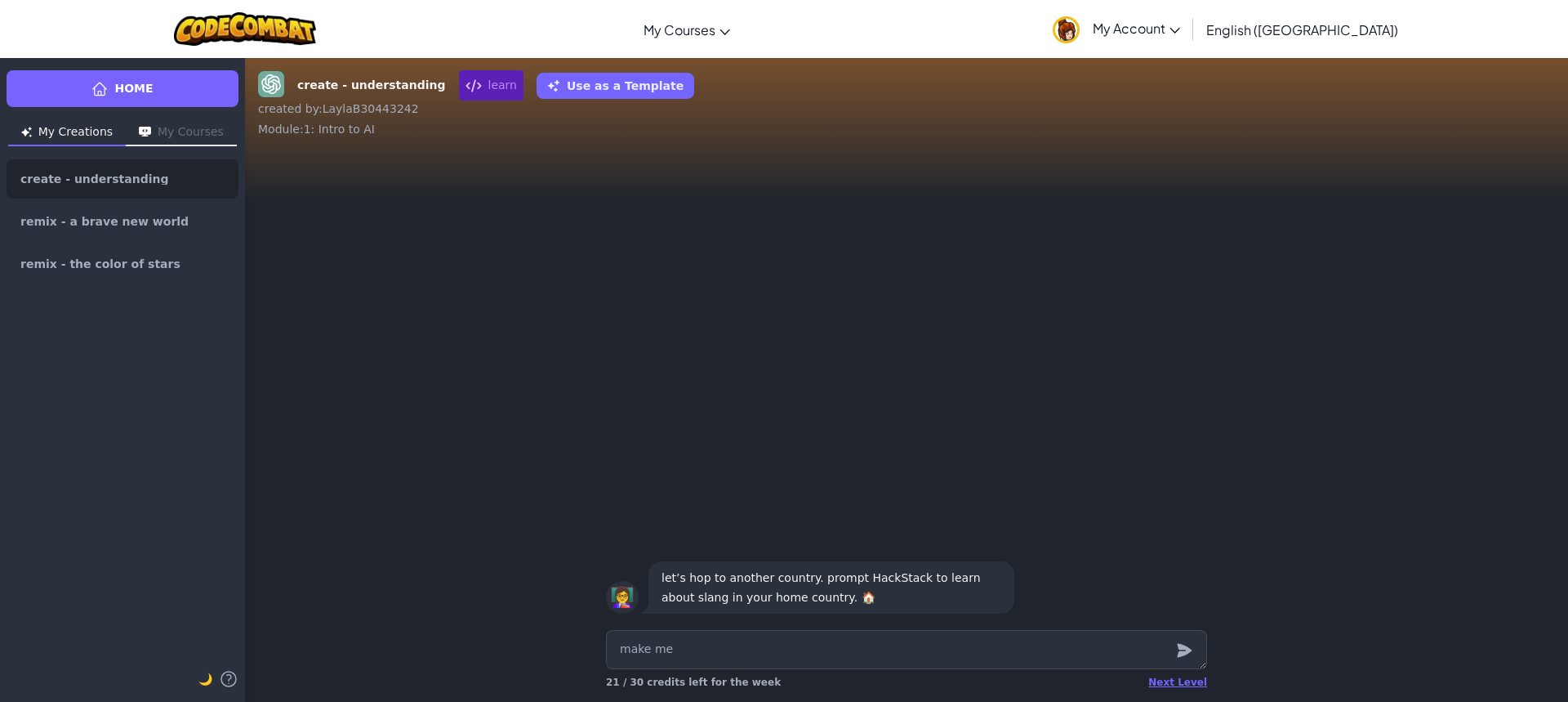
type textarea "x"
type textarea "make me"
type textarea "x"
type textarea "make m"
type textarea "x"
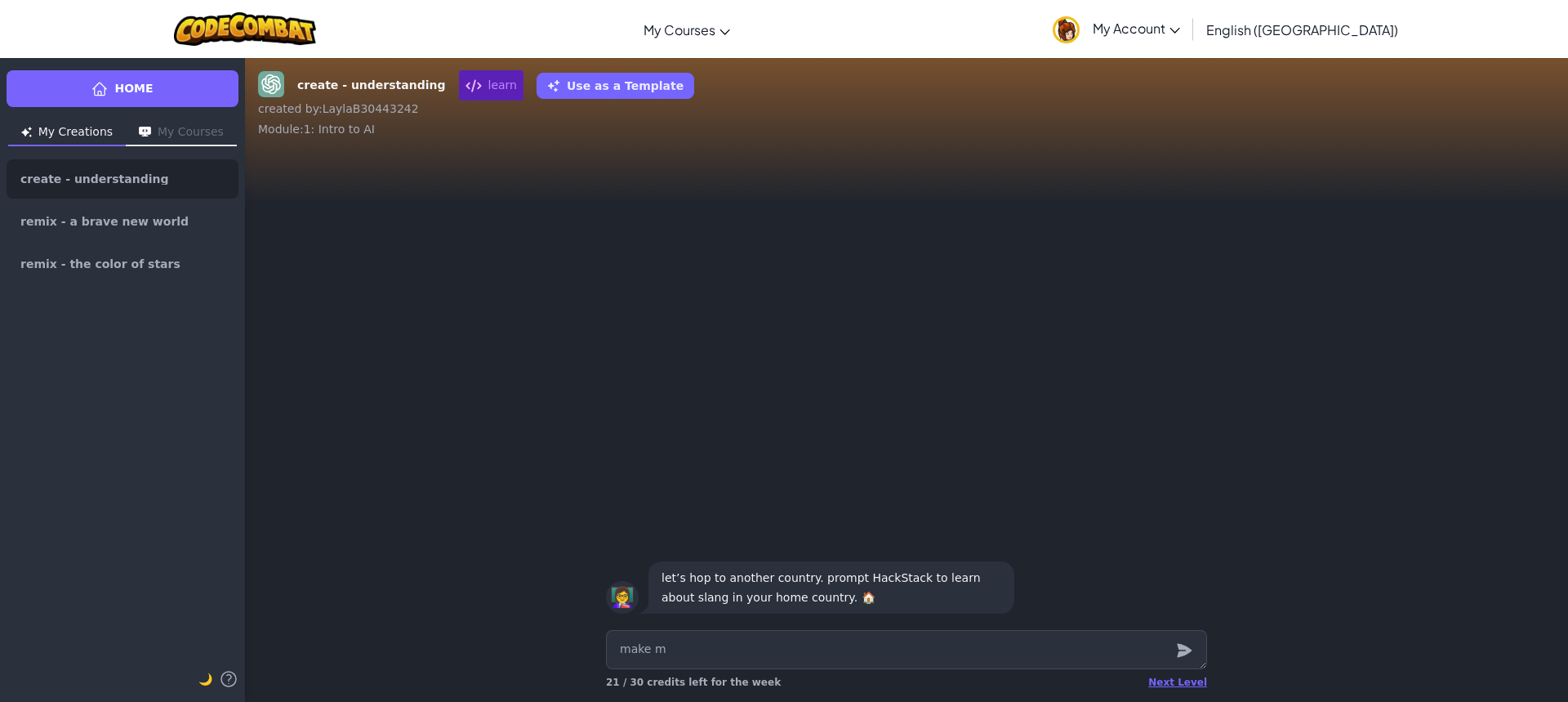
type textarea "make"
type textarea "x"
type textarea "make"
type textarea "x"
type textarea "mak"
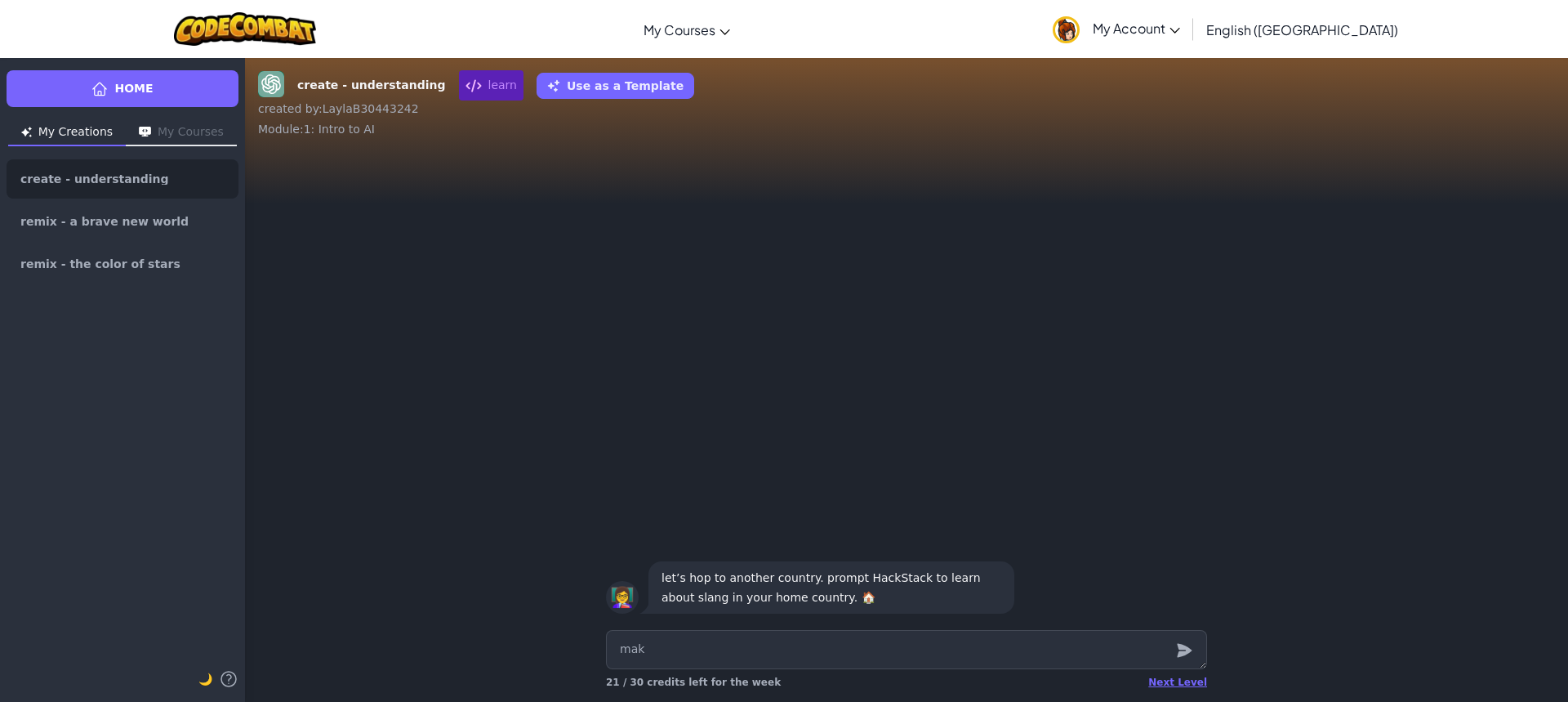
type textarea "x"
type textarea "ma"
type textarea "x"
type textarea "m"
type textarea "x"
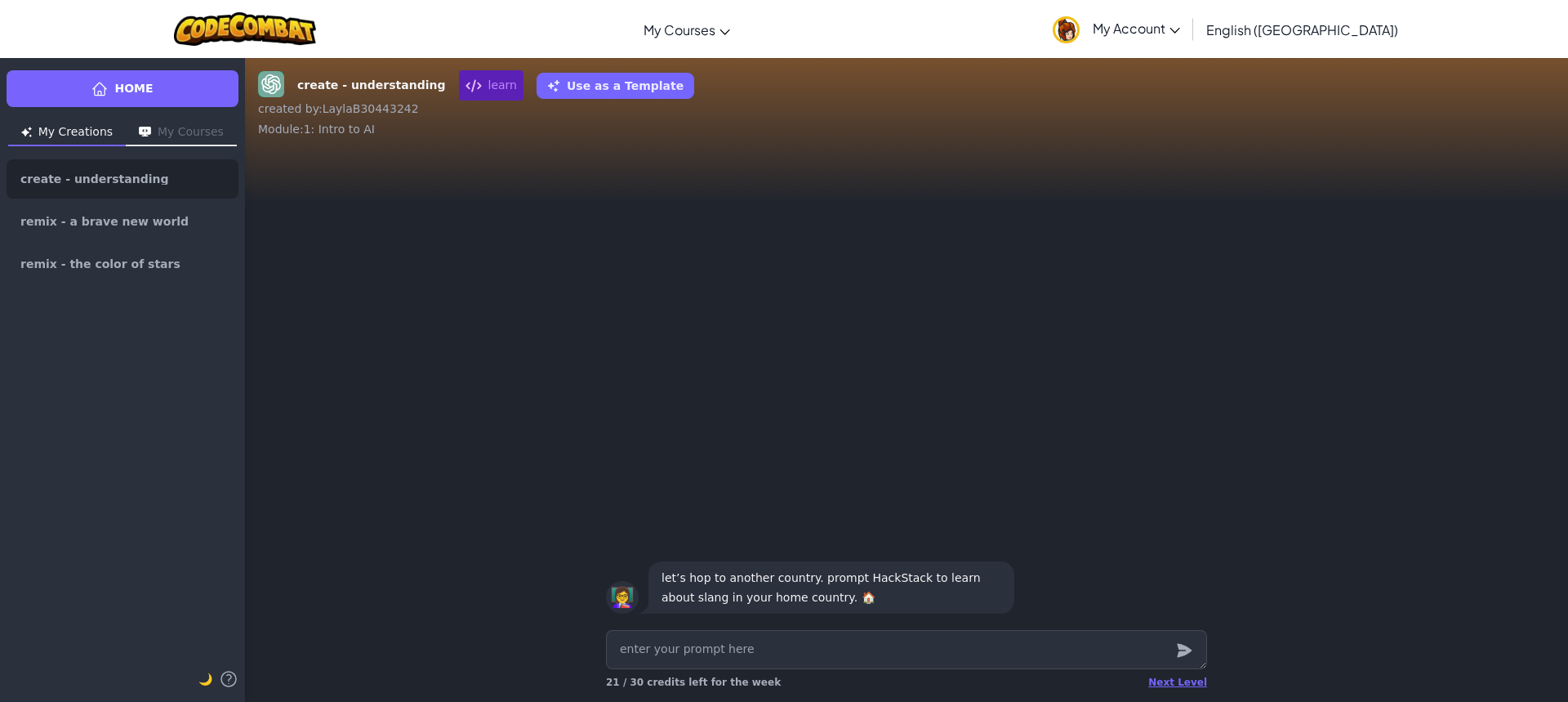
type textarea "x"
type textarea "m"
type textarea "x"
type textarea "mq"
type textarea "x"
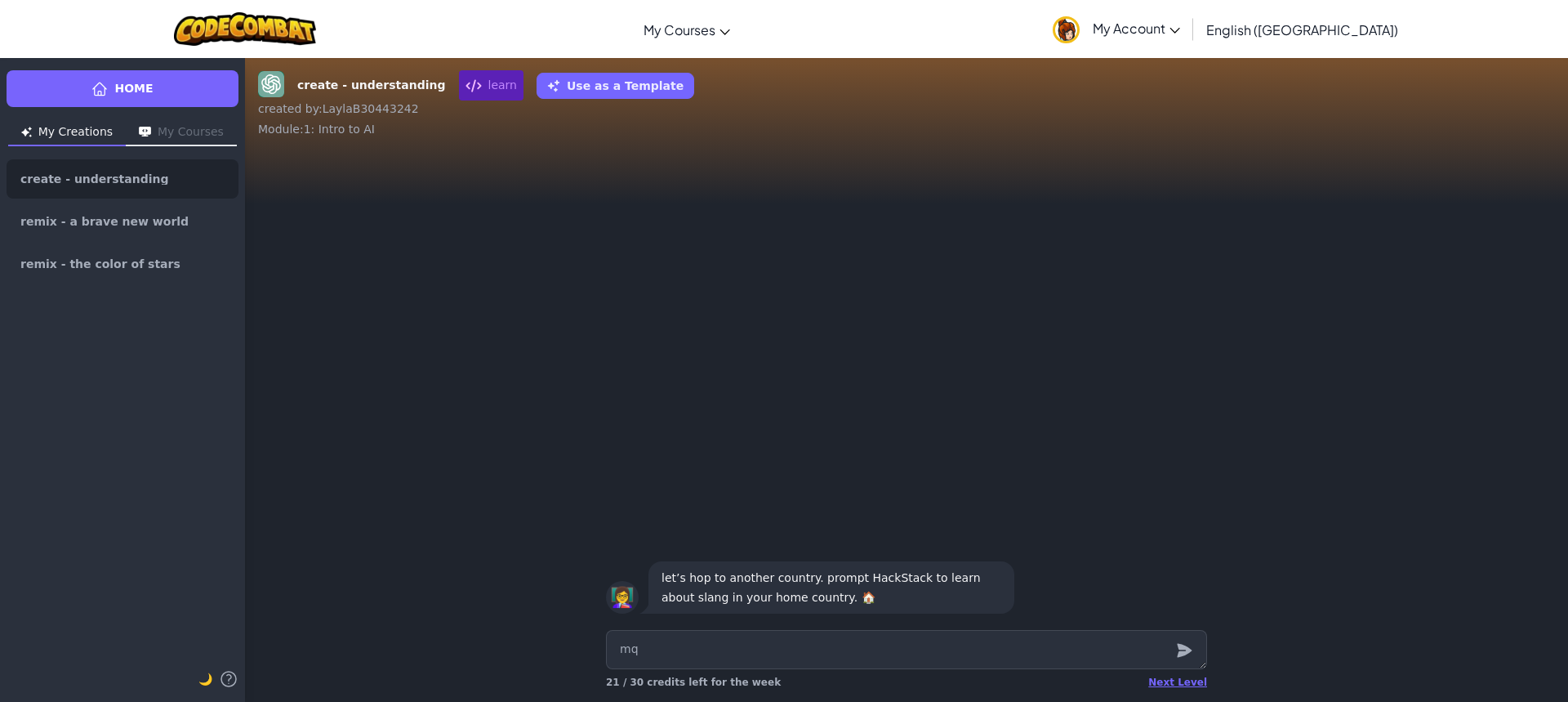
type textarea "mqa"
type textarea "x"
type textarea "mqak"
type textarea "x"
type textarea "mqake"
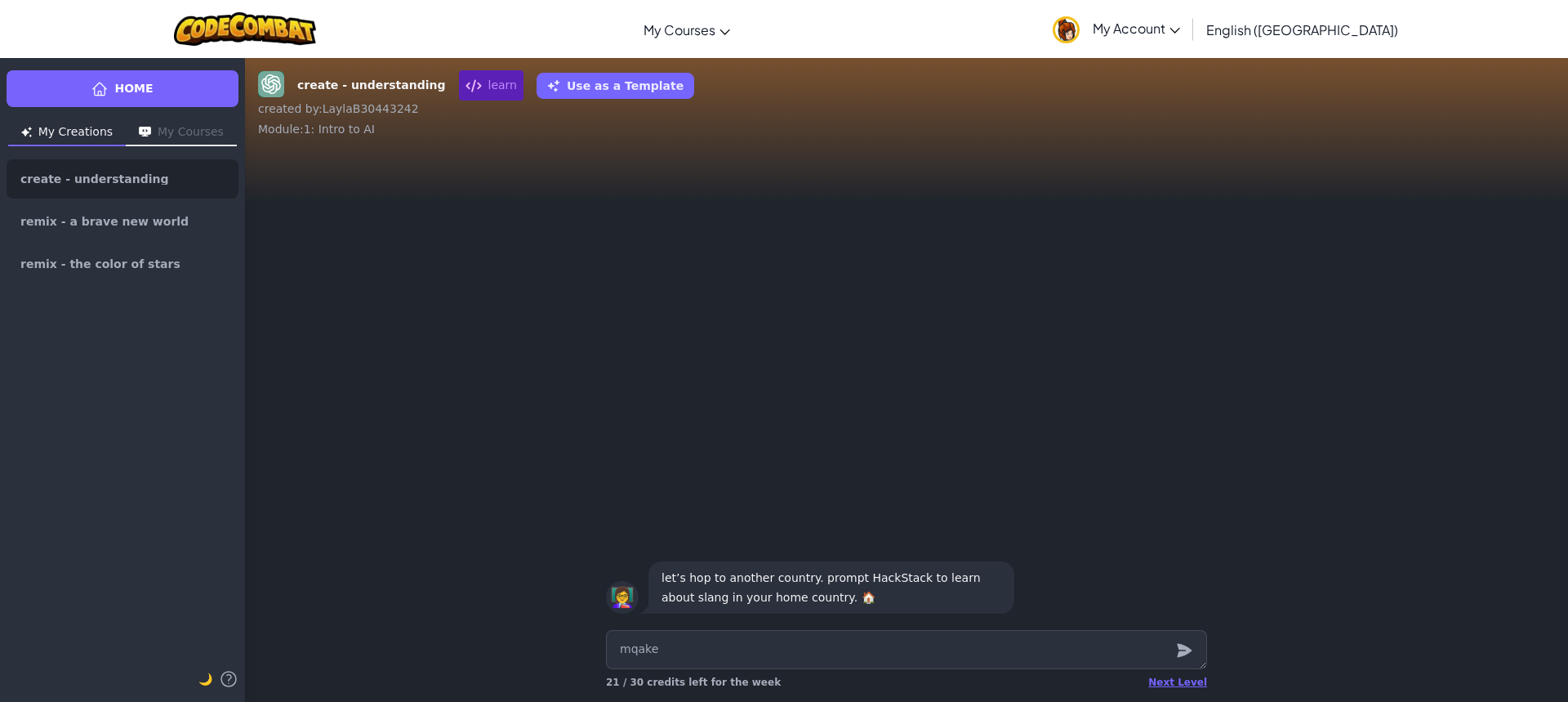
type textarea "x"
type textarea "mqake"
type textarea "x"
type textarea "mqake m"
type textarea "x"
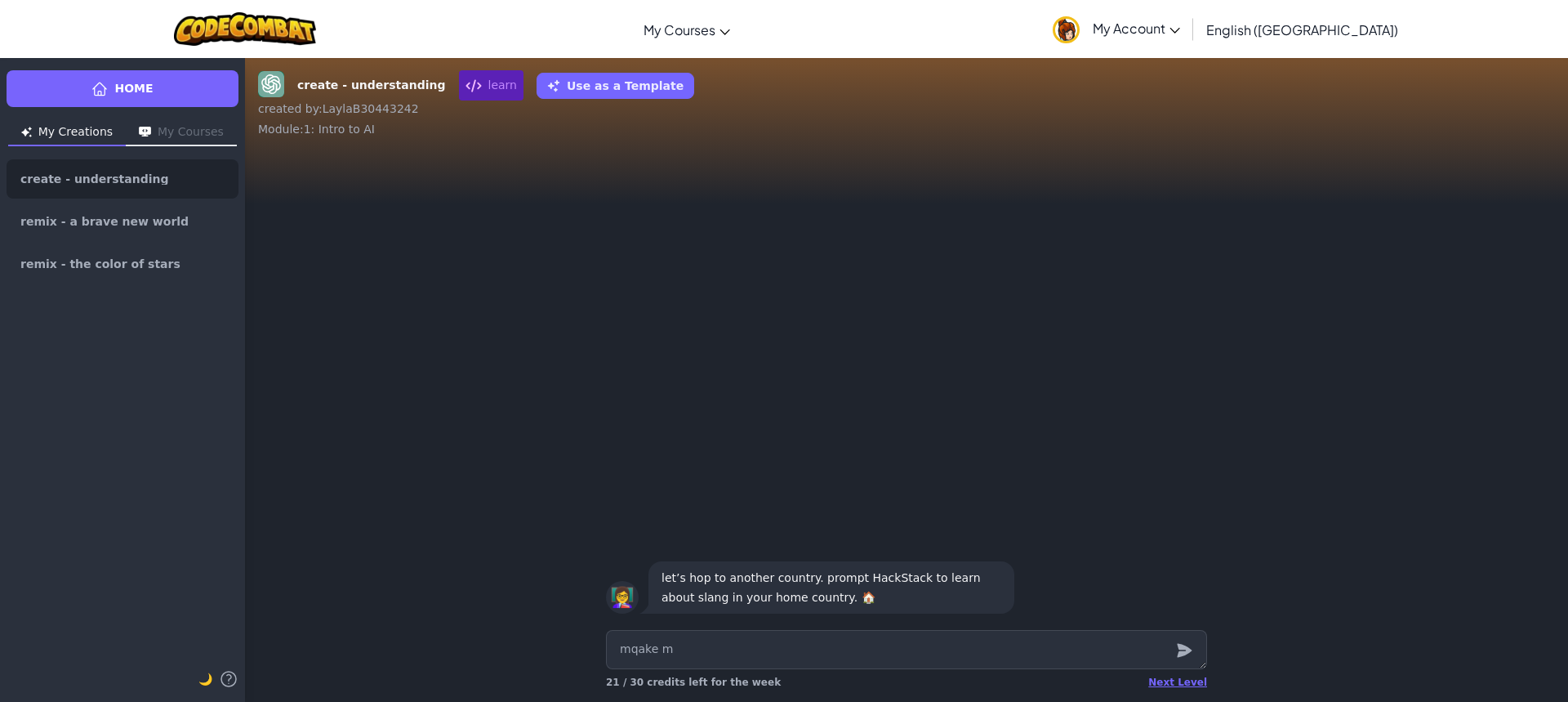
type textarea "mqake me"
type textarea "x"
type textarea "mqake me"
type textarea "x"
type textarea "mqake me a"
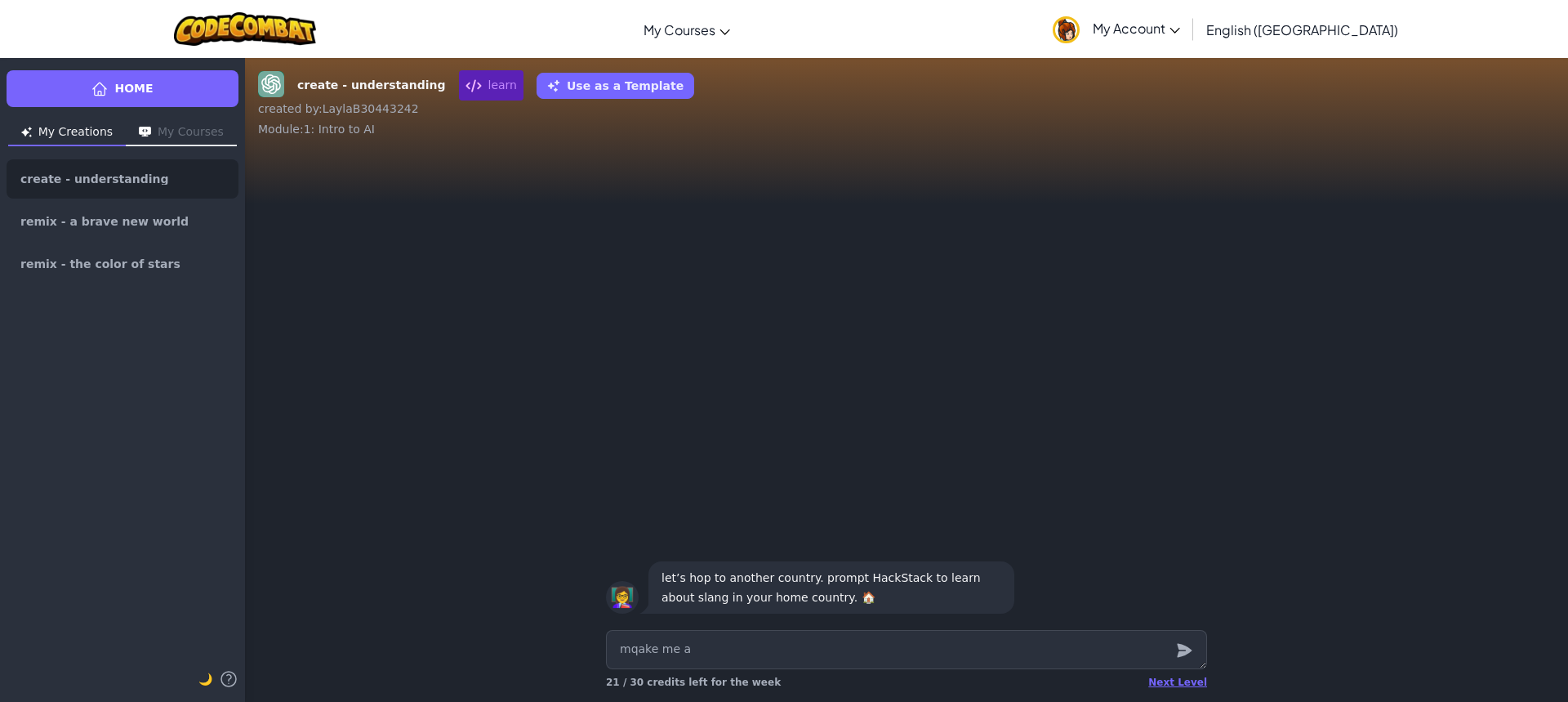
type textarea "x"
type textarea "mqake me a"
type textarea "x"
type textarea "mqake me a g"
type textarea "x"
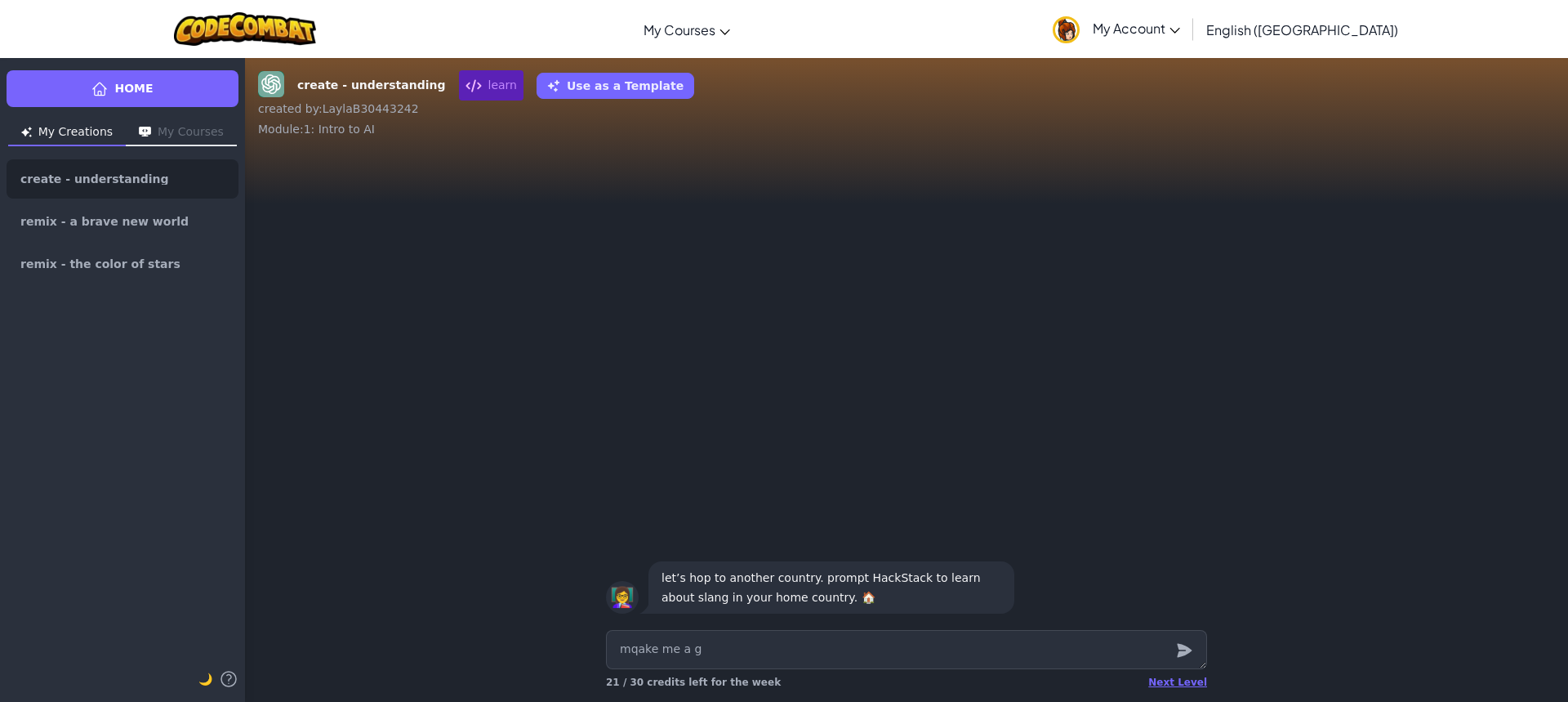
type textarea "mqake me a ga"
type textarea "x"
type textarea "mqake me a gam"
type textarea "x"
type textarea "mqake me a game"
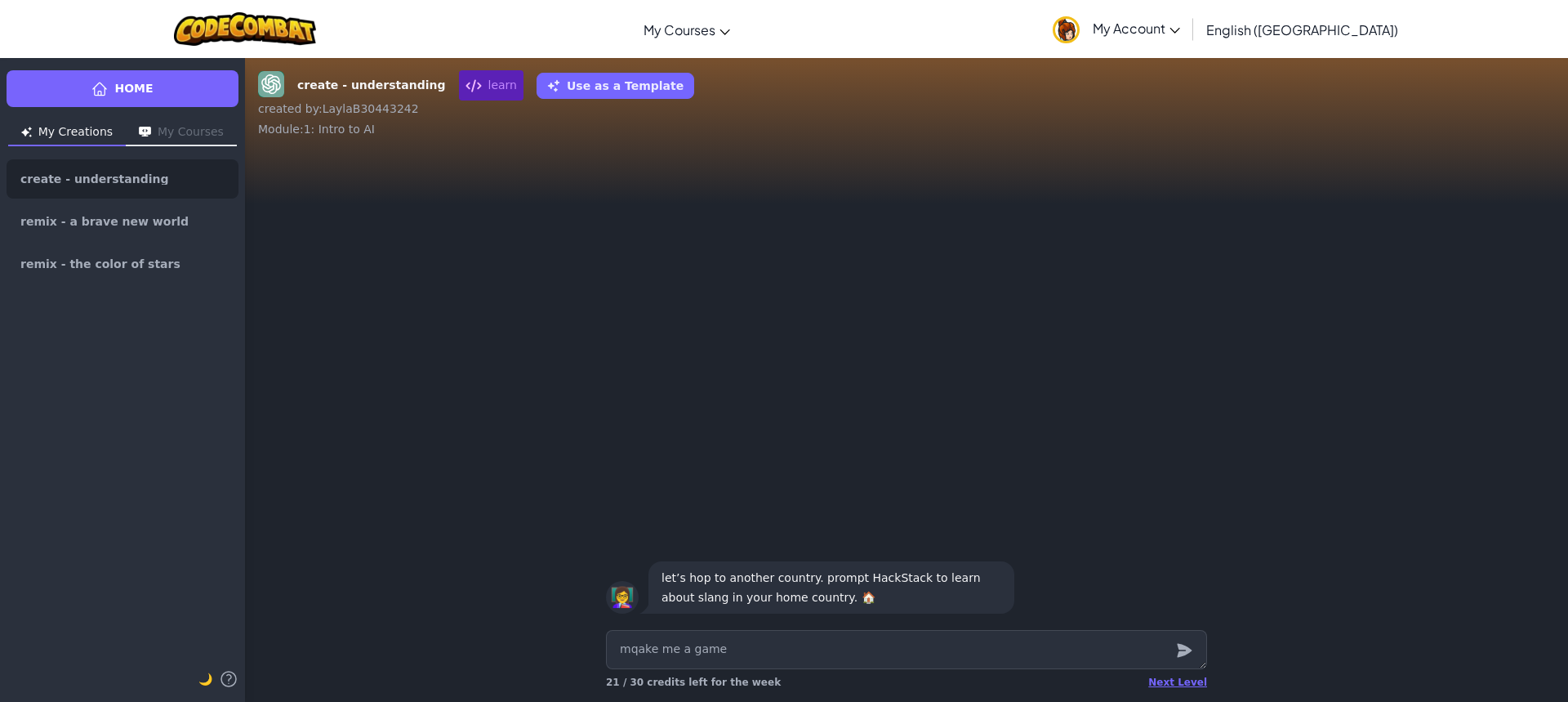
type textarea "x"
type textarea "make me a game"
click at [1187, 653] on icon "submit" at bounding box center [1185, 651] width 15 height 14
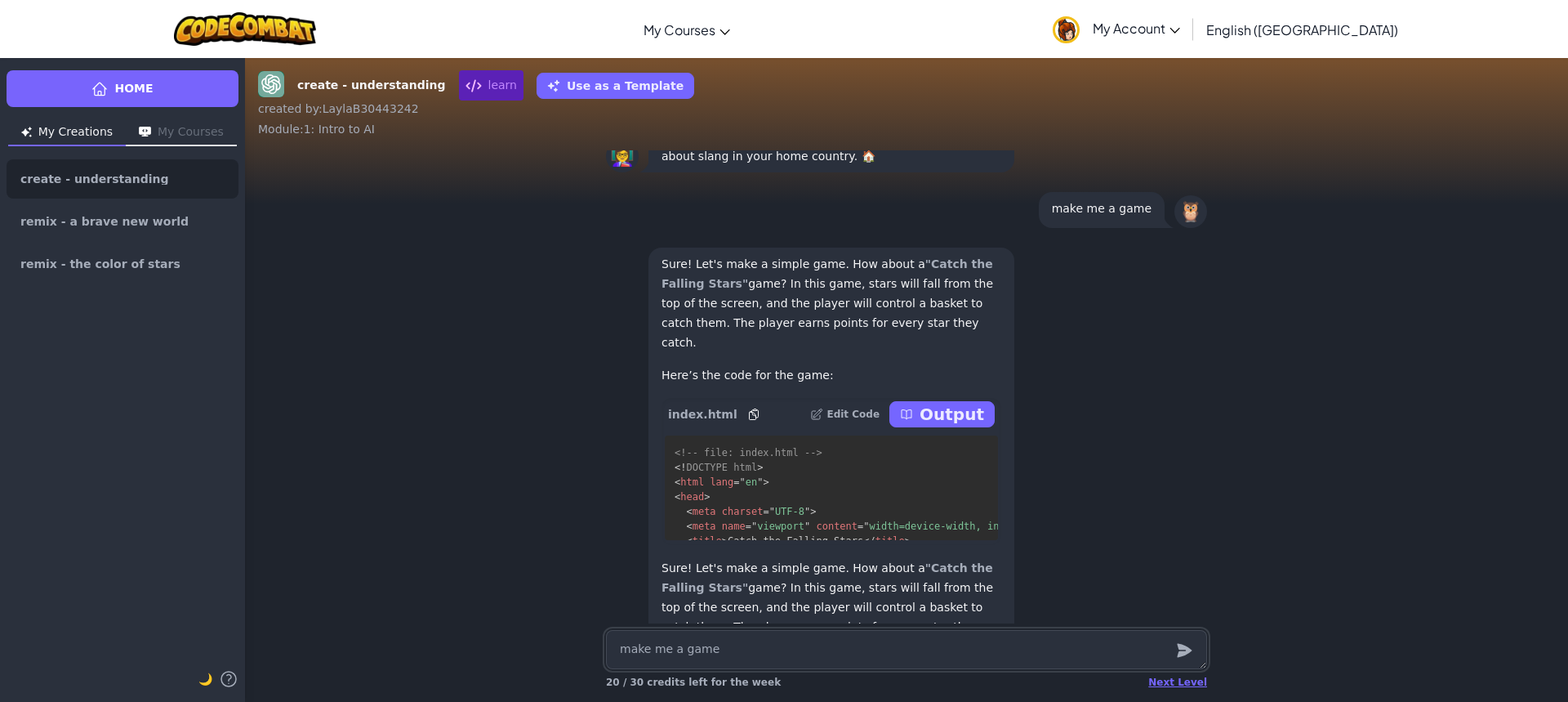
scroll to position [-160, 0]
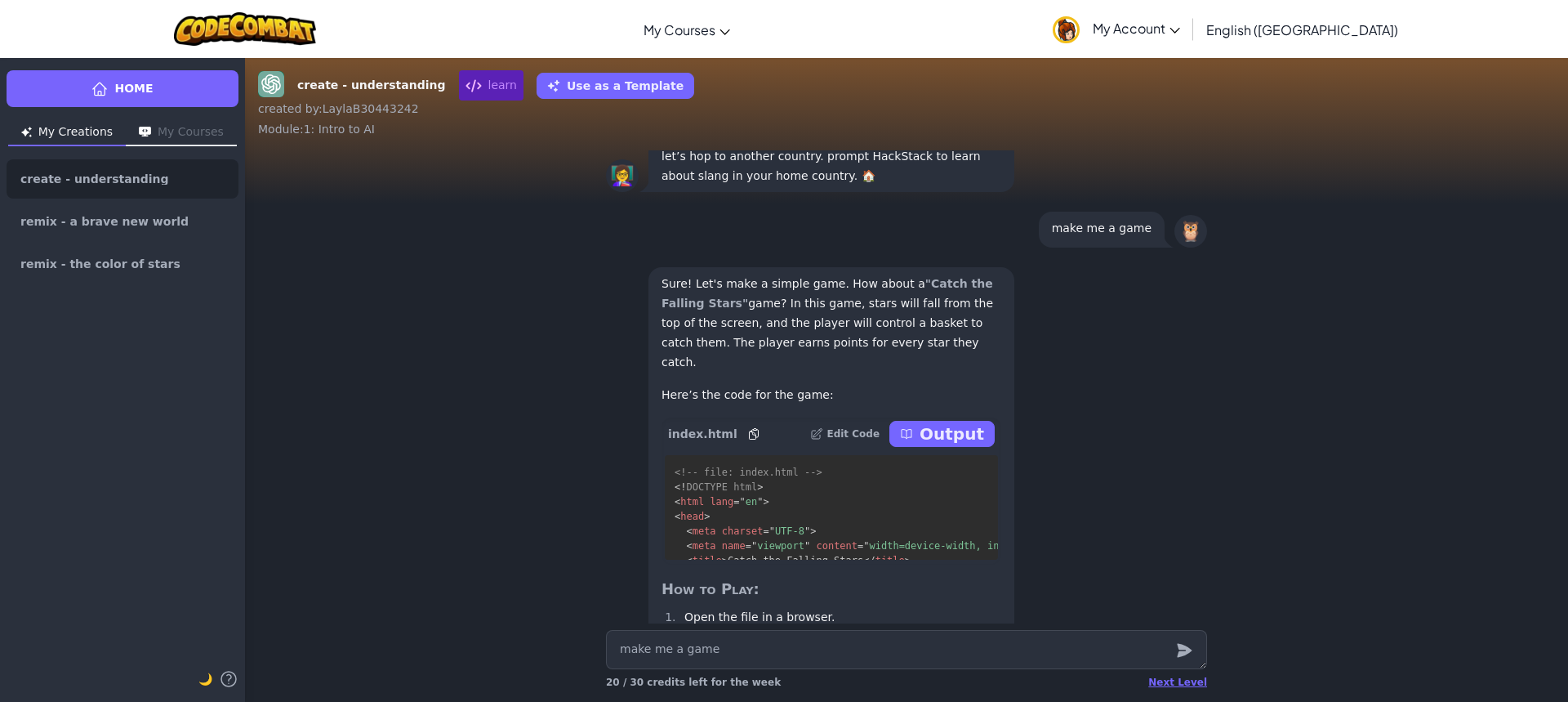
click at [934, 423] on p "Output" at bounding box center [951, 434] width 65 height 23
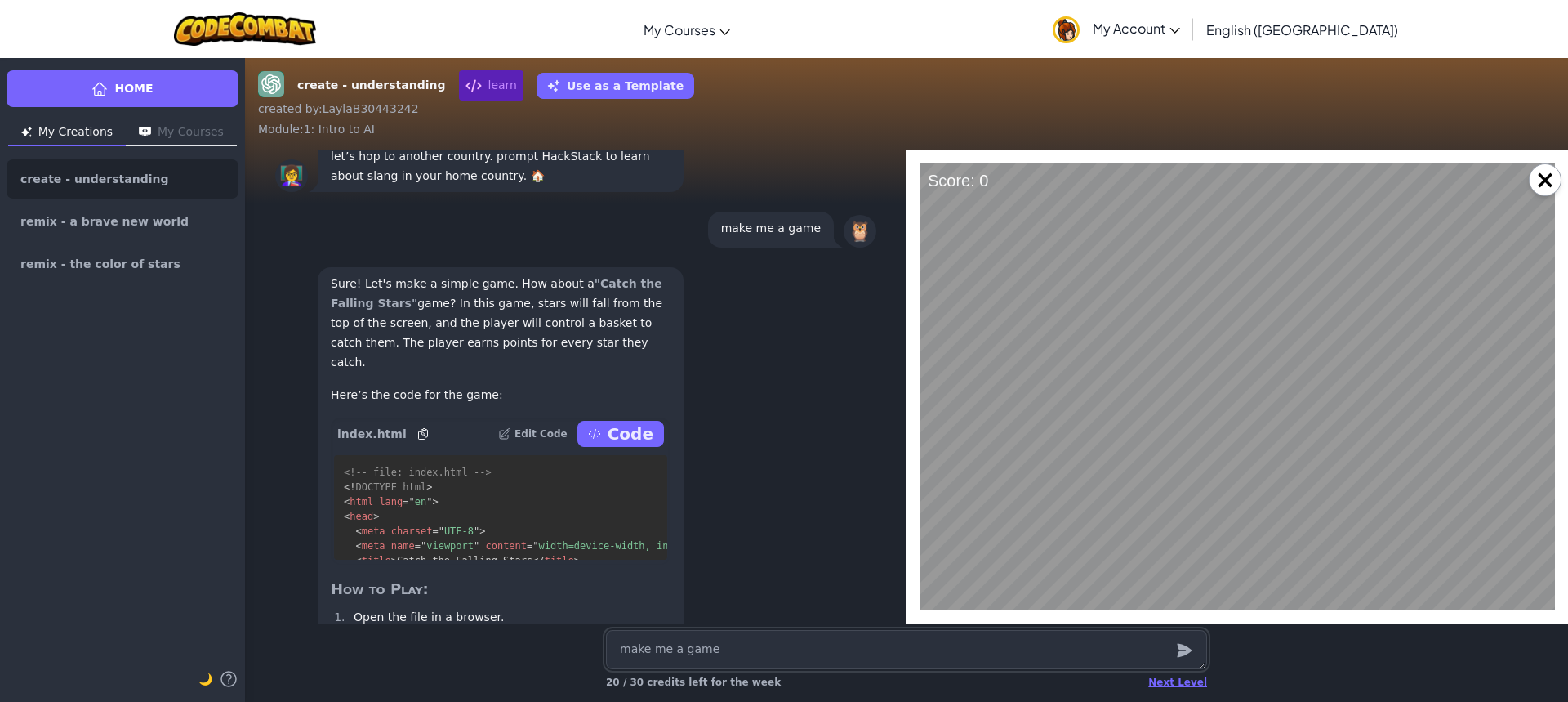
scroll to position [0, 0]
click at [1544, 185] on button "×" at bounding box center [1546, 180] width 33 height 33
type textarea "x"
